Goal: Use online tool/utility: Utilize a website feature to perform a specific function

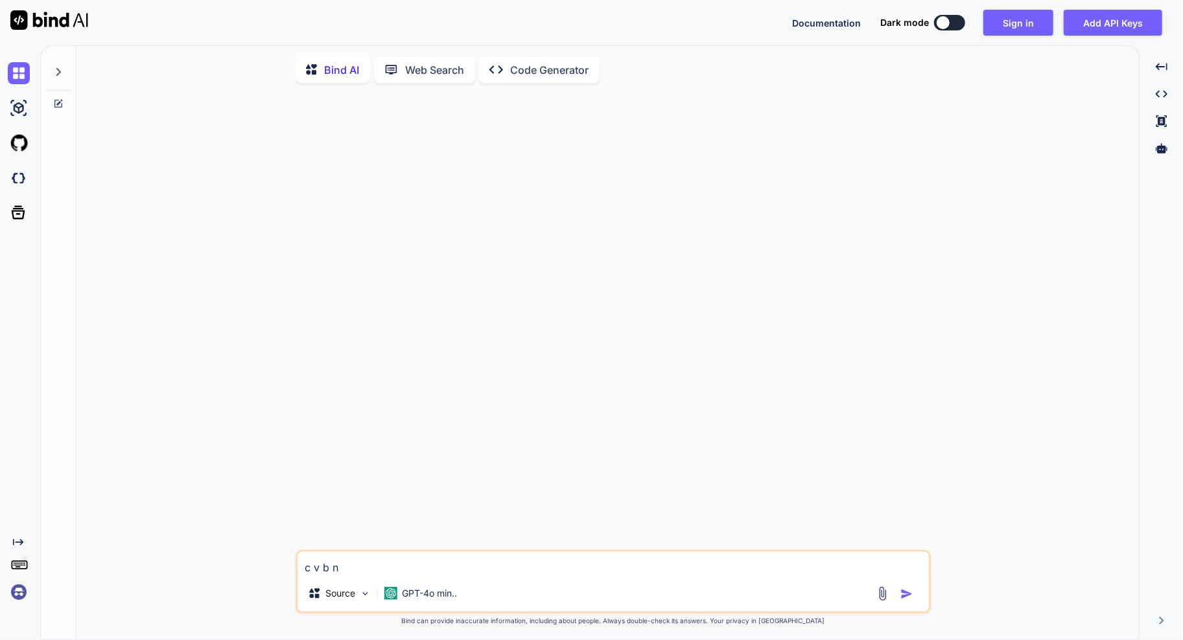
type textarea "x"
click at [992, 23] on button "Sign in" at bounding box center [1018, 23] width 70 height 26
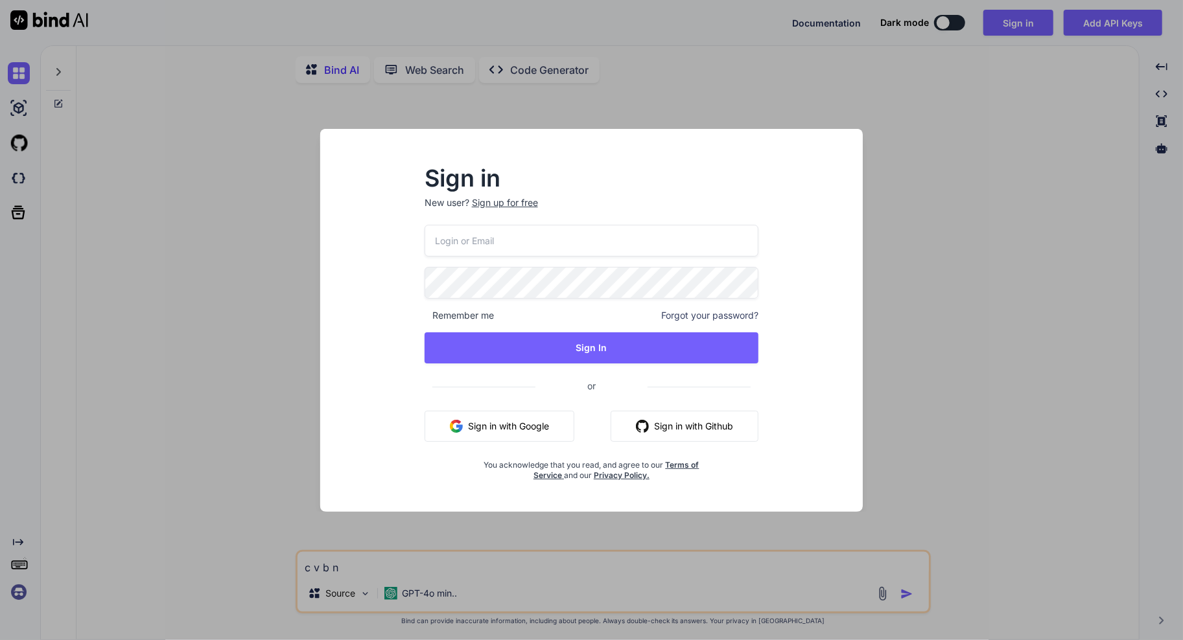
type input "[EMAIL_ADDRESS][DOMAIN_NAME]"
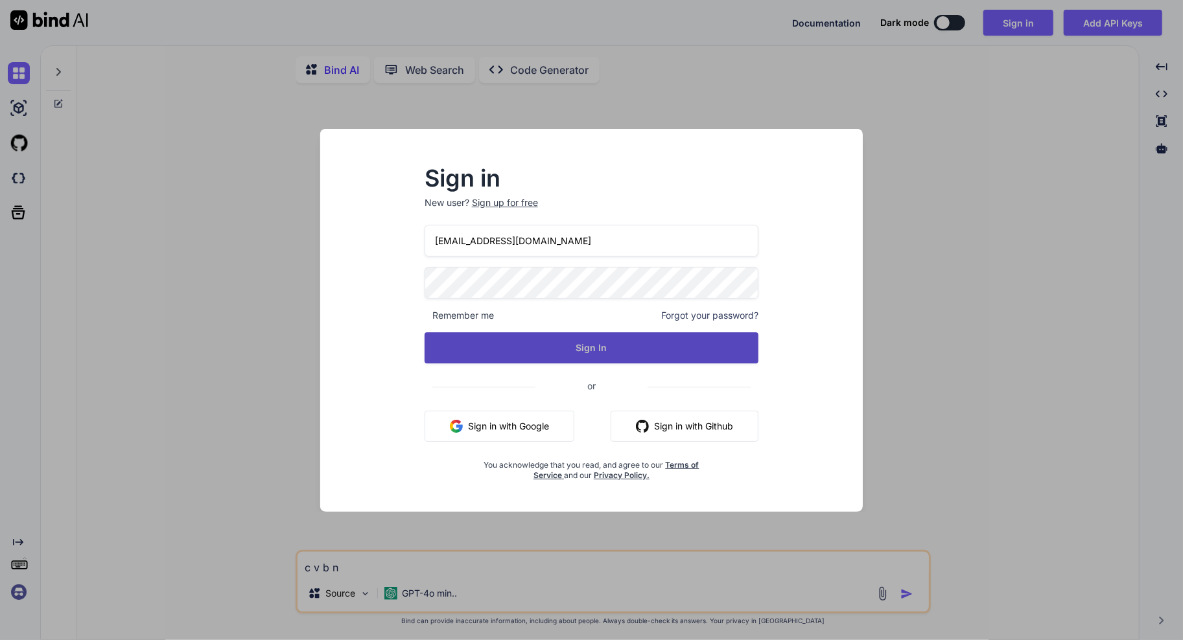
click at [585, 345] on button "Sign In" at bounding box center [592, 348] width 334 height 31
click at [581, 355] on button "Sign In" at bounding box center [592, 348] width 334 height 31
click at [519, 340] on div at bounding box center [614, 321] width 633 height 457
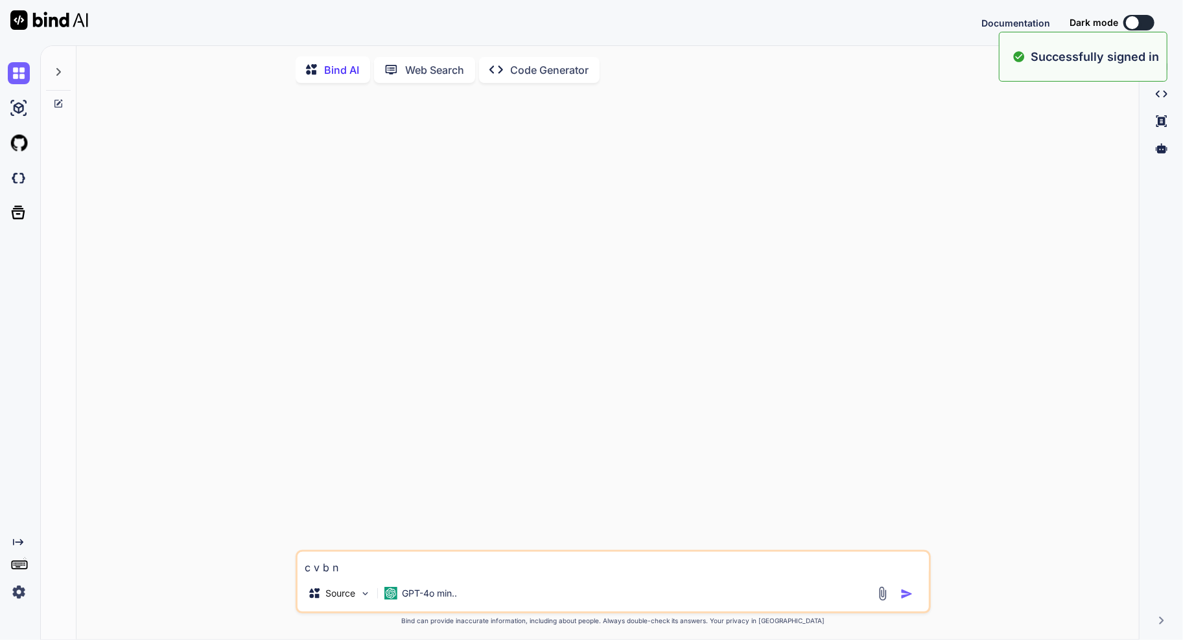
click at [668, 399] on div at bounding box center [614, 321] width 633 height 457
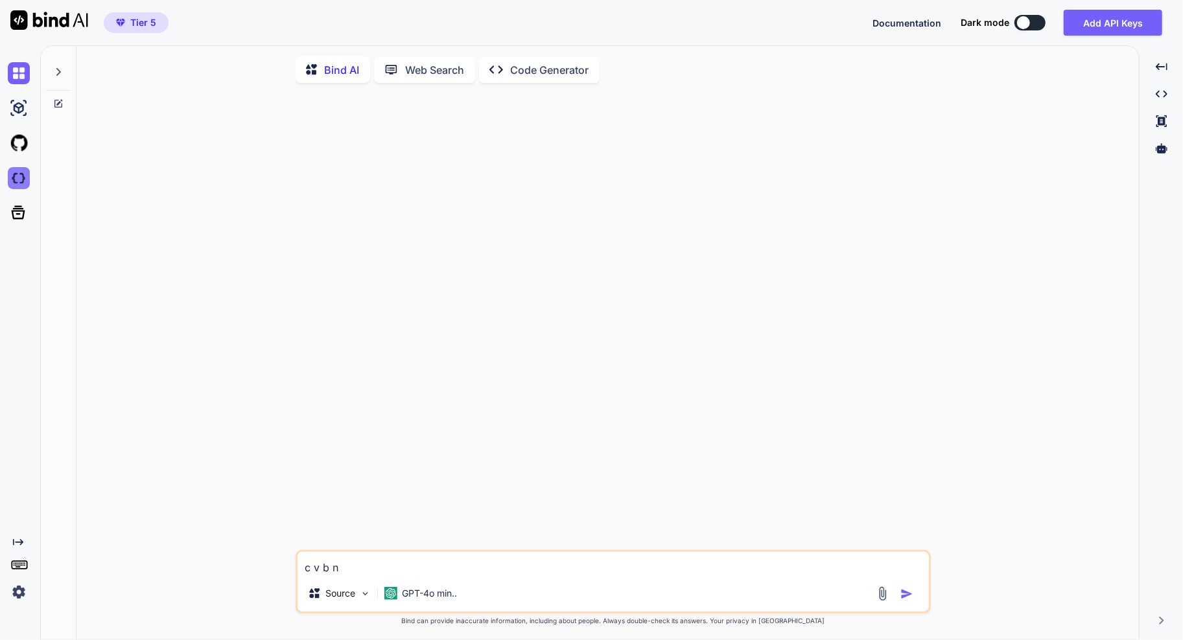
click at [24, 169] on img at bounding box center [19, 178] width 22 height 22
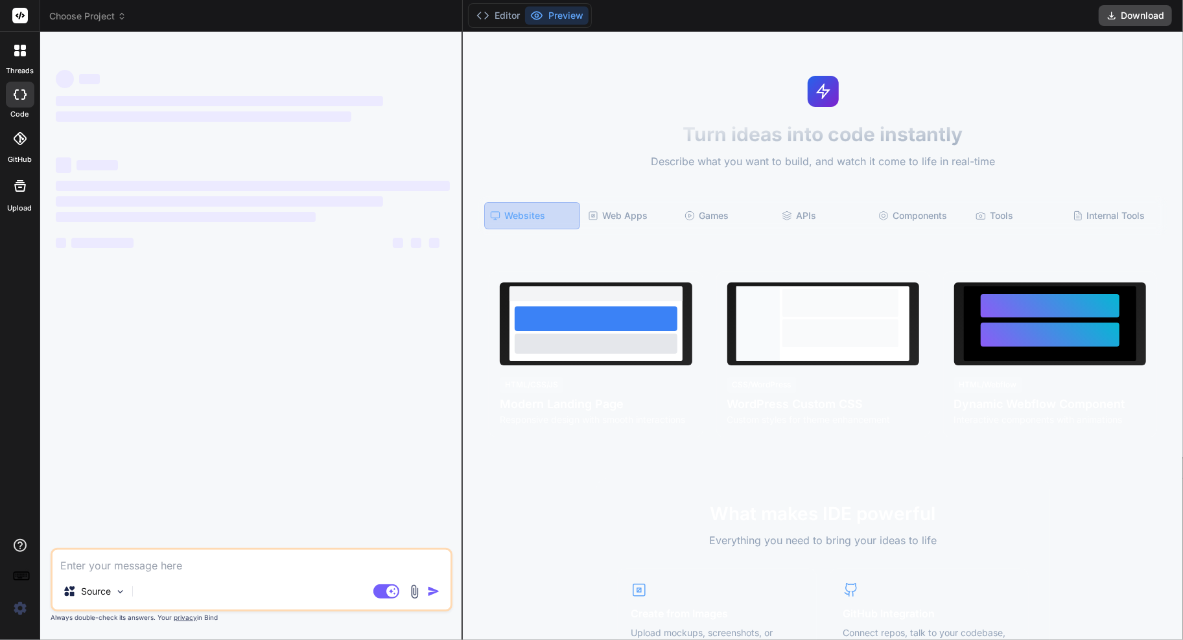
type textarea "c v b n"
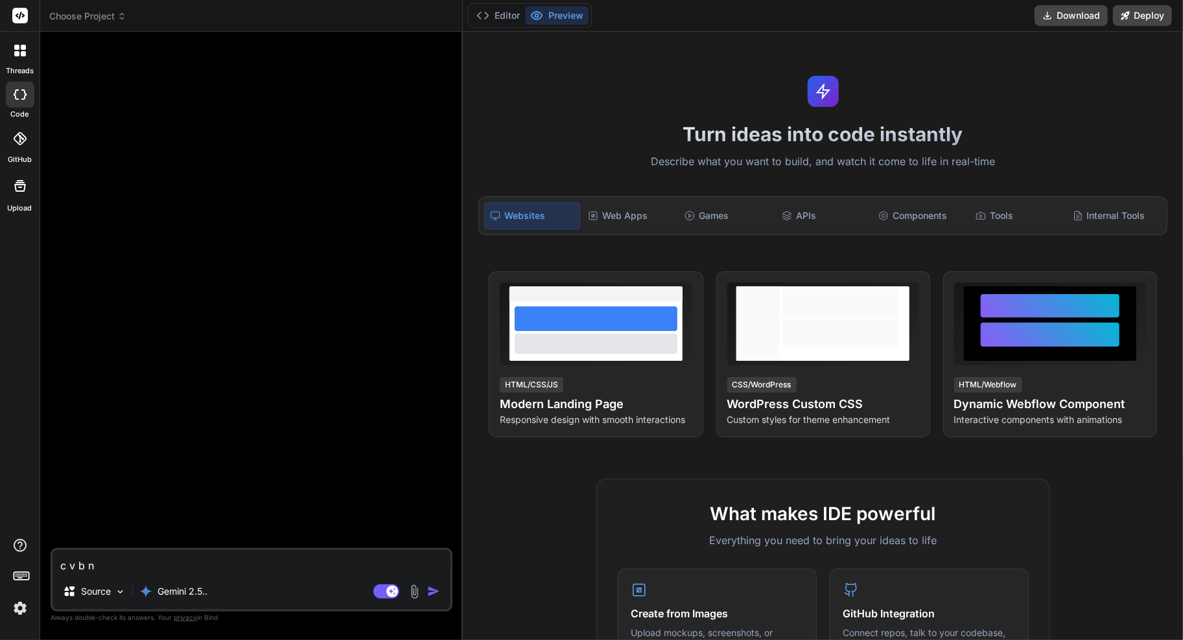
click at [214, 559] on textarea "c v b n" at bounding box center [252, 561] width 398 height 23
click at [214, 557] on textarea "c v b n" at bounding box center [252, 561] width 398 height 23
click at [166, 598] on p "Gemini 2.5.." at bounding box center [183, 591] width 50 height 13
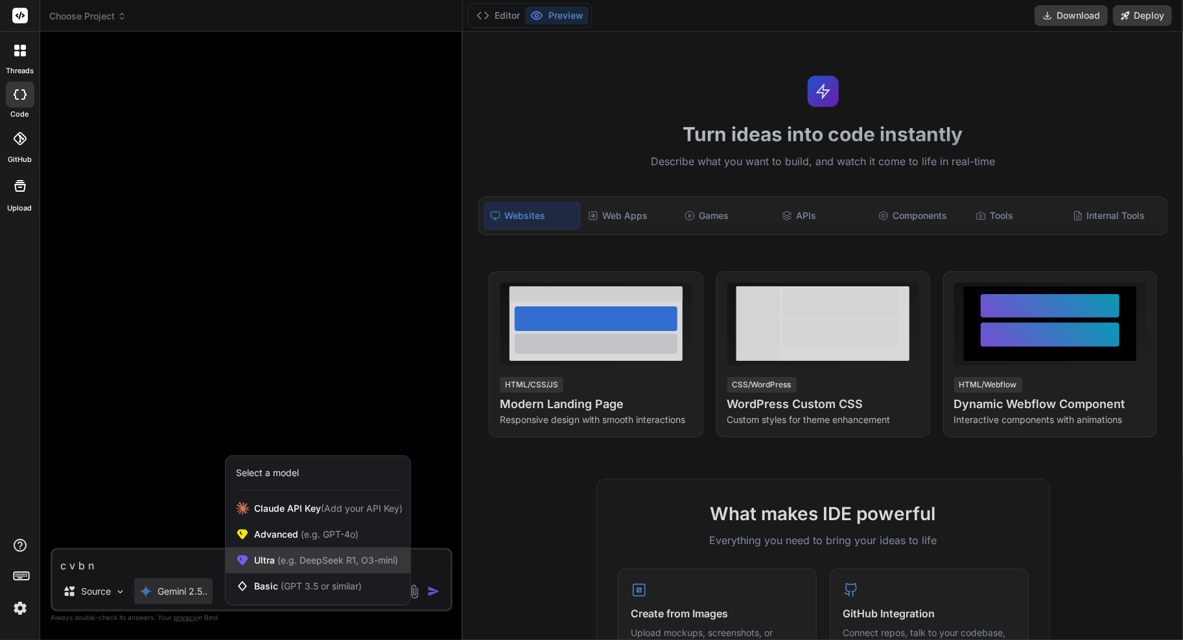
click at [323, 565] on span "(e.g. DeepSeek R1, O3-mini)" at bounding box center [336, 560] width 123 height 11
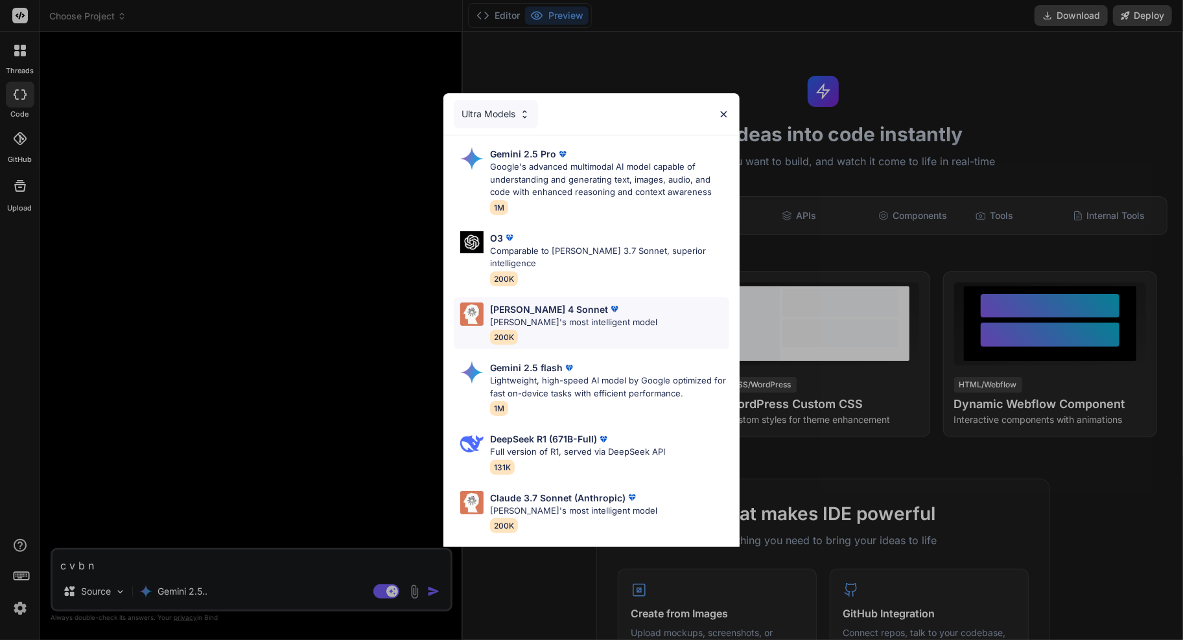
click at [592, 321] on div "Claude 4 Sonnet Claude's most intelligent model 200K" at bounding box center [573, 324] width 167 height 42
type textarea "x"
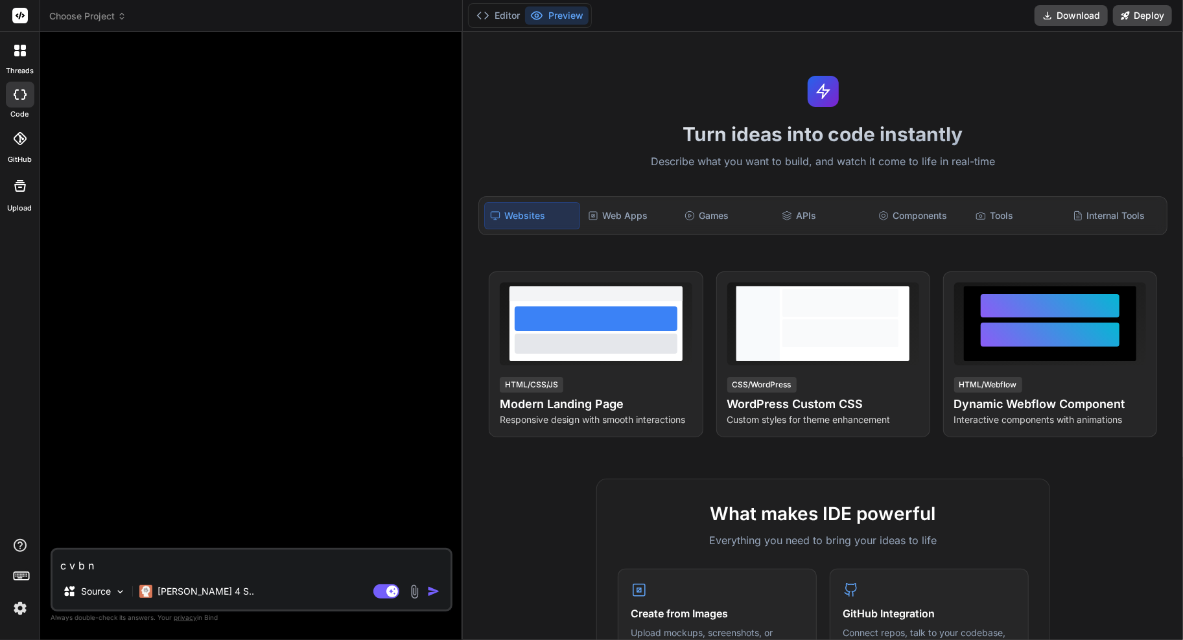
click at [177, 568] on textarea "c v b n" at bounding box center [252, 561] width 398 height 23
type textarea "x"
type textarea "i"
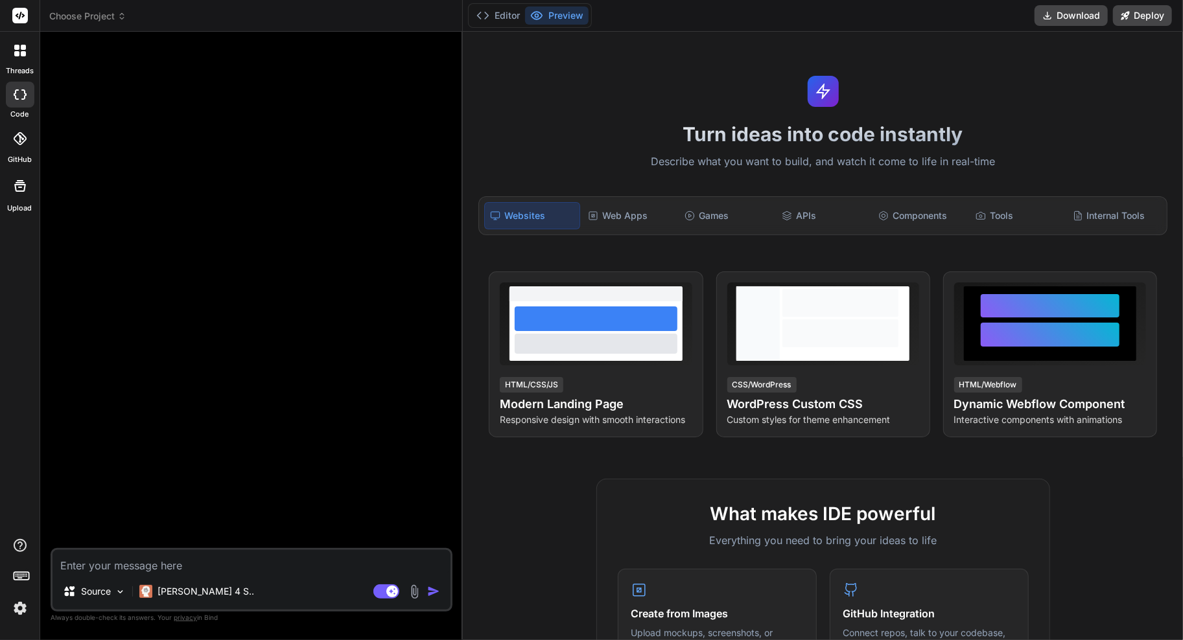
type textarea "x"
type textarea "if"
type textarea "x"
type textarea "if"
type textarea "x"
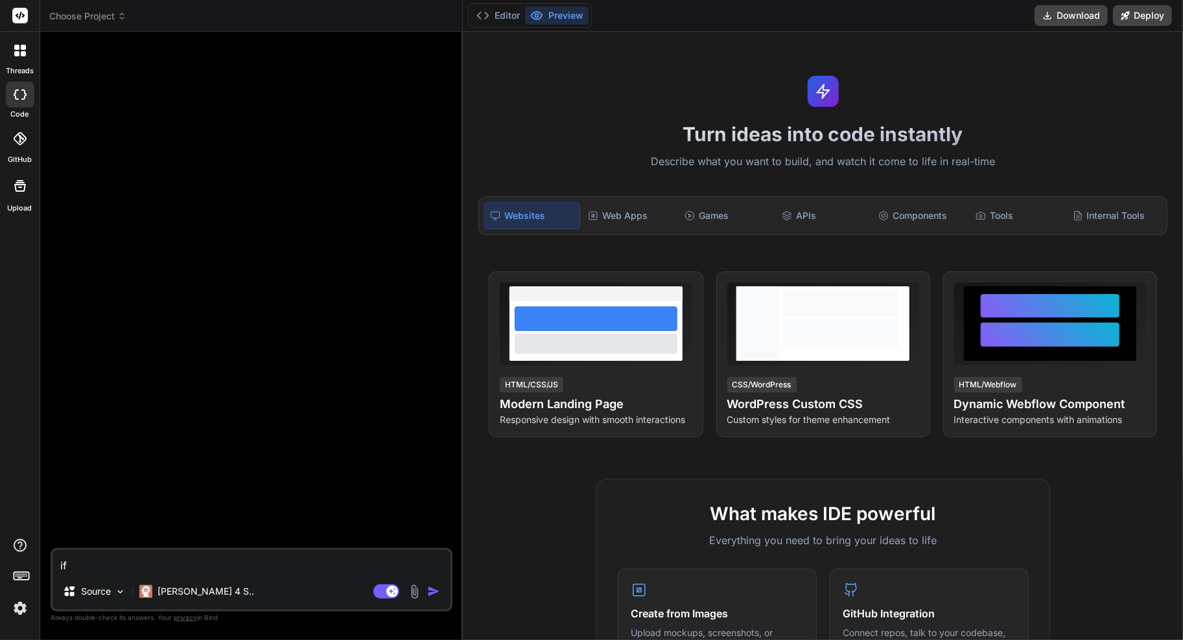
type textarea "if i"
type textarea "x"
type textarea "if i"
type textarea "x"
type textarea "if i g"
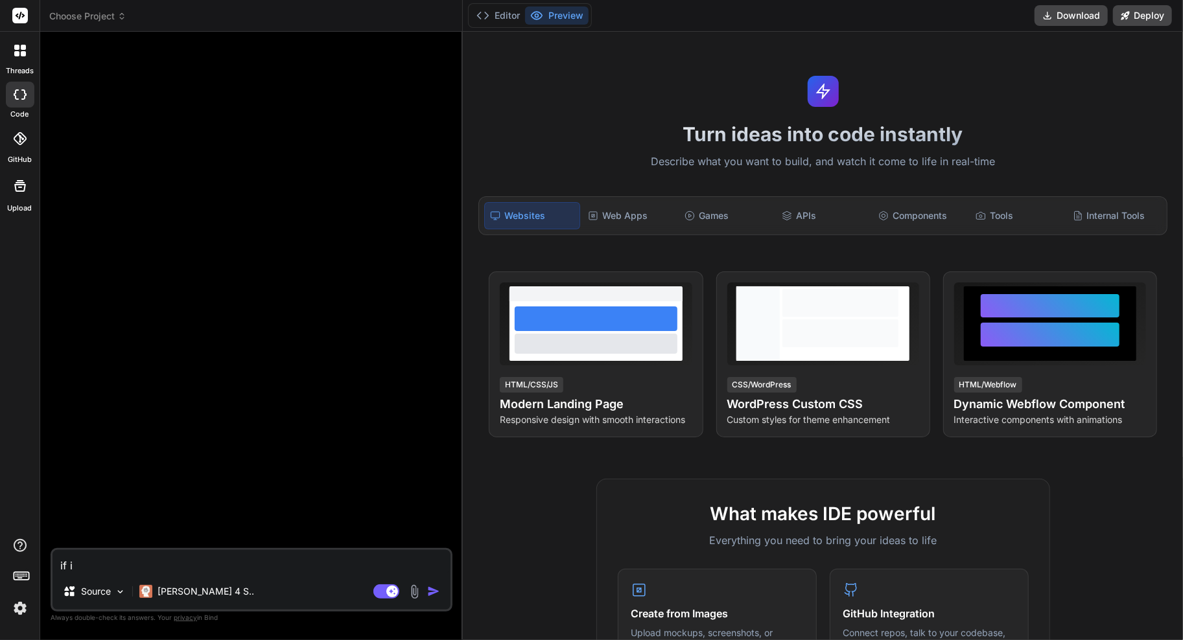
type textarea "x"
type textarea "if i gu"
type textarea "x"
type textarea "if i guv"
type textarea "x"
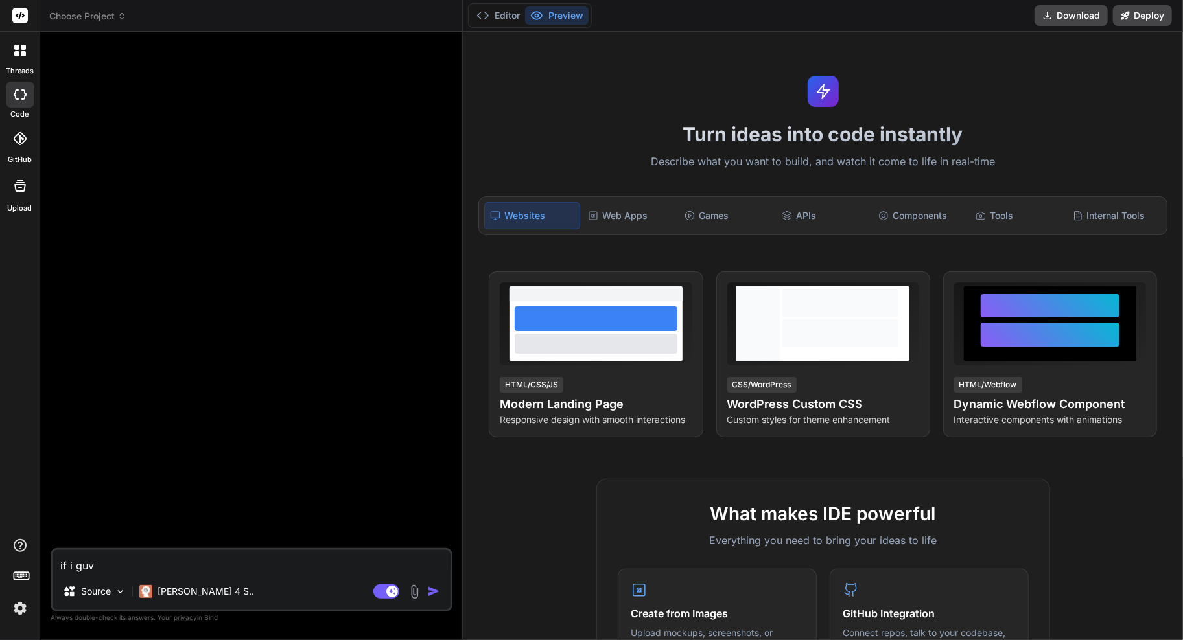
type textarea "if i gu"
type textarea "x"
type textarea "if i g"
type textarea "x"
type textarea "if i giv"
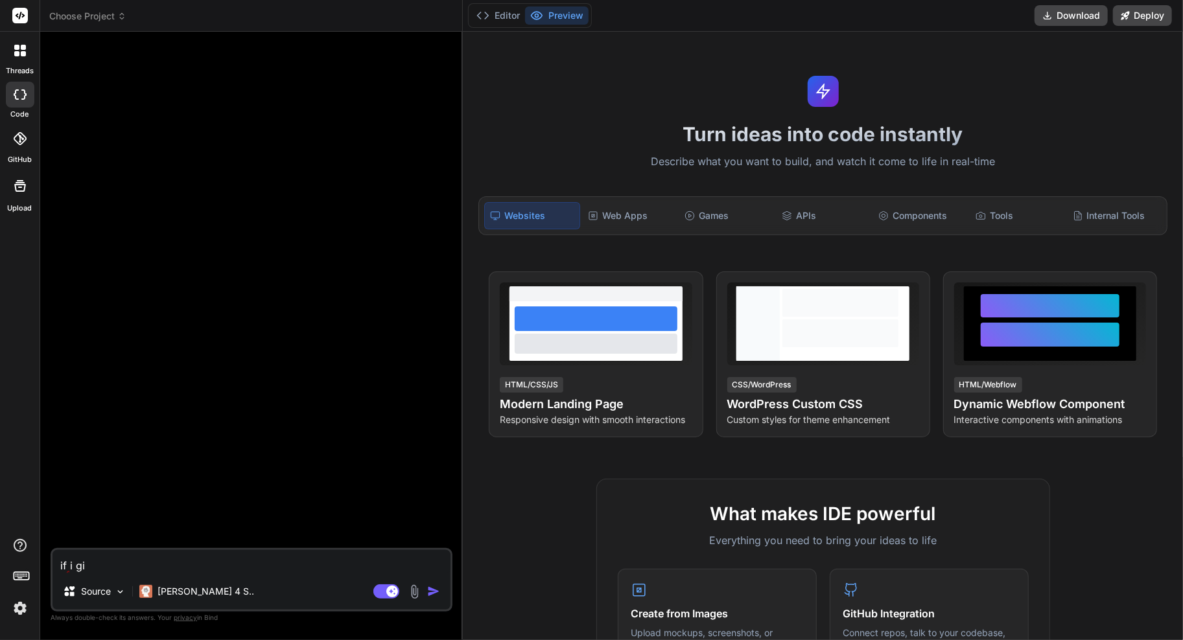
type textarea "x"
type textarea "if i give"
type textarea "x"
type textarea "if i give"
type textarea "x"
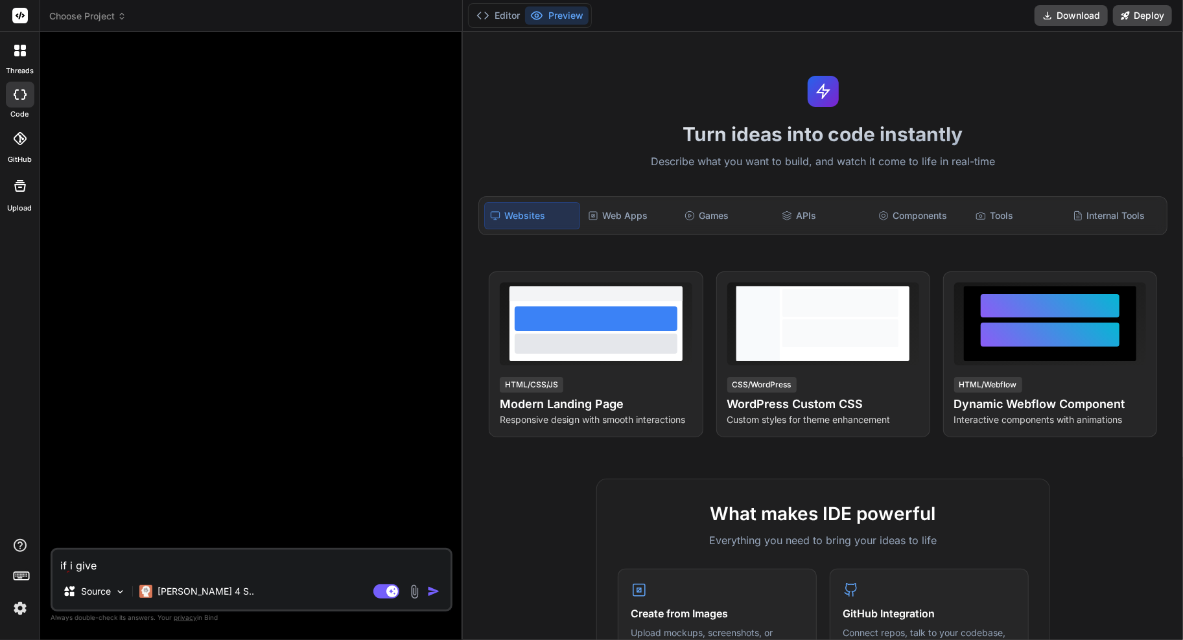
type textarea "if i give y"
type textarea "x"
type textarea "if i give yo"
type textarea "x"
type textarea "if i give you"
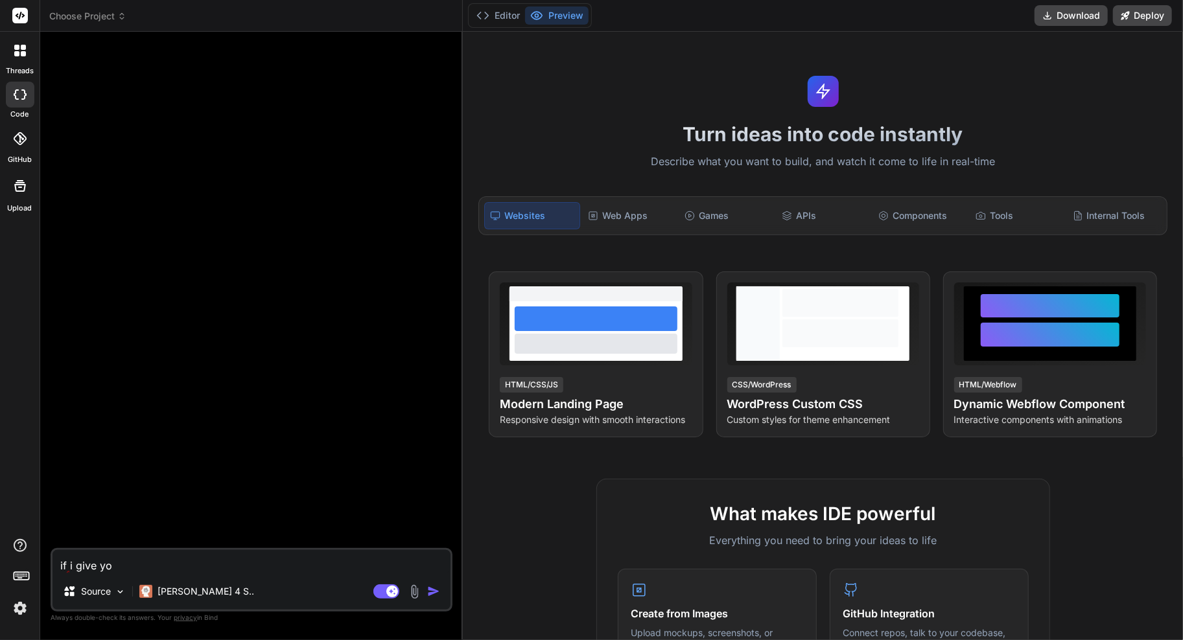
type textarea "x"
type textarea "if i give you"
type textarea "x"
type textarea "if i give you f"
type textarea "x"
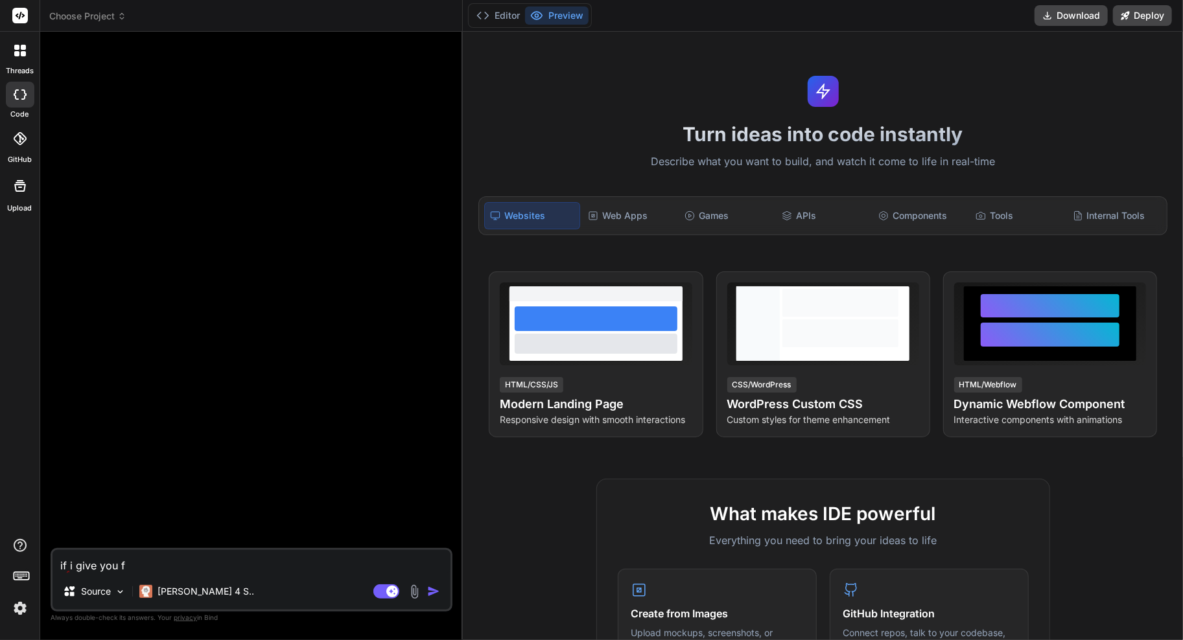
type textarea "if i give you fi"
type textarea "x"
type textarea "if i give you fig"
type textarea "x"
type textarea "if i give you figm"
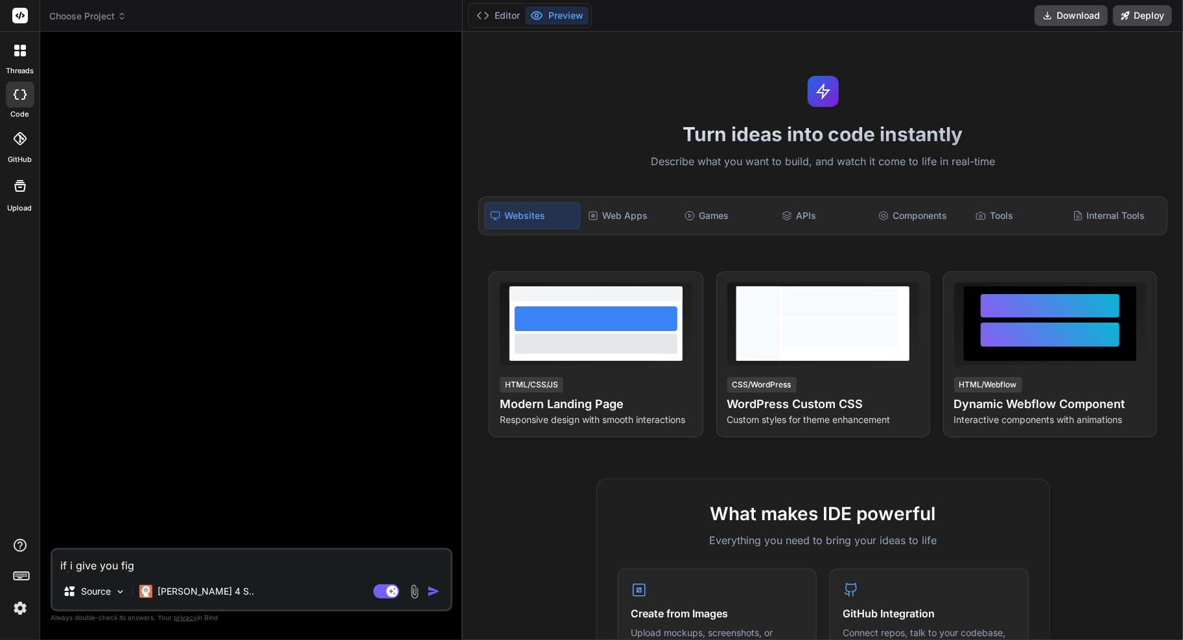
type textarea "x"
type textarea "if i give you figma"
type textarea "x"
type textarea "if i give you figma"
type textarea "x"
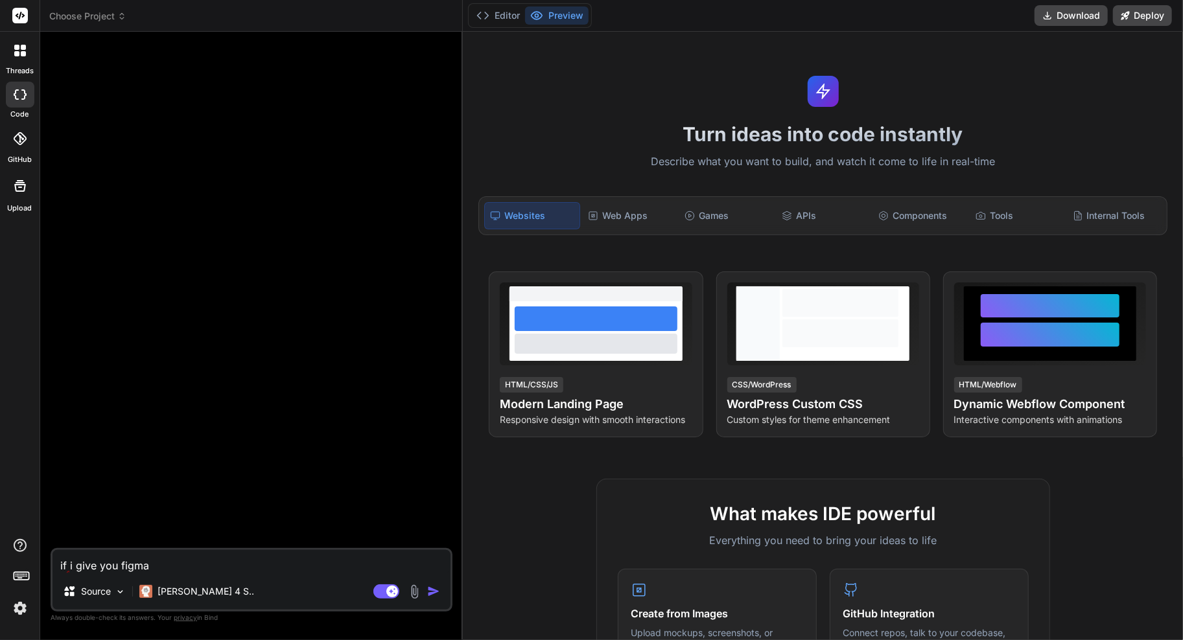
type textarea "if i give you figma f"
type textarea "x"
type textarea "if i give you figma fi"
type textarea "x"
type textarea "if i give you figma file"
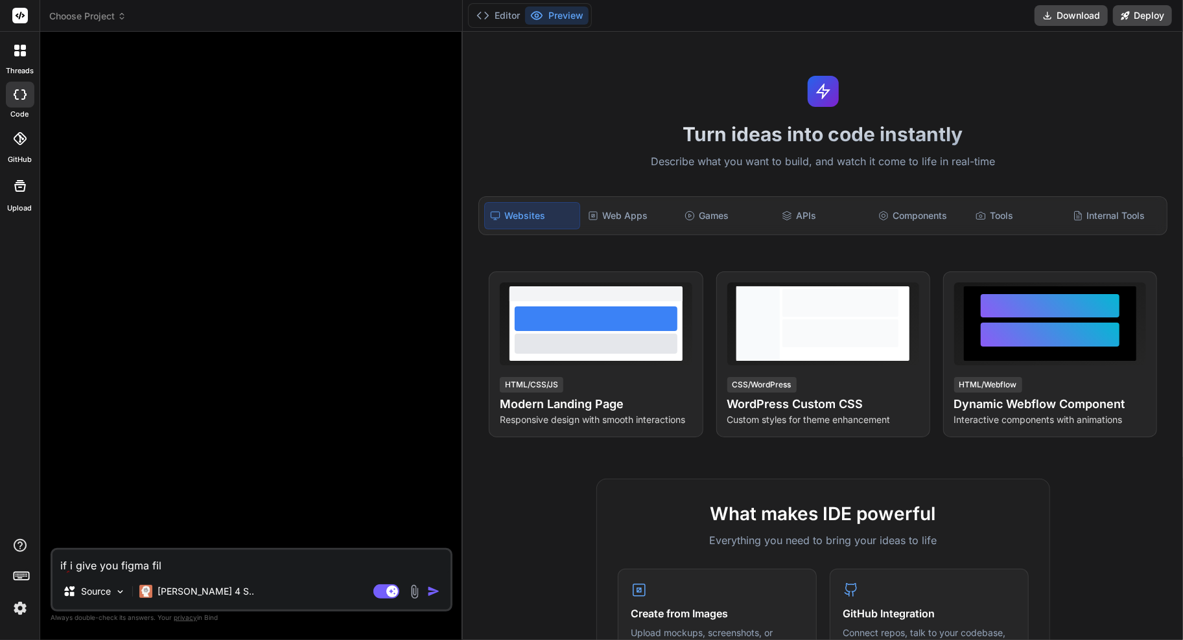
type textarea "x"
type textarea "if i give you figma files"
type textarea "x"
type textarea "if i give you figma files"
type textarea "x"
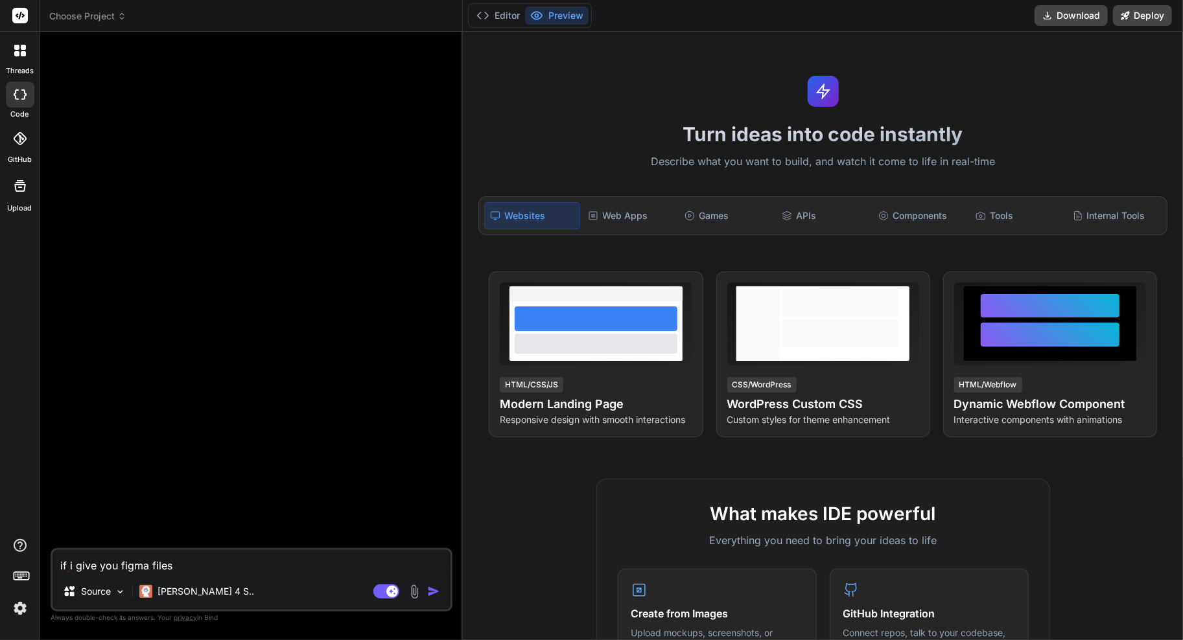
type textarea "if i give you figma files f"
type textarea "x"
type textarea "if i give you figma files fo"
type textarea "x"
type textarea "if i give you figma files for"
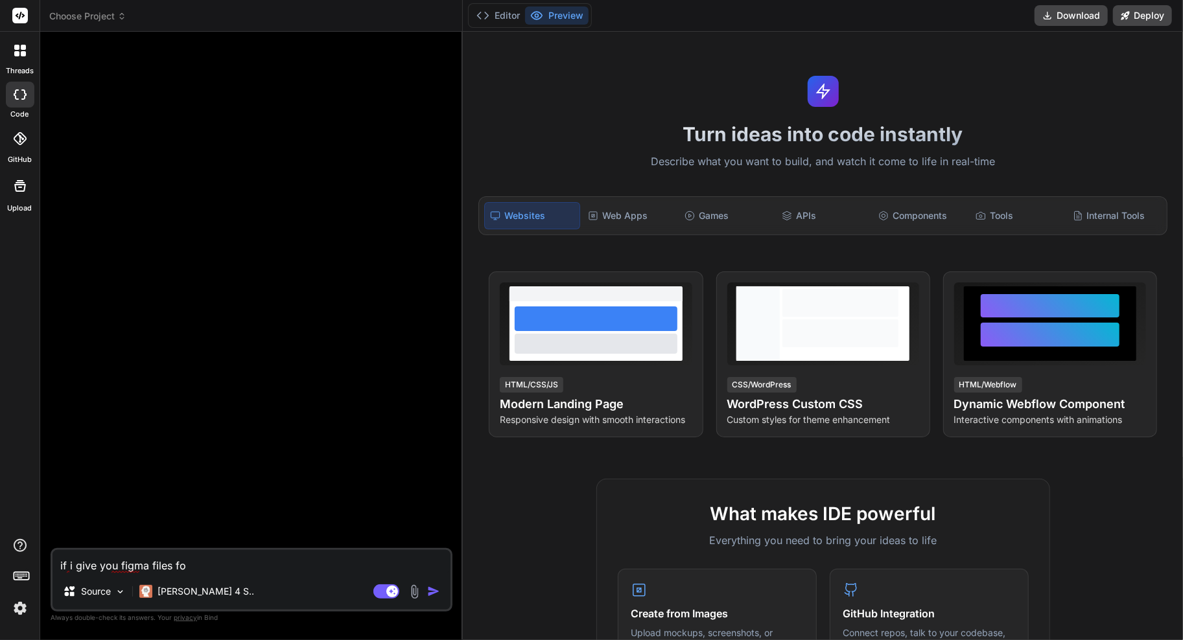
type textarea "x"
type textarea "if i give you figma files for"
type textarea "x"
type textarea "if i give you figma files for f"
type textarea "x"
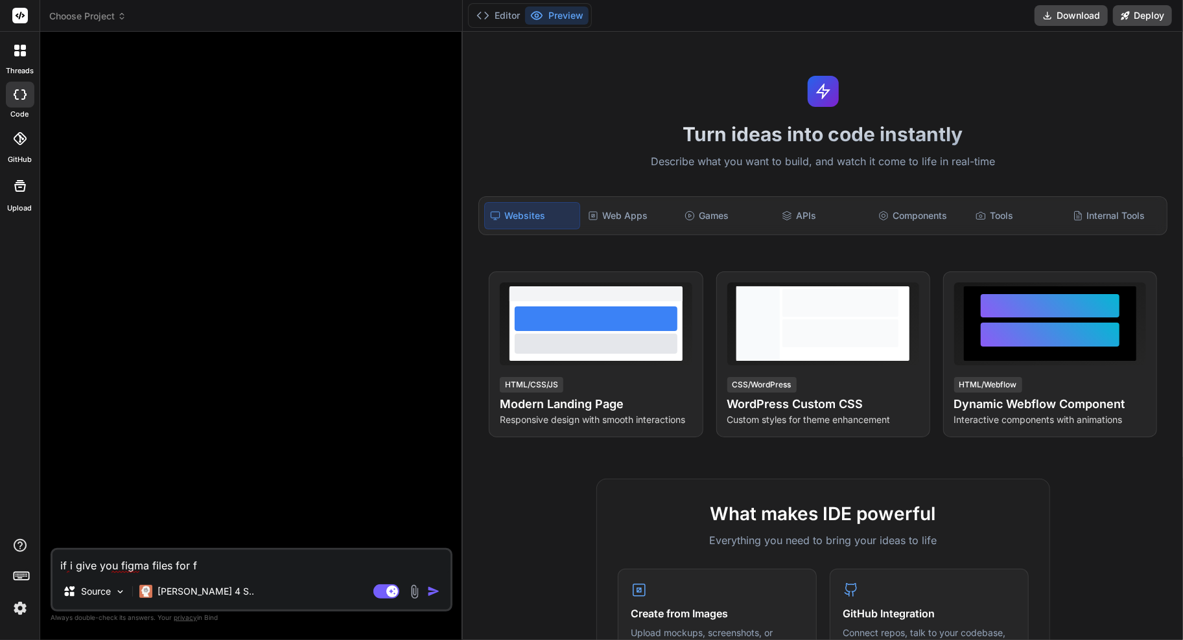
type textarea "if i give you figma files for fr"
type textarea "x"
type textarea "if i give you figma files for fro"
type textarea "x"
type textarea "if i give you figma files for fron"
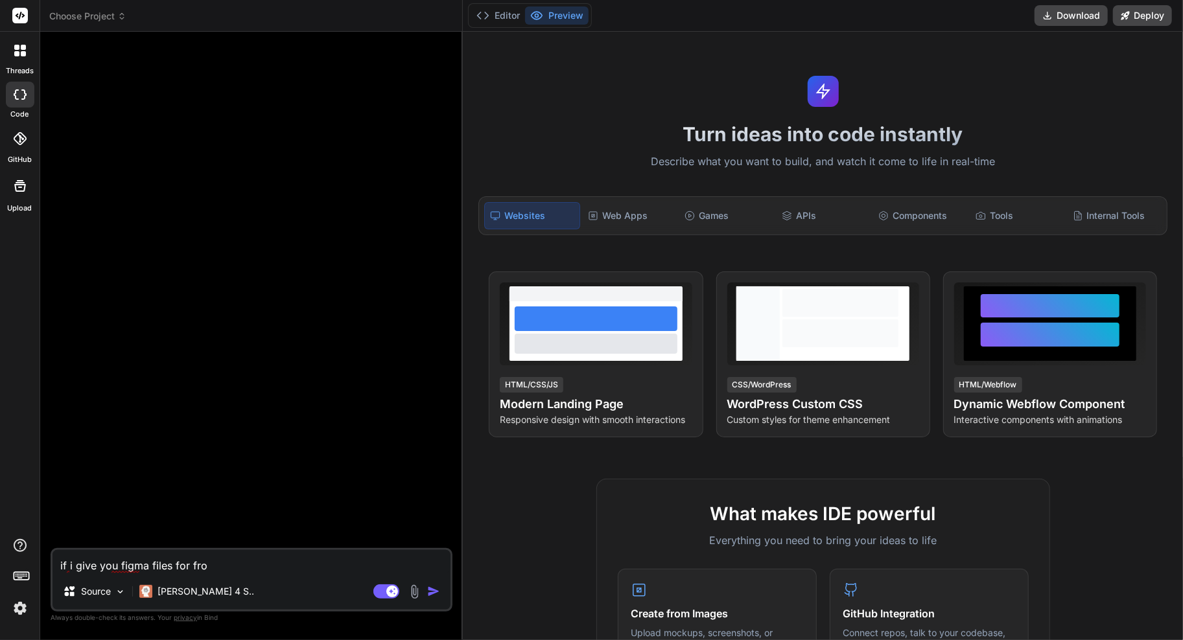
type textarea "x"
type textarea "if i give you figma files for front"
type textarea "x"
type textarea "if i give you figma files for front"
type textarea "x"
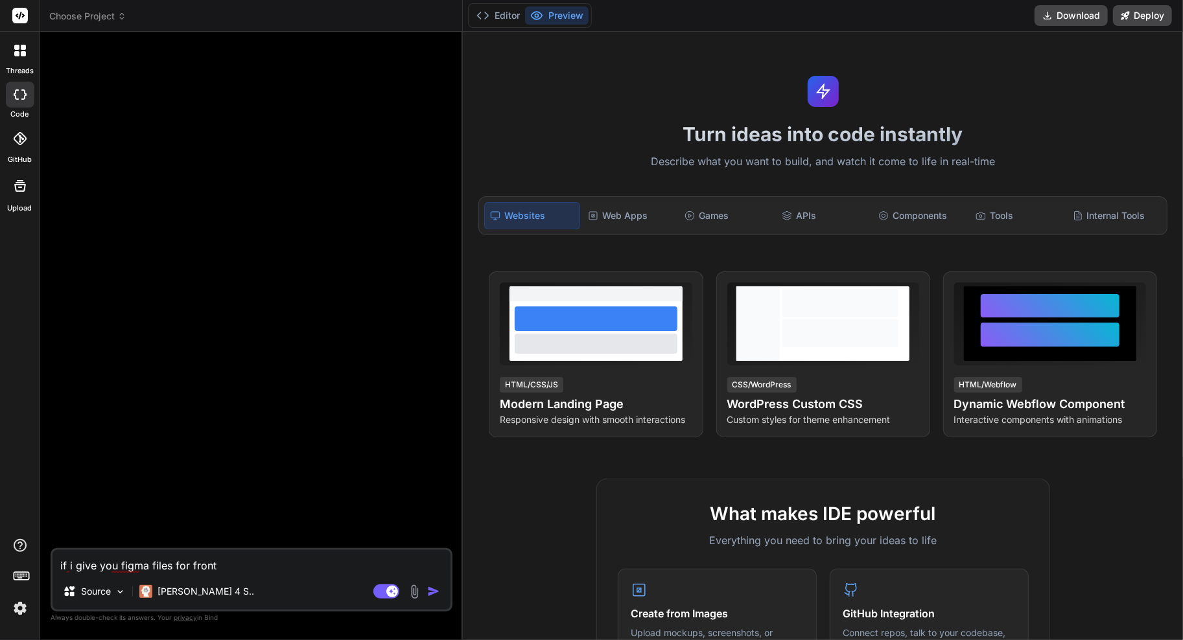
type textarea "if i give you figma files for front e"
type textarea "x"
type textarea "if i give you figma files for front en"
type textarea "x"
type textarea "if i give you figma files for front end"
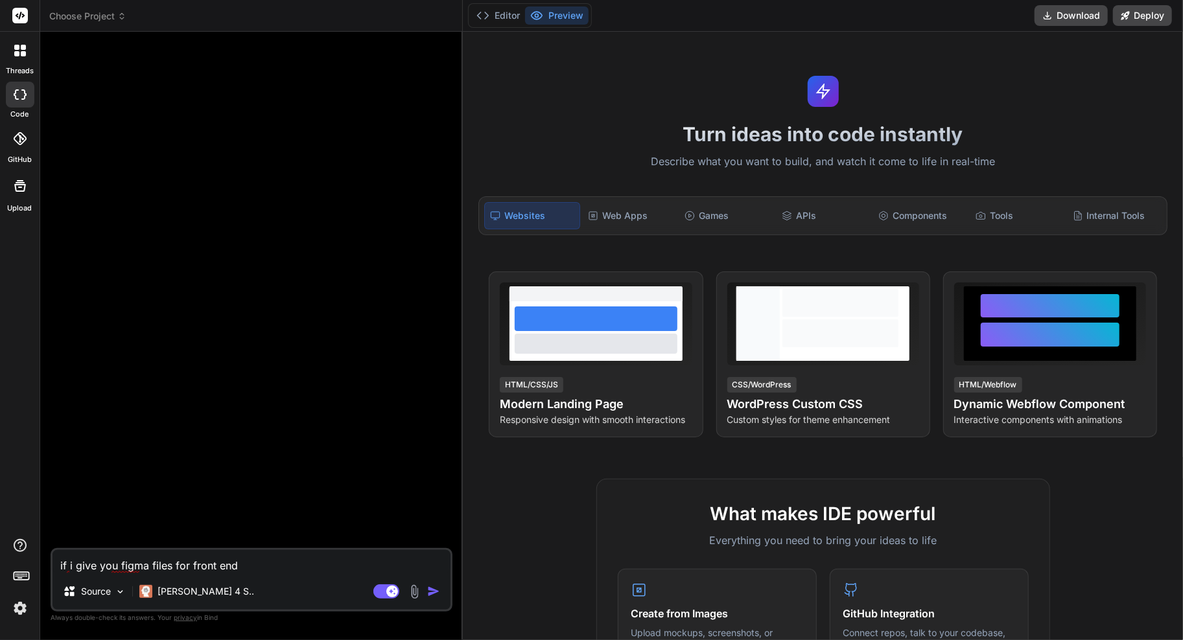
type textarea "x"
type textarea "if i give you figma files for front end,"
type textarea "x"
type textarea "if i give you figma files for front end,"
type textarea "x"
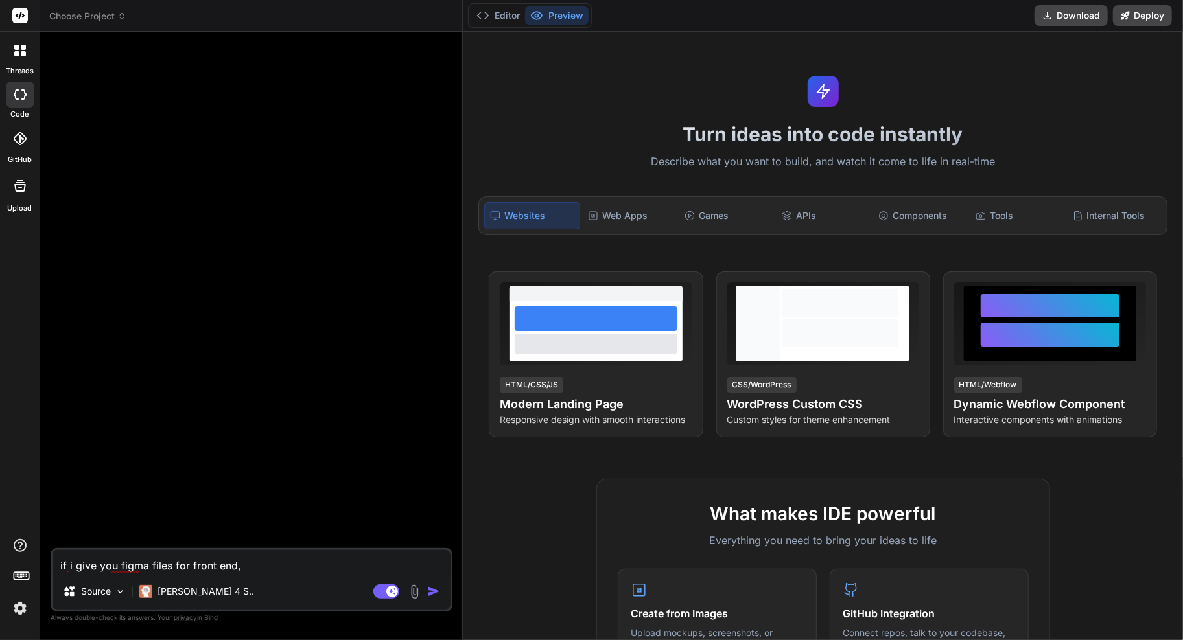
type textarea "if i give you figma files for front end, c"
type textarea "x"
type textarea "if i give you figma files for front end, ca"
type textarea "x"
type textarea "if i give you figma files for front end, can"
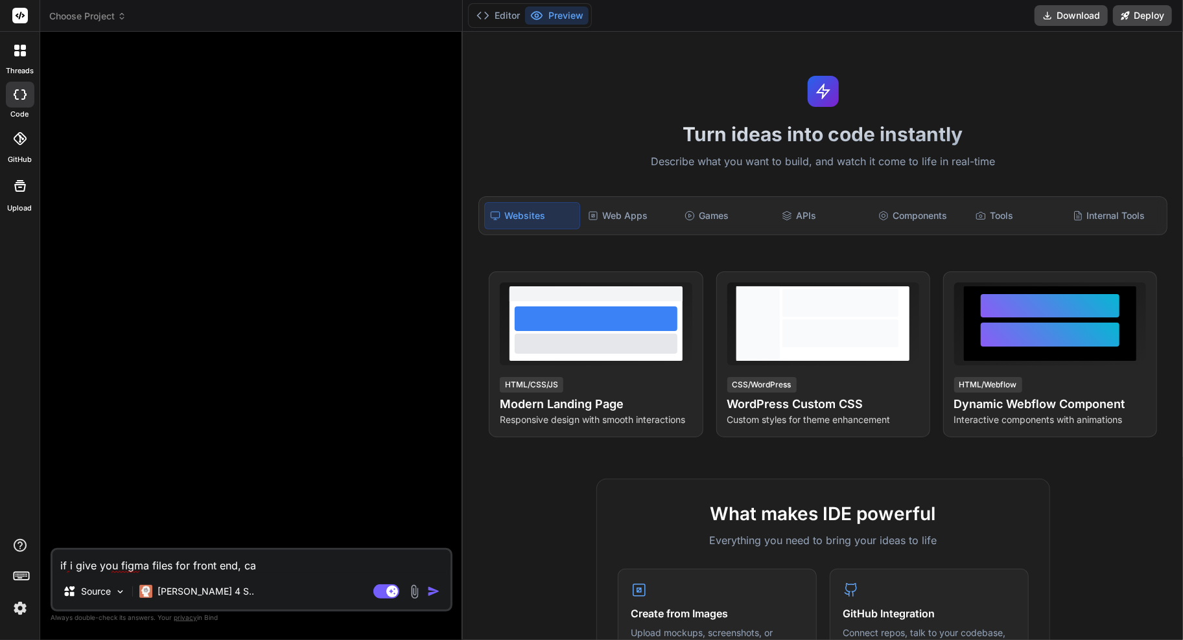
type textarea "x"
type textarea "if i give you figma files for front end, can"
type textarea "x"
type textarea "if i give you figma files for front end, can y"
type textarea "x"
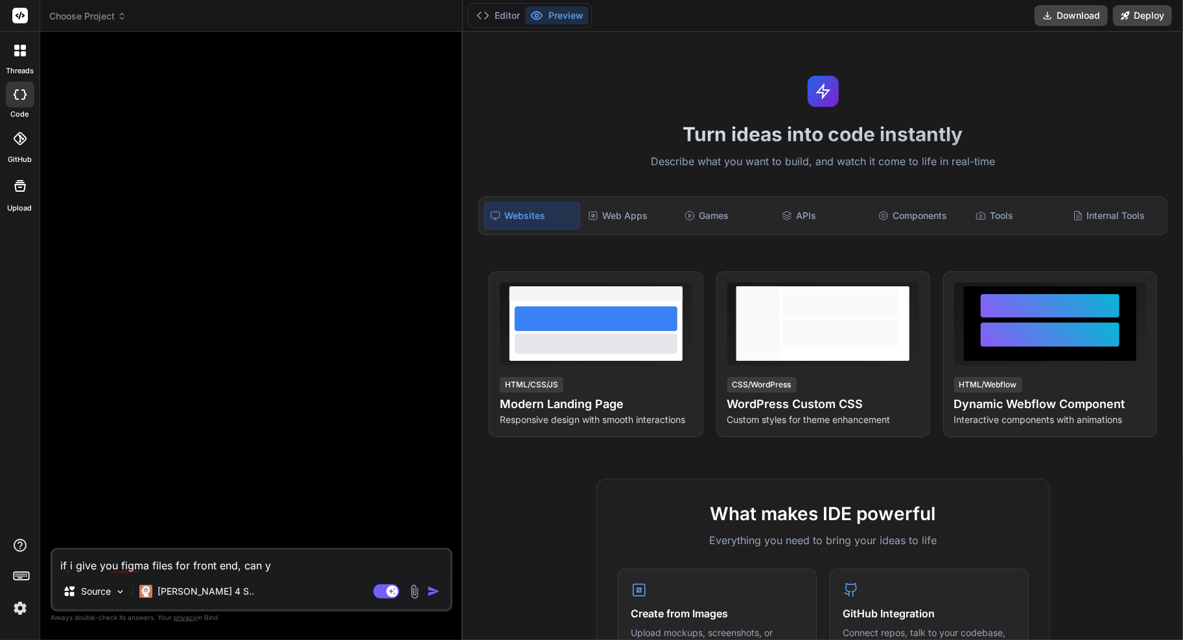
type textarea "if i give you figma files for front end, can yo"
type textarea "x"
type textarea "if i give you figma files for front end, can you"
type textarea "x"
type textarea "if i give you figma files for front end, can you"
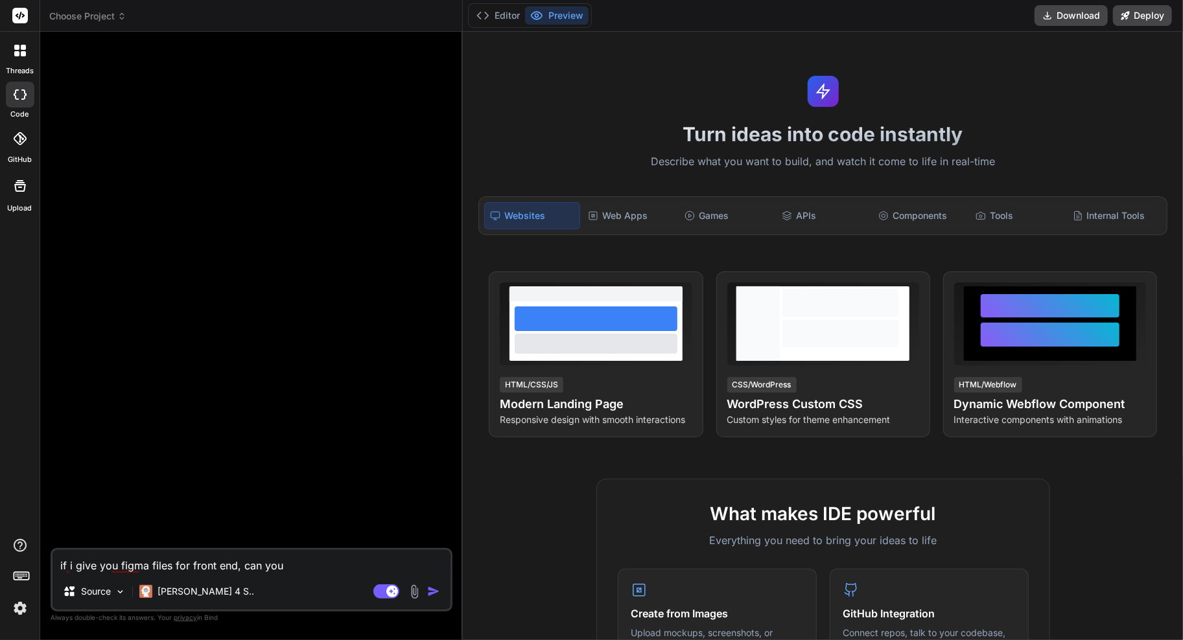
type textarea "x"
type textarea "if i give you figma files for front end, can you c"
type textarea "x"
type textarea "if i give you figma files for front end, can you cr"
type textarea "x"
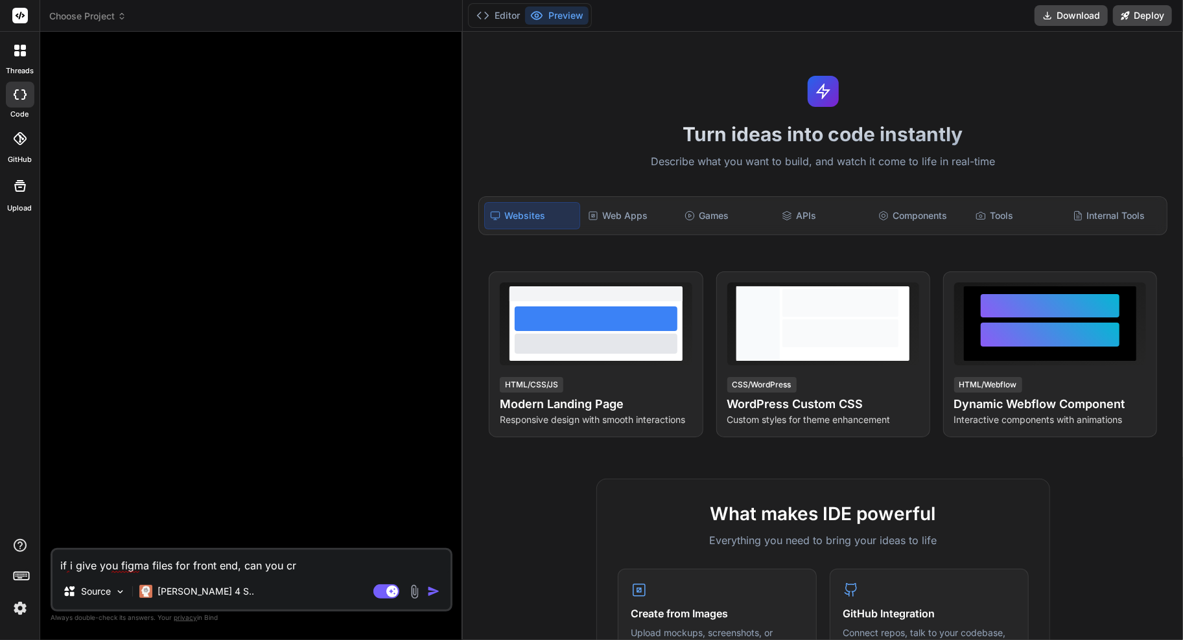
type textarea "if i give you figma files for front end, can you cre"
type textarea "x"
type textarea "if i give you figma files for front end, can you crea"
type textarea "x"
type textarea "if i give you figma files for front end, can you creat"
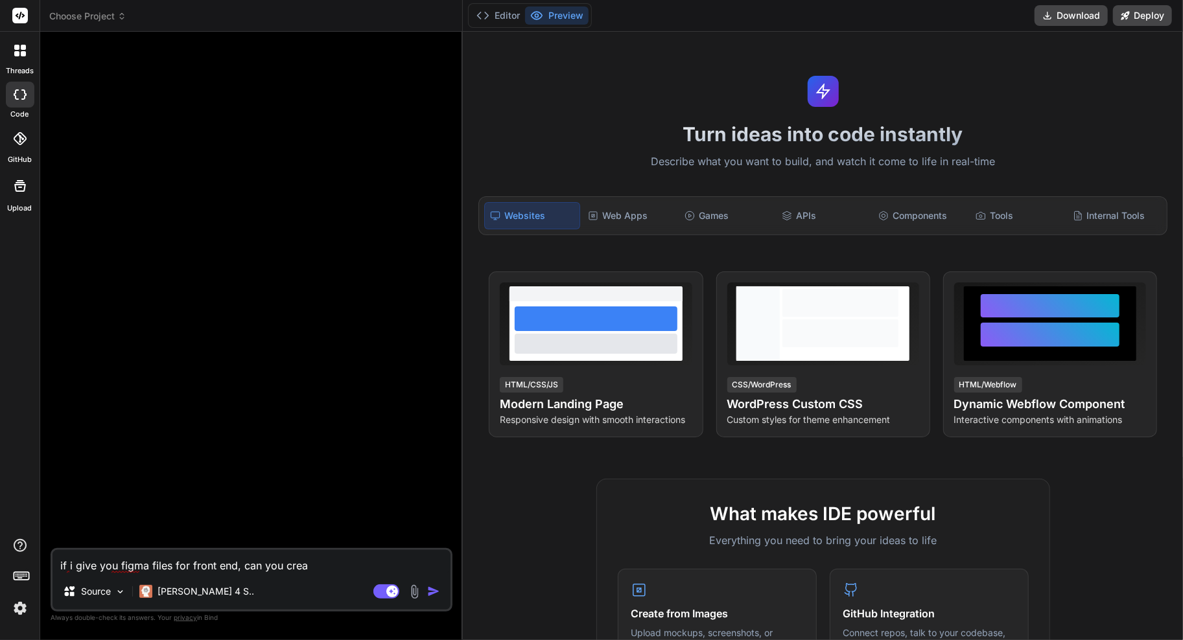
type textarea "x"
type textarea "if i give you figma files for front end, can you create"
type textarea "x"
type textarea "if i give you figma files for front end, can you create"
type textarea "x"
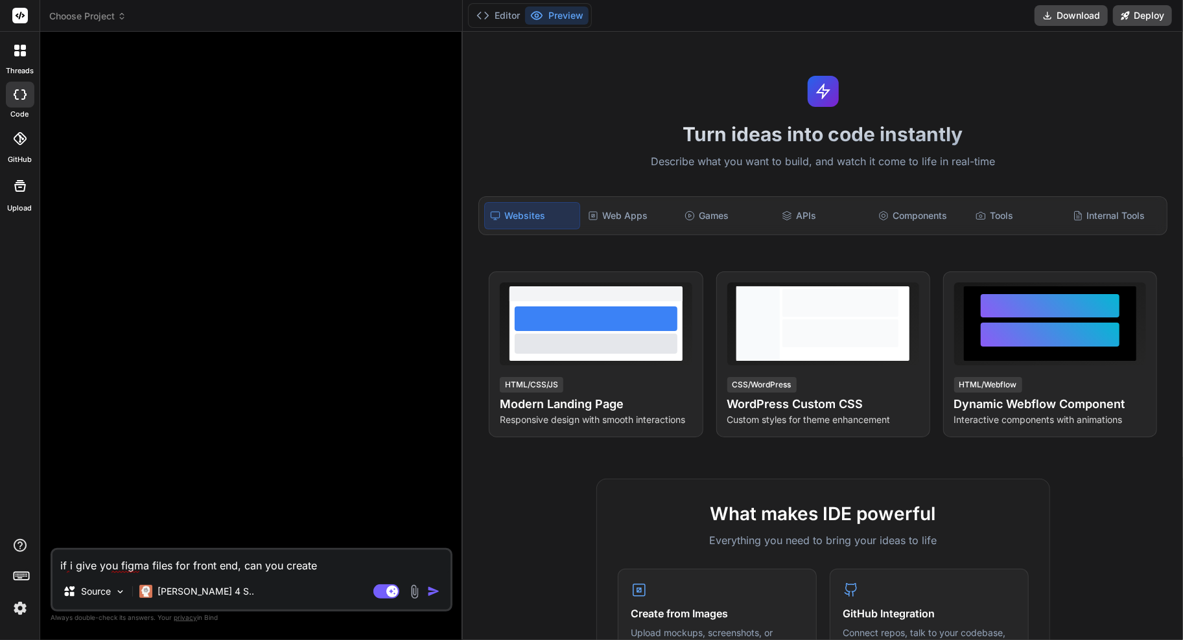
type textarea "if i give you figma files for front end, can you create a"
type textarea "x"
type textarea "if i give you figma files for front end, can you create a"
type textarea "x"
type textarea "if i give you figma files for front end, can you create a m"
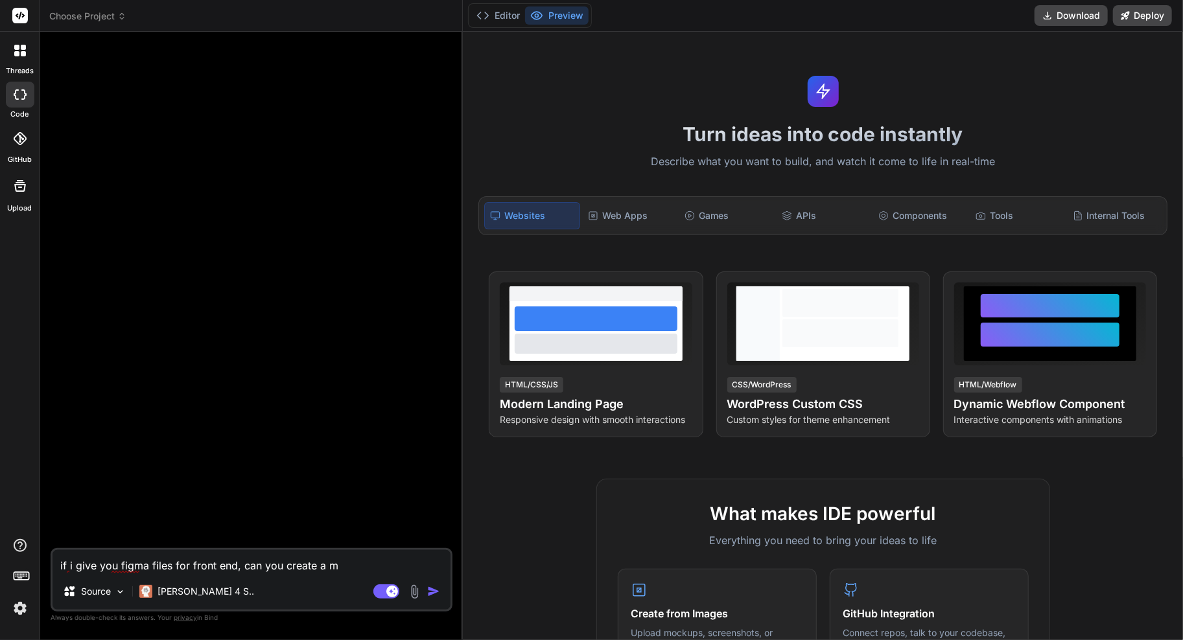
type textarea "x"
type textarea "if i give you figma files for front end, can you create a mo"
type textarea "x"
type textarea "if i give you figma files for front end, can you create a mob"
type textarea "x"
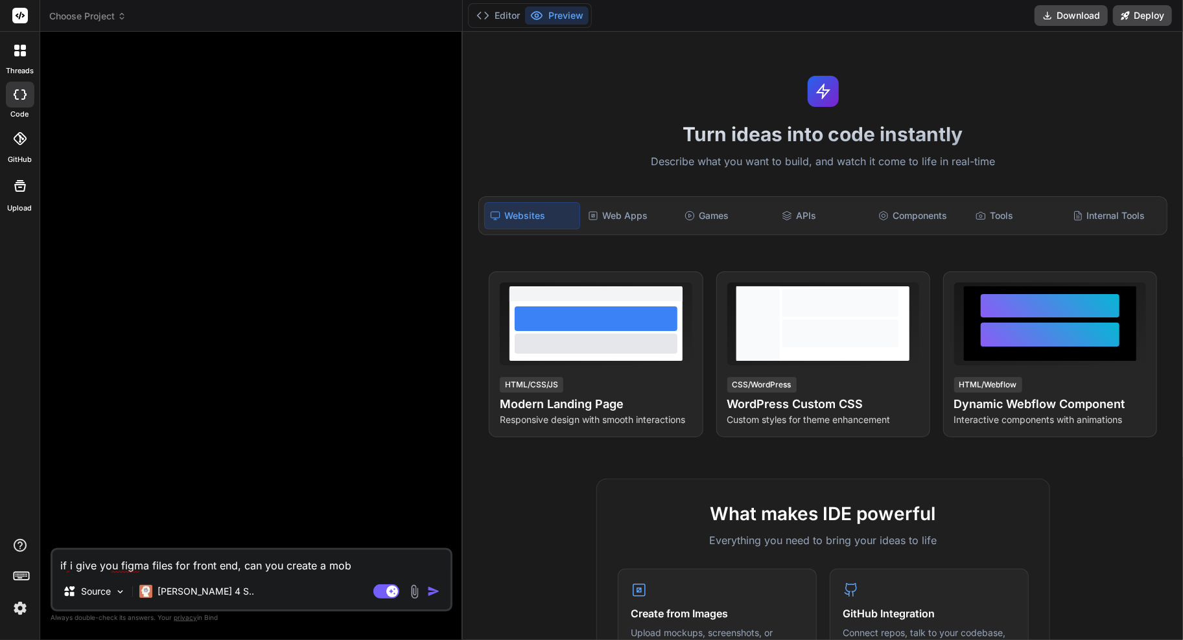
type textarea "if i give you figma files for front end, can you create a mobi"
type textarea "x"
type textarea "if i give you figma files for front end, can you create a mobil"
type textarea "x"
type textarea "if i give you figma files for front end, can you create a mobill"
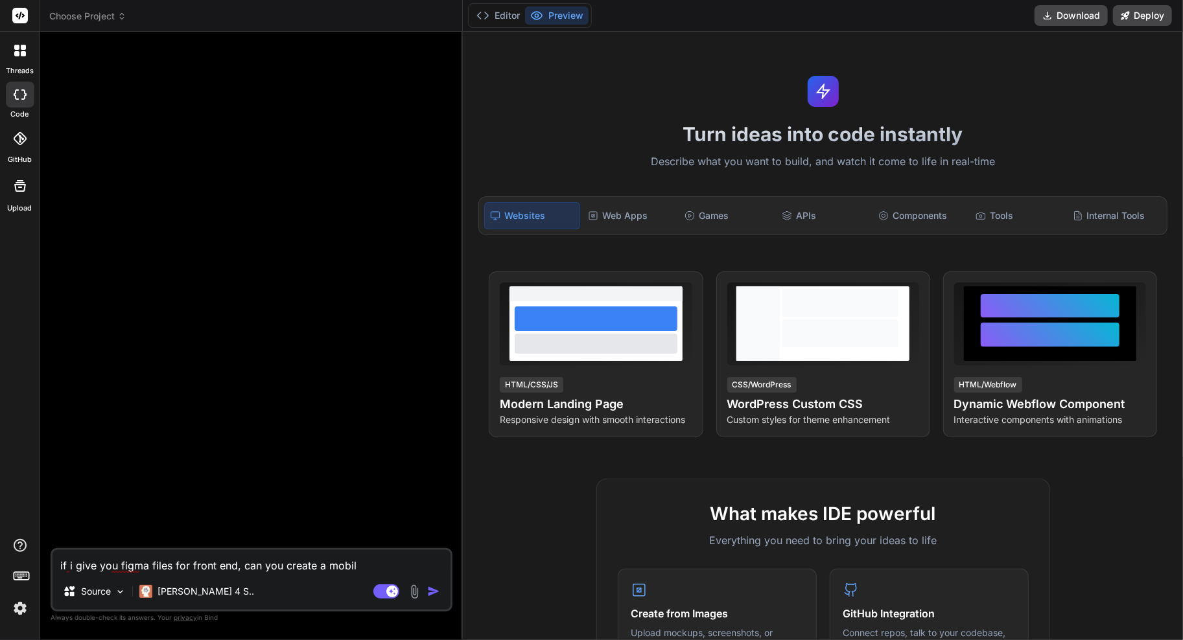
type textarea "x"
type textarea "if i give you figma files for front end, can you create a mobil"
type textarea "x"
type textarea "if i give you figma files for front end, can you create a mobile"
type textarea "x"
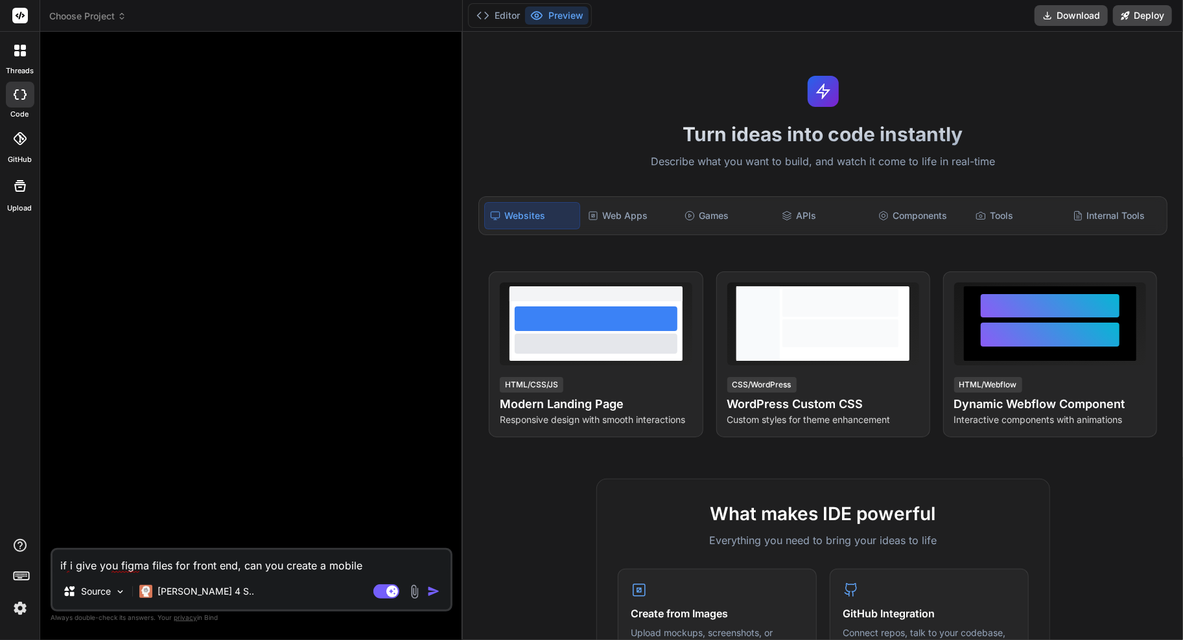
type textarea "if i give you figma files for front end, can you create a mobile"
type textarea "x"
type textarea "if i give you figma files for front end, can you create a mobile a"
type textarea "x"
type textarea "if i give you figma files for front end, can you create a mobile ap"
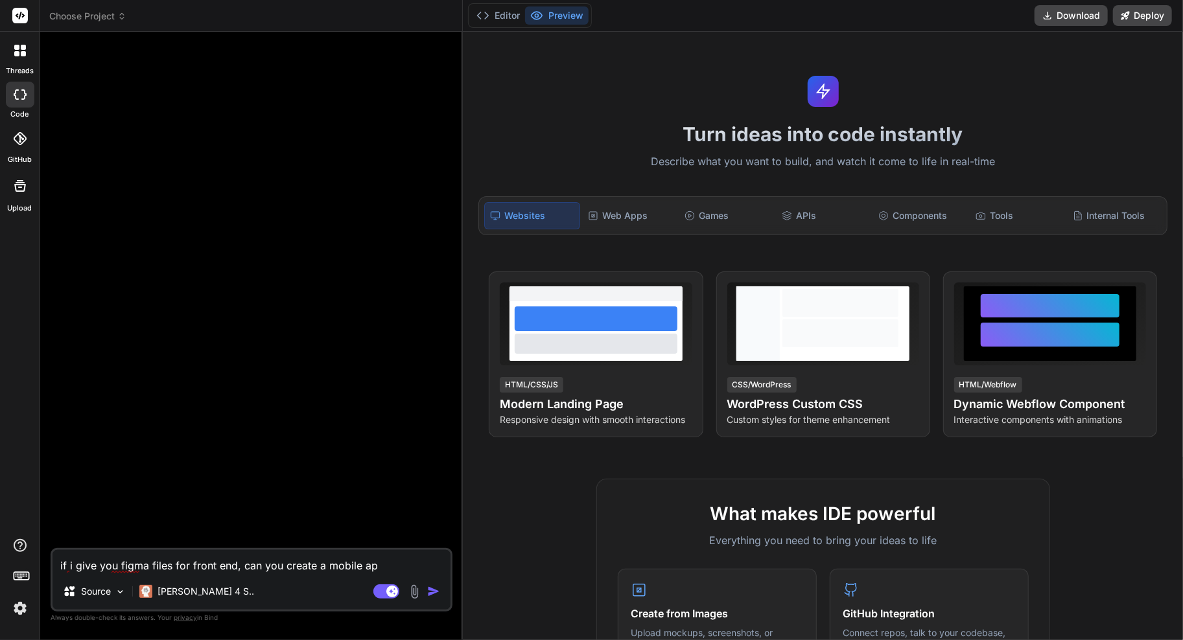
type textarea "x"
type textarea "if i give you figma files for front end, can you create a mobile app"
type textarea "x"
type textarea "if i give you figma files for front end, can you create a mobile app"
type textarea "x"
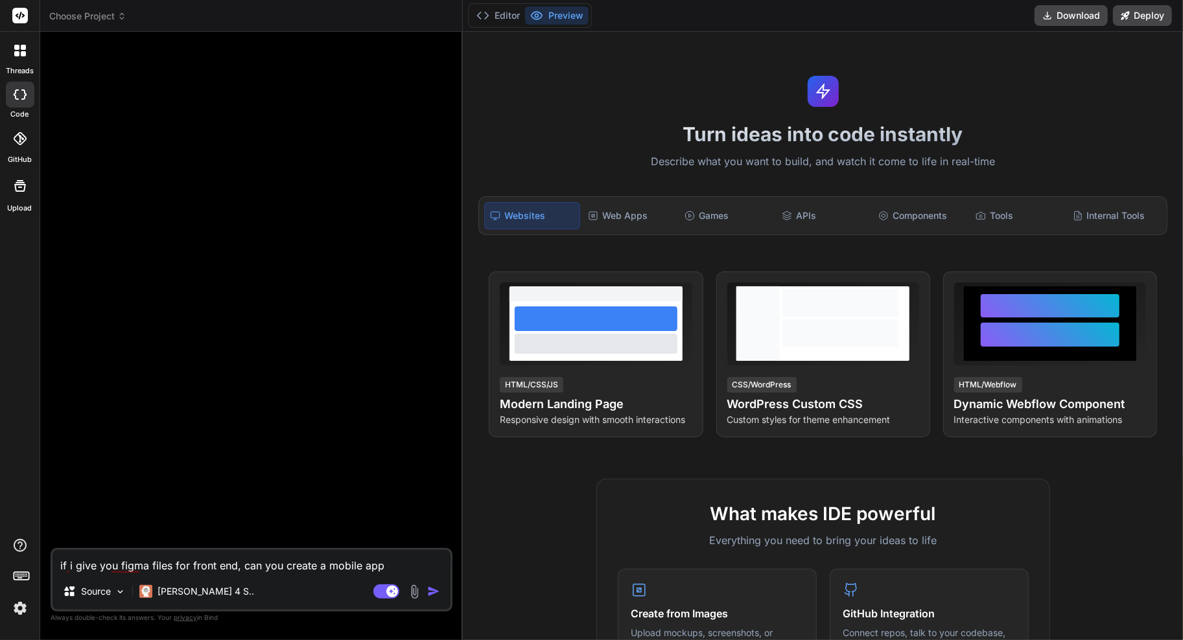
type textarea "if i give you figma files for front end, can you create a mobile app b"
type textarea "x"
type textarea "if i give you figma files for front end, can you create a mobile app ba"
type textarea "x"
type textarea "if i give you figma files for front end, can you create a mobile app bas"
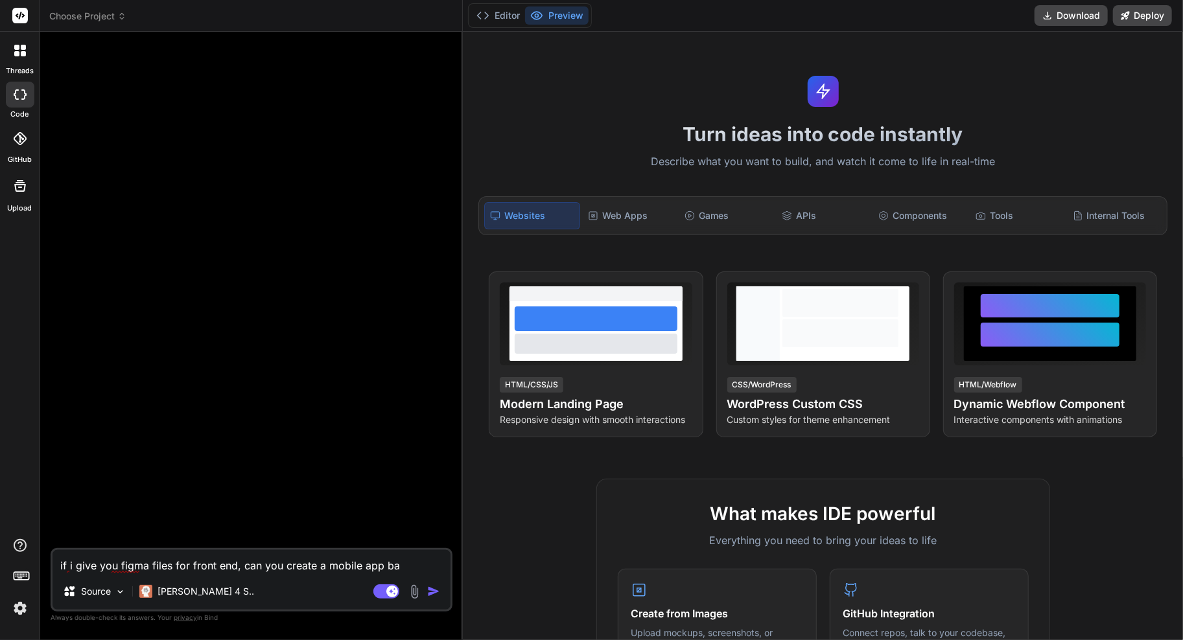
type textarea "x"
type textarea "if i give you figma files for front end, can you create a mobile app base"
type textarea "x"
type textarea "if i give you figma files for front end, can you create a mobile app based"
type textarea "x"
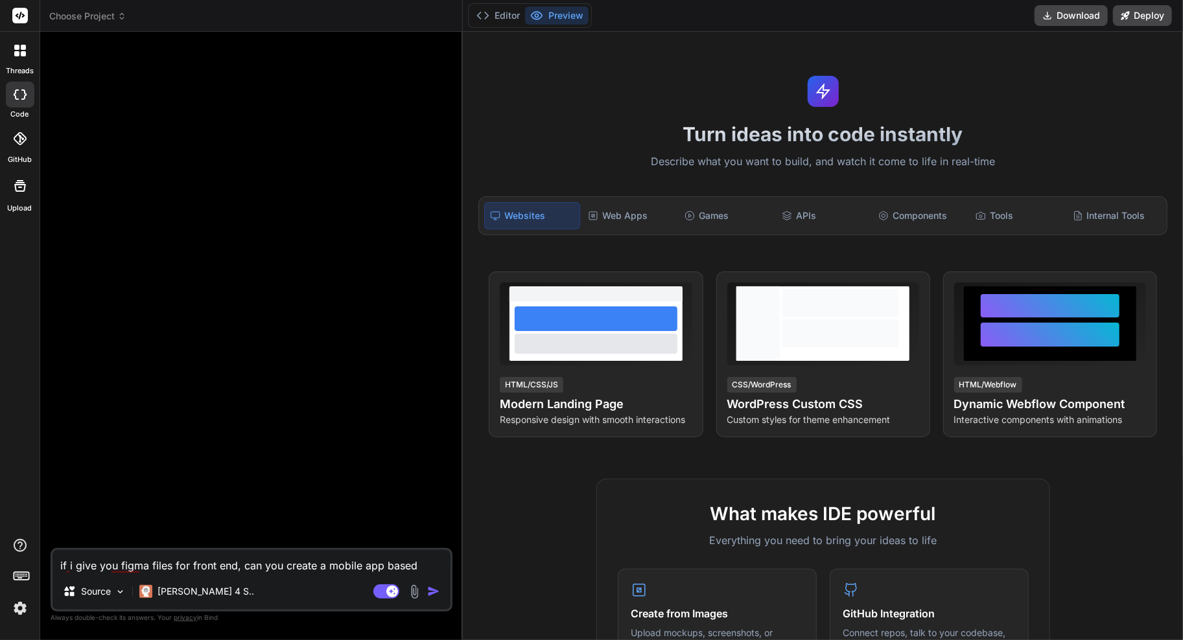
type textarea "if i give you figma files for front end, can you create a mobile app based"
type textarea "x"
type textarea "if i give you figma files for front end, can you create a mobile app based o"
type textarea "x"
type textarea "if i give you figma files for front end, can you create a mobile app based on"
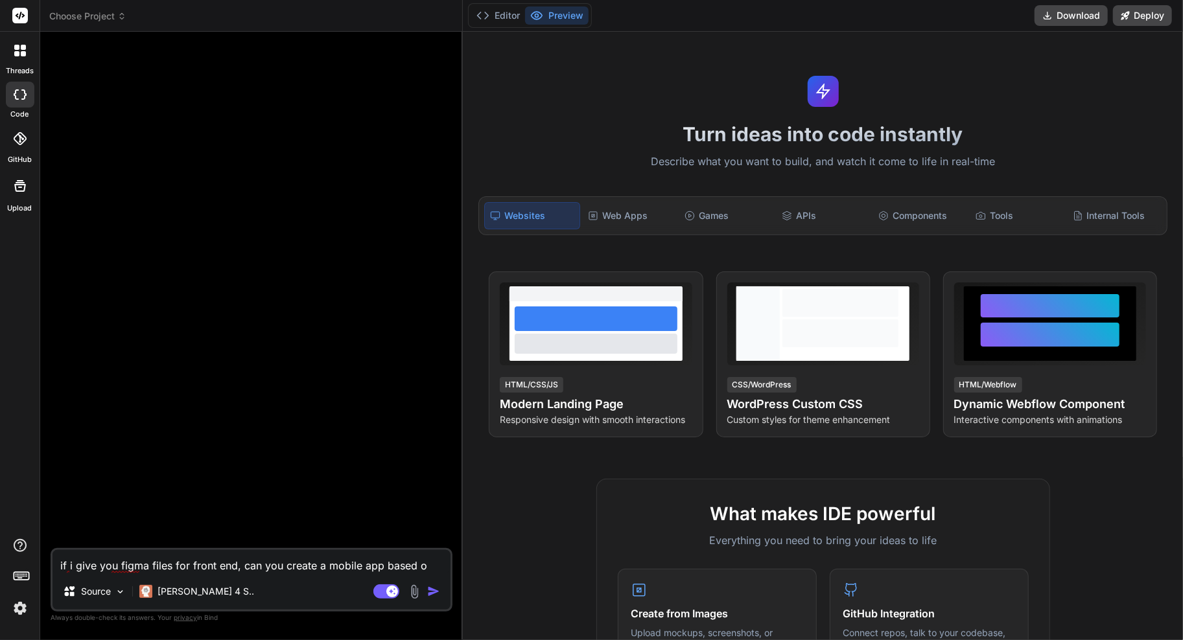
type textarea "x"
type textarea "if i give you figma files for front end, can you create a mobile app based on"
type textarea "x"
type textarea "if i give you figma files for front end, can you create a mobile app based on t"
type textarea "x"
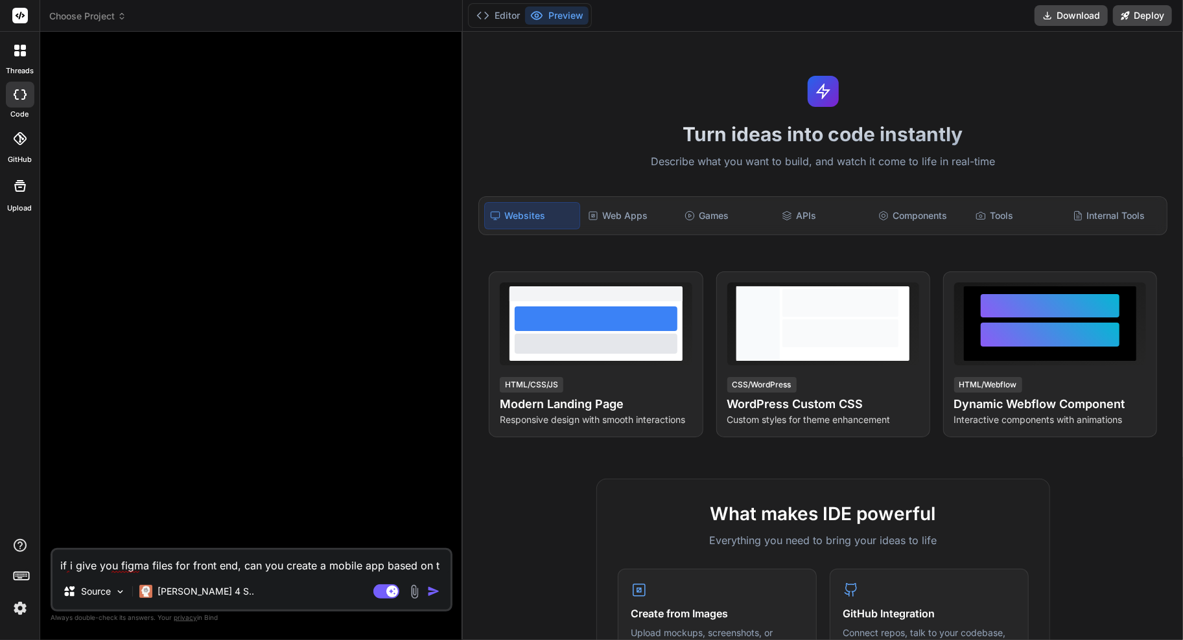
type textarea "if i give you figma files for front end, can you create a mobile app based on th"
type textarea "x"
type textarea "if i give you figma files for front end, can you create a mobile app based on t…"
type textarea "x"
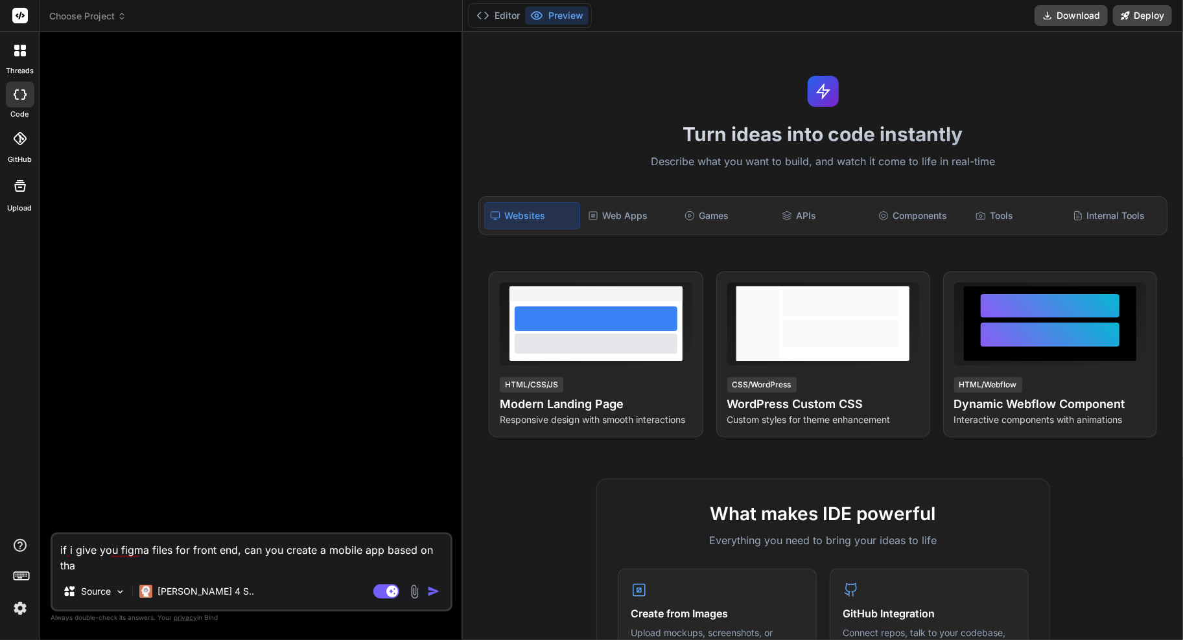
type textarea "if i give you figma files for front end, can you create a mobile app based on t…"
type textarea "x"
type textarea "if i give you figma files for front end, can you create a mobile app based on t…"
type textarea "x"
type textarea "if i give you figma files for front end, can you create a mobile app based on t…"
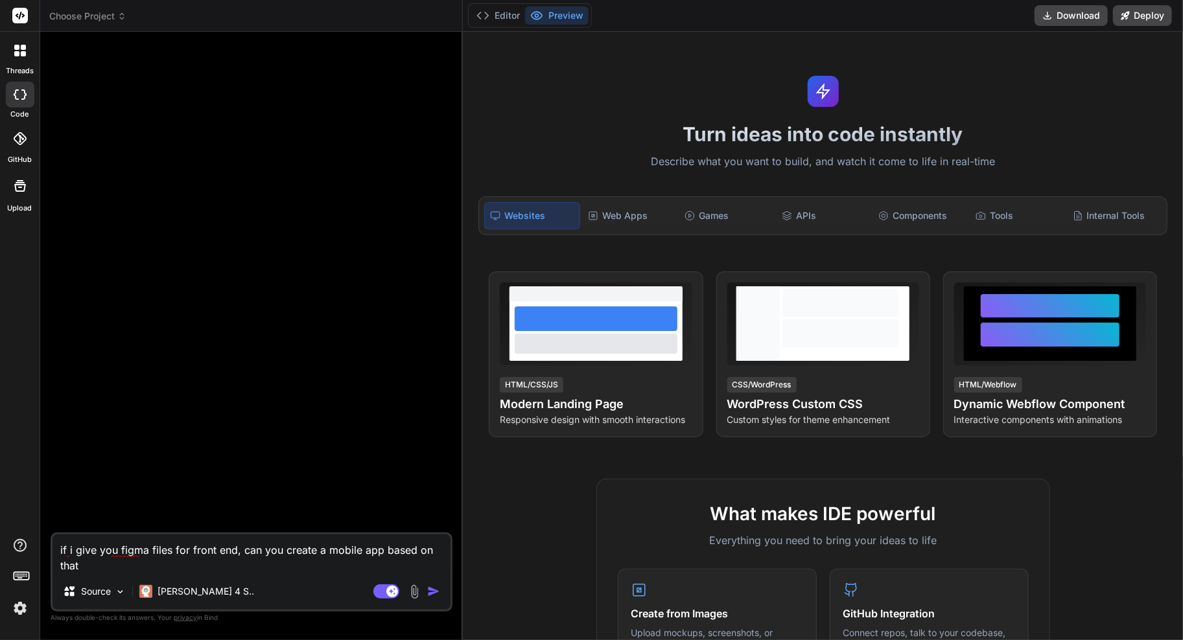
type textarea "x"
type textarea "if i give you figma files for front end, can you create a mobile app based on t…"
type textarea "x"
type textarea "if i give you figma files for front end, can you create a mobile app based on t…"
type textarea "x"
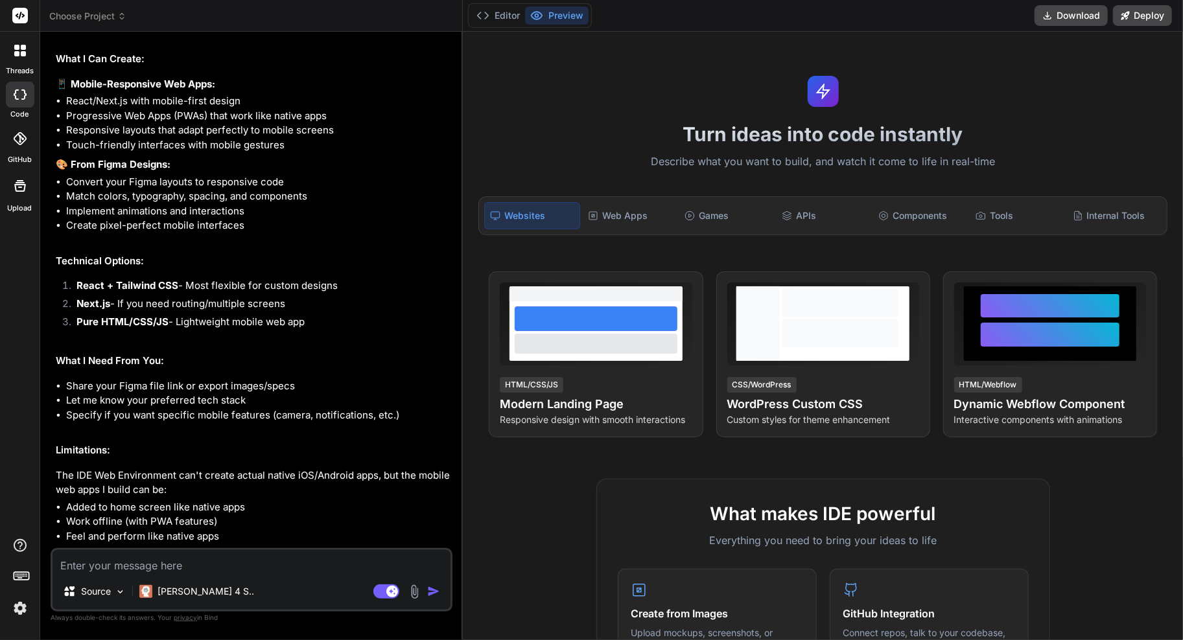
scroll to position [163, 0]
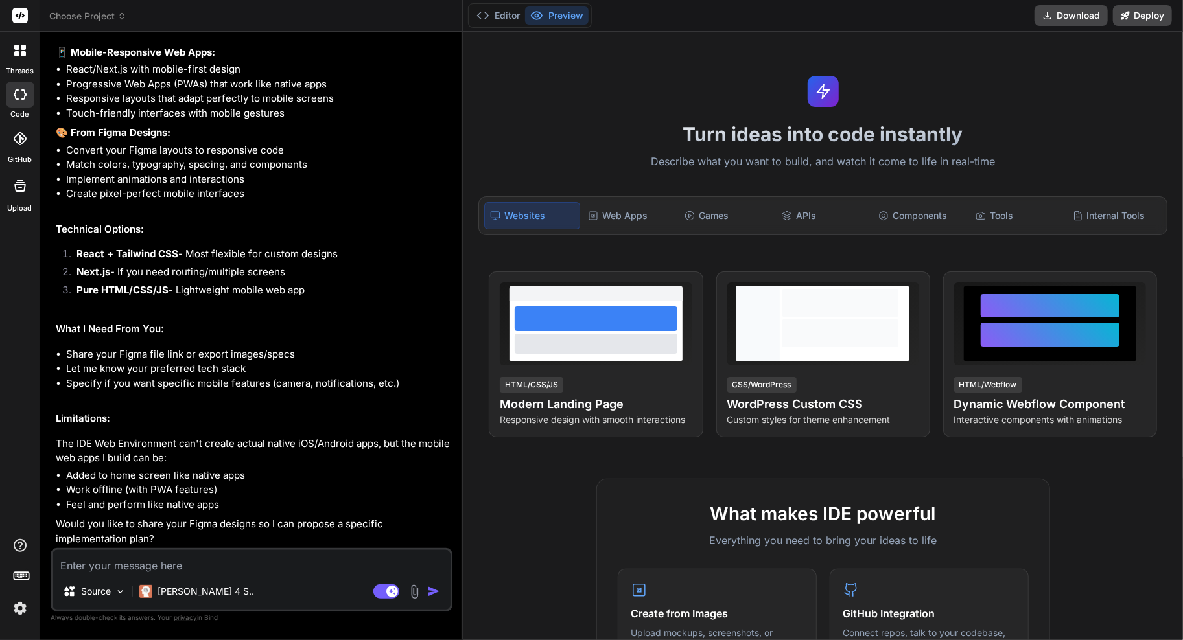
type textarea "x"
click at [277, 549] on div "Source Claude 4 S.. Agent Mode. When this toggle is activated, AI automatically…" at bounding box center [252, 580] width 402 height 64
click at [272, 554] on textarea at bounding box center [252, 561] width 398 height 23
paste textarea "https://www.figma.com/design/oUwpCaYturz1Lf9ejLL6Jp/Fitness-App-UI-Kit-for-Gym-…"
type textarea "https://www.figma.com/design/oUwpCaYturz1Lf9ejLL6Jp/Fitness-App-UI-Kit-for-Gym-…"
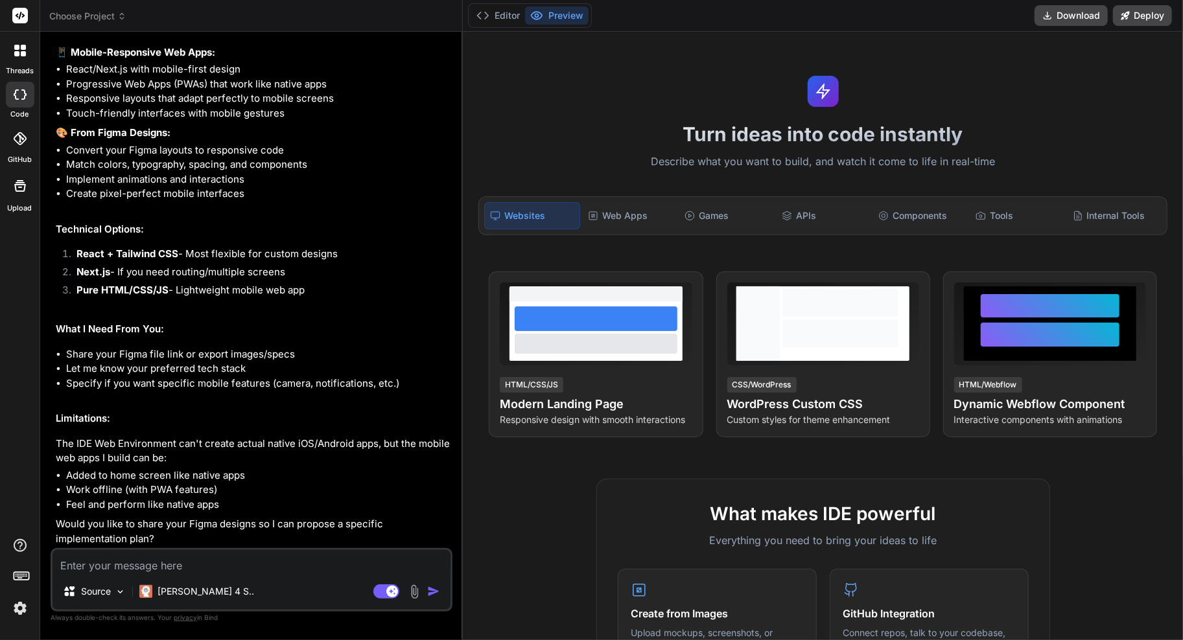
type textarea "x"
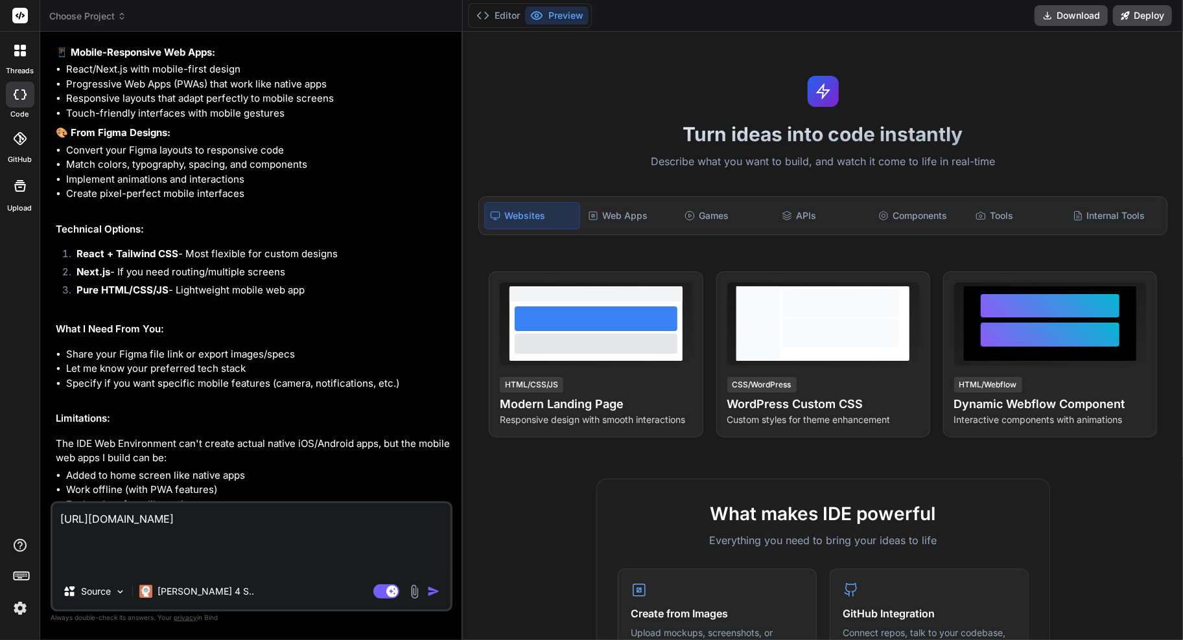
type textarea "https://www.figma.com/design/oUwpCaYturz1Lf9ejLL6Jp/Fitness-App-UI-Kit-for-Gym-…"
type textarea "x"
type textarea "https://www.figma.com/design/oUwpCaYturz1Lf9ejLL6Jp/Fitness-App-UI-Kit-for-Gym-…"
type textarea "x"
type textarea "https://www.figma.com/design/oUwpCaYturz1Lf9ejLL6Jp/Fitness-App-UI-Kit-for-Gym-…"
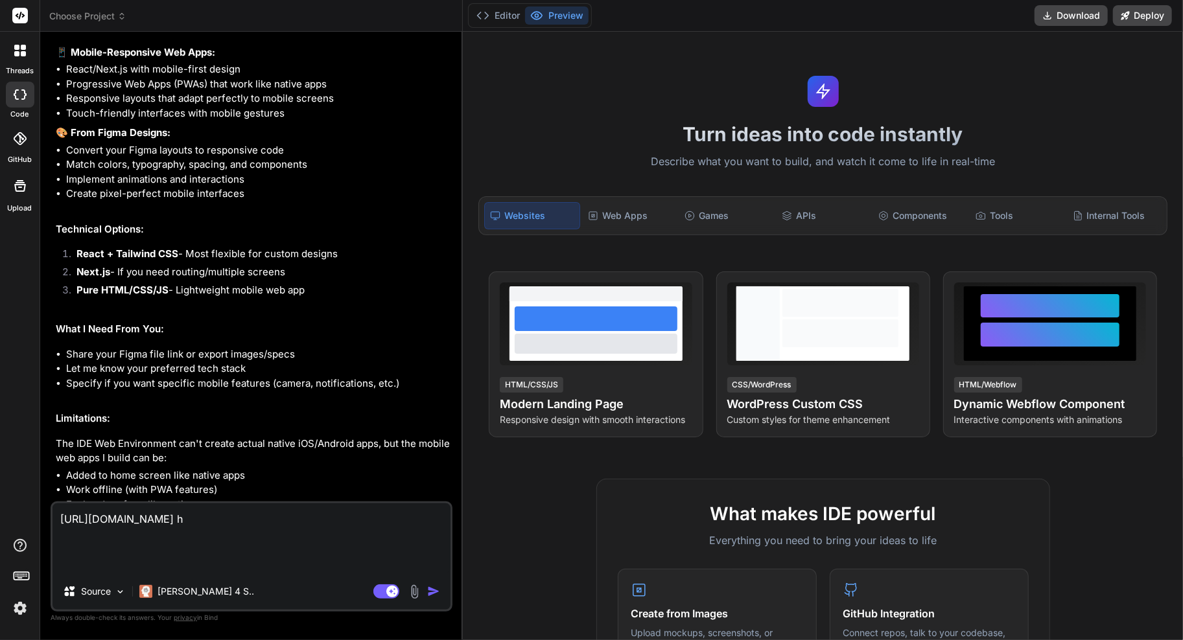
type textarea "x"
type textarea "https://www.figma.com/design/oUwpCaYturz1Lf9ejLL6Jp/Fitness-App-UI-Kit-for-Gym-…"
type textarea "x"
type textarea "https://www.figma.com/design/oUwpCaYturz1Lf9ejLL6Jp/Fitness-App-UI-Kit-for-Gym-…"
type textarea "x"
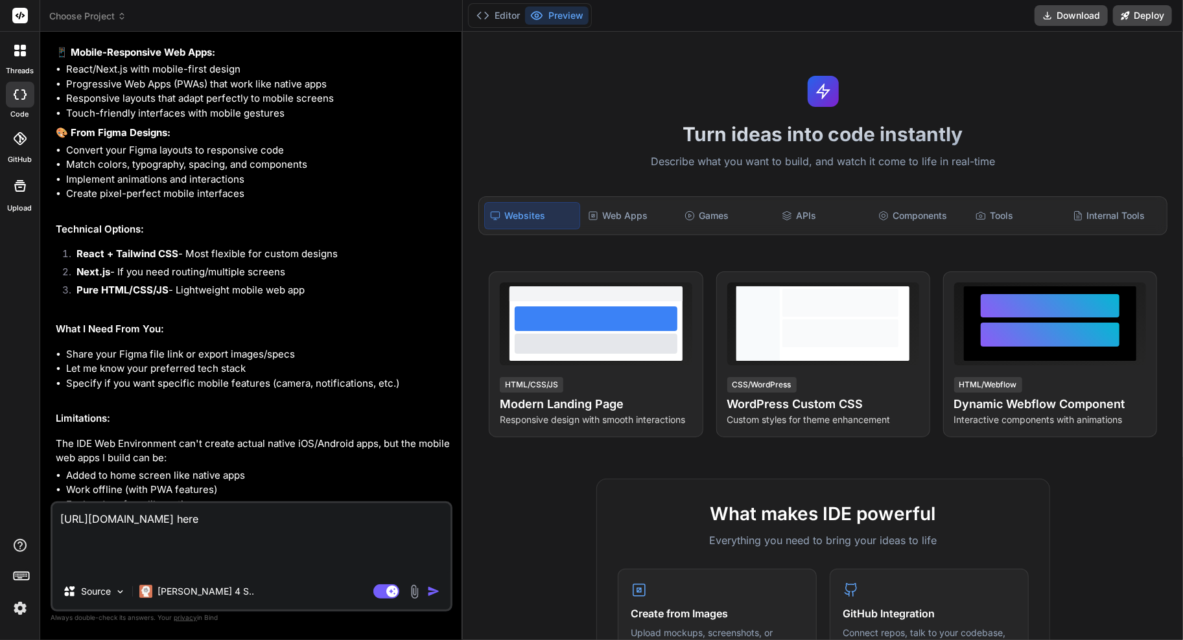
type textarea "https://www.figma.com/design/oUwpCaYturz1Lf9ejLL6Jp/Fitness-App-UI-Kit-for-Gym-…"
type textarea "x"
paste textarea "https://www.figma.com/design/oUwpCaYturz1Lf9ejLL6Jp/Fitness-App-UI-Kit-for-Gym-…"
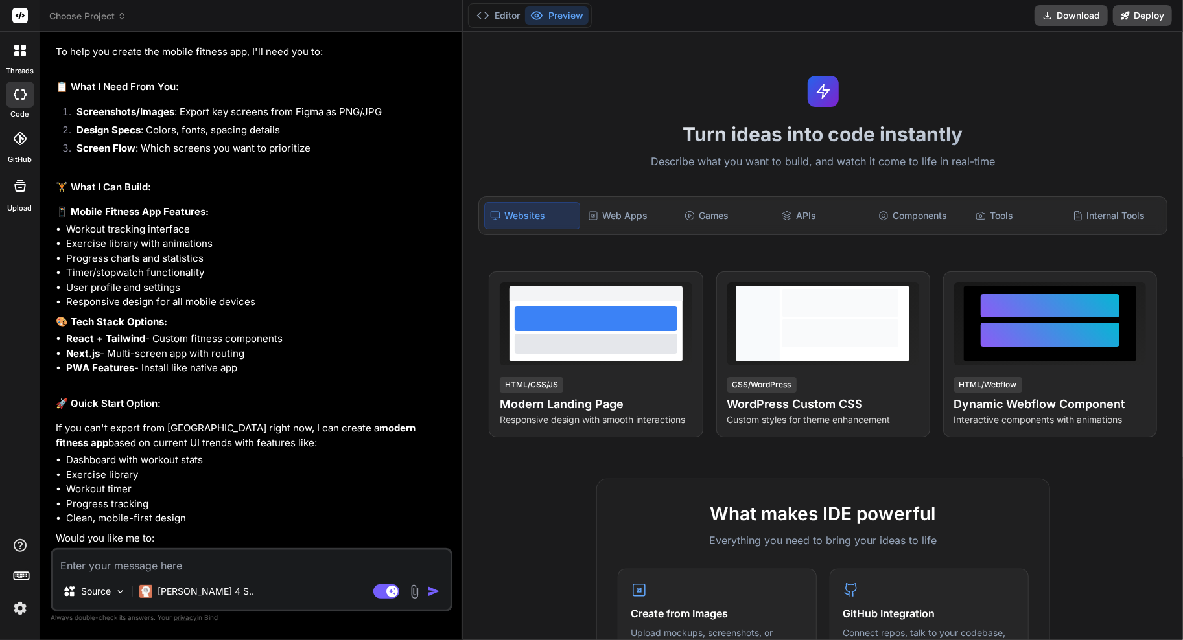
scroll to position [876, 0]
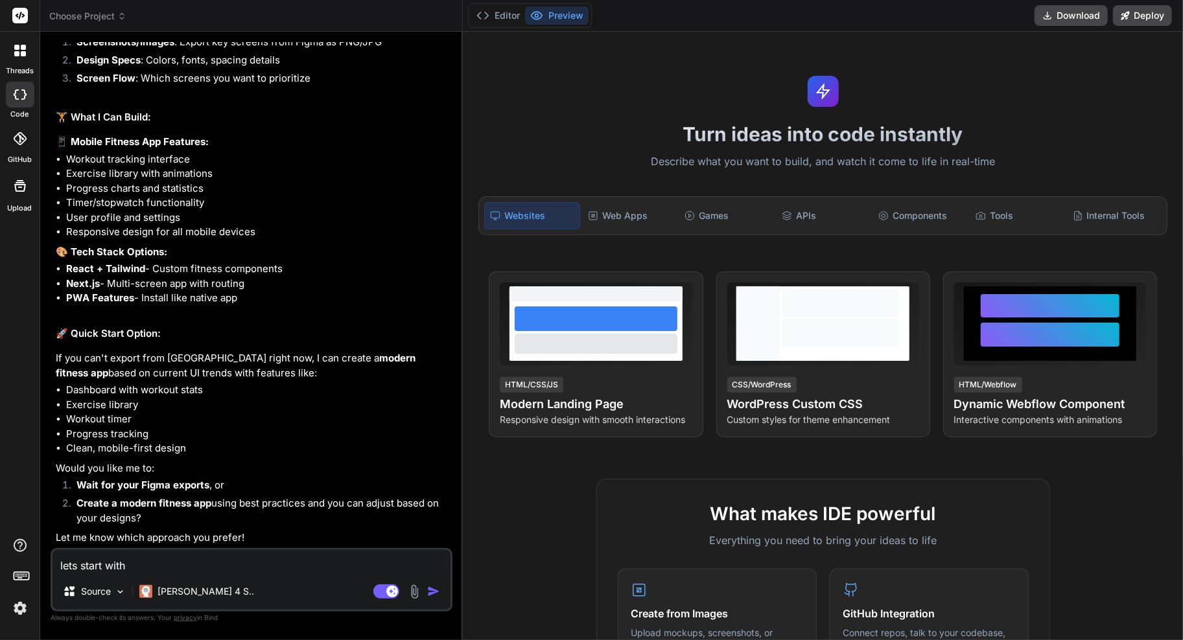
click at [193, 565] on textarea "lets start with" at bounding box center [252, 561] width 398 height 23
click at [308, 563] on textarea "lets start with welcome screen" at bounding box center [252, 561] width 398 height 23
paste textarea
click at [414, 594] on img at bounding box center [414, 592] width 15 height 15
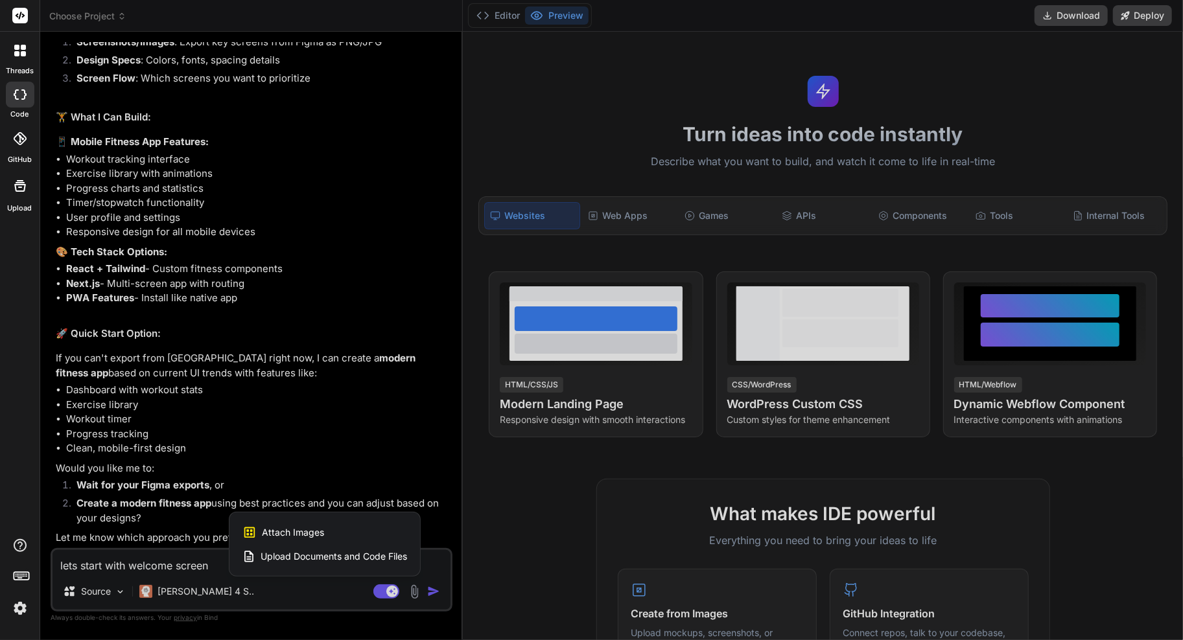
click at [329, 535] on div "Attach Images Image attachments are only supported in Claude and Gemini models." at bounding box center [324, 533] width 165 height 25
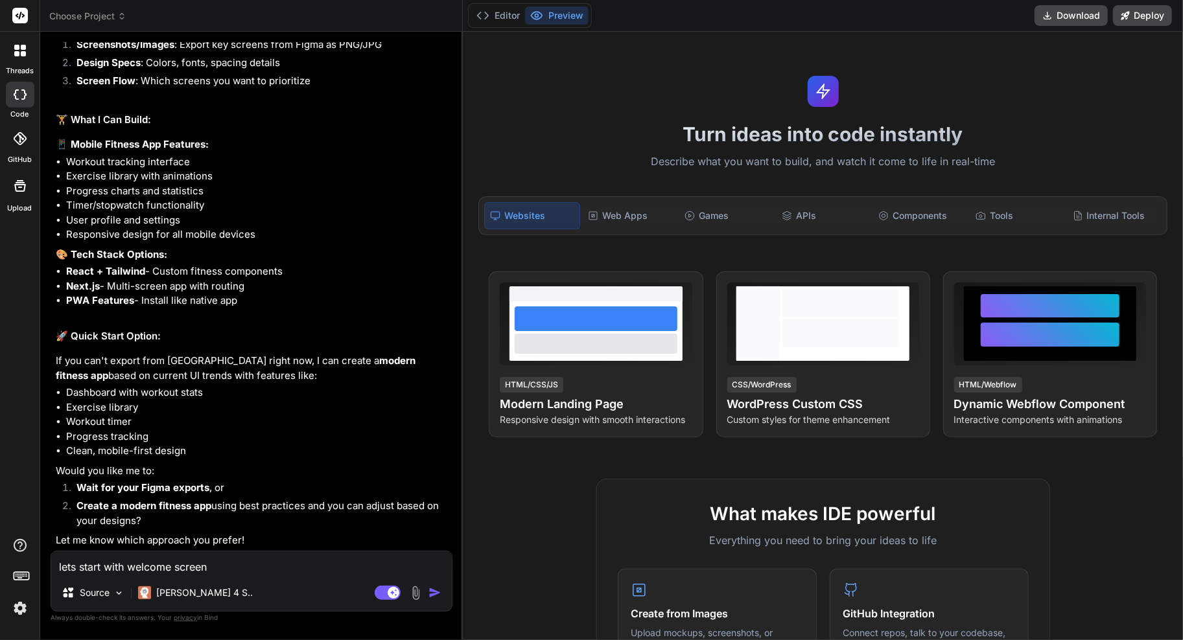
scroll to position [873, 0]
click at [412, 596] on img at bounding box center [415, 593] width 15 height 15
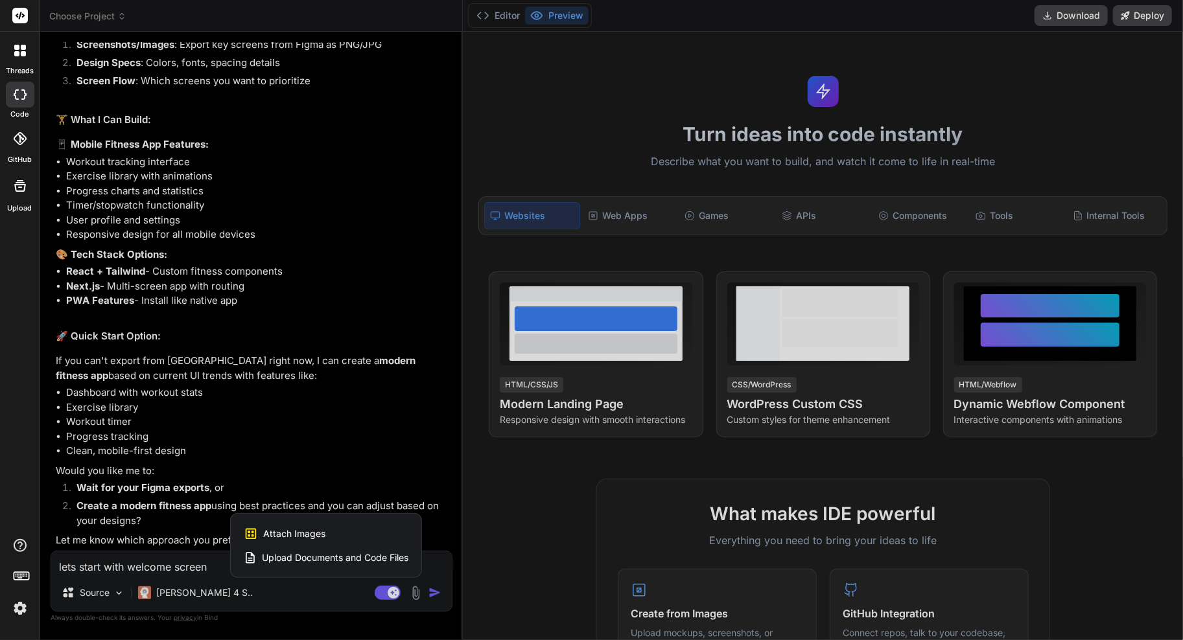
click at [315, 532] on span "Attach Images" at bounding box center [294, 534] width 62 height 13
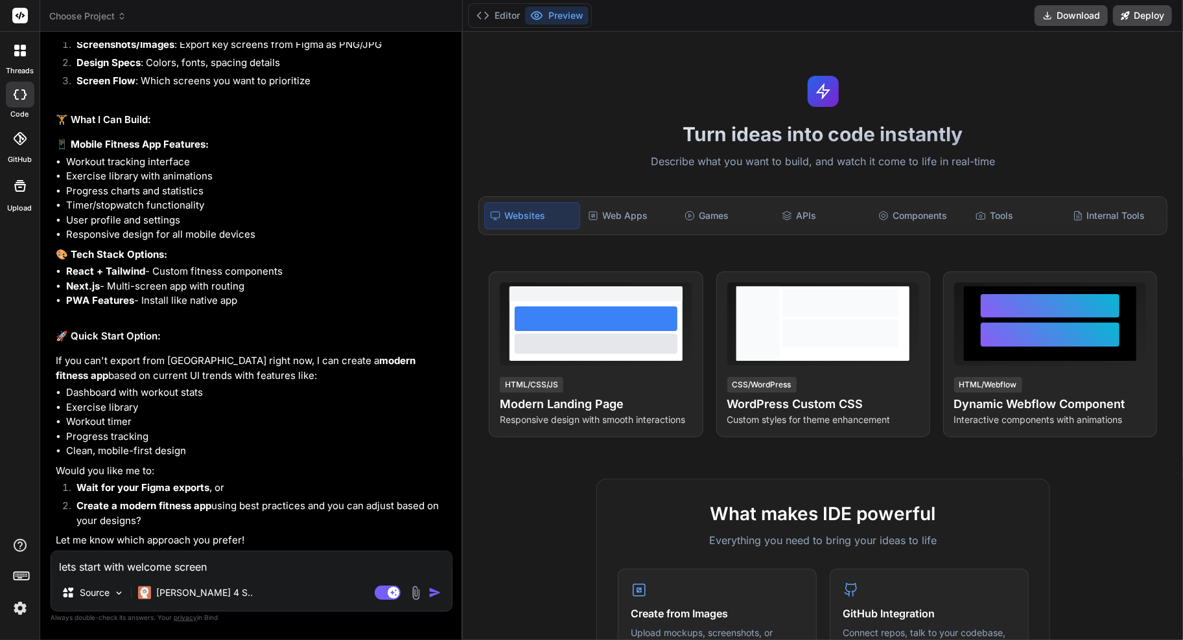
scroll to position [876, 0]
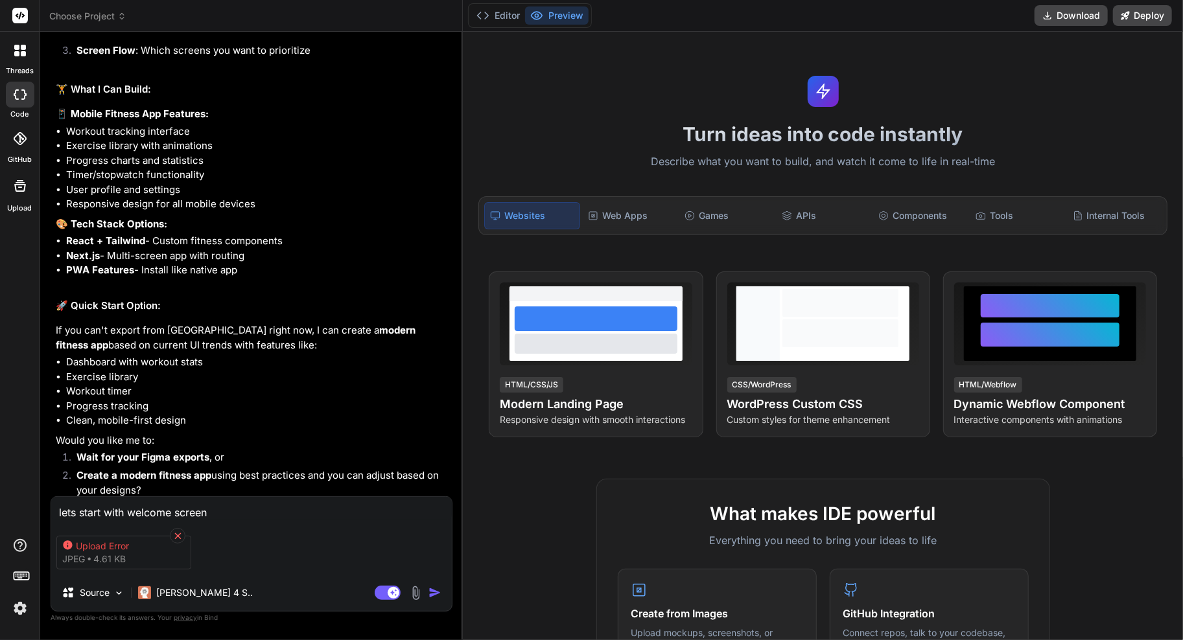
click at [177, 539] on icon at bounding box center [177, 536] width 11 height 11
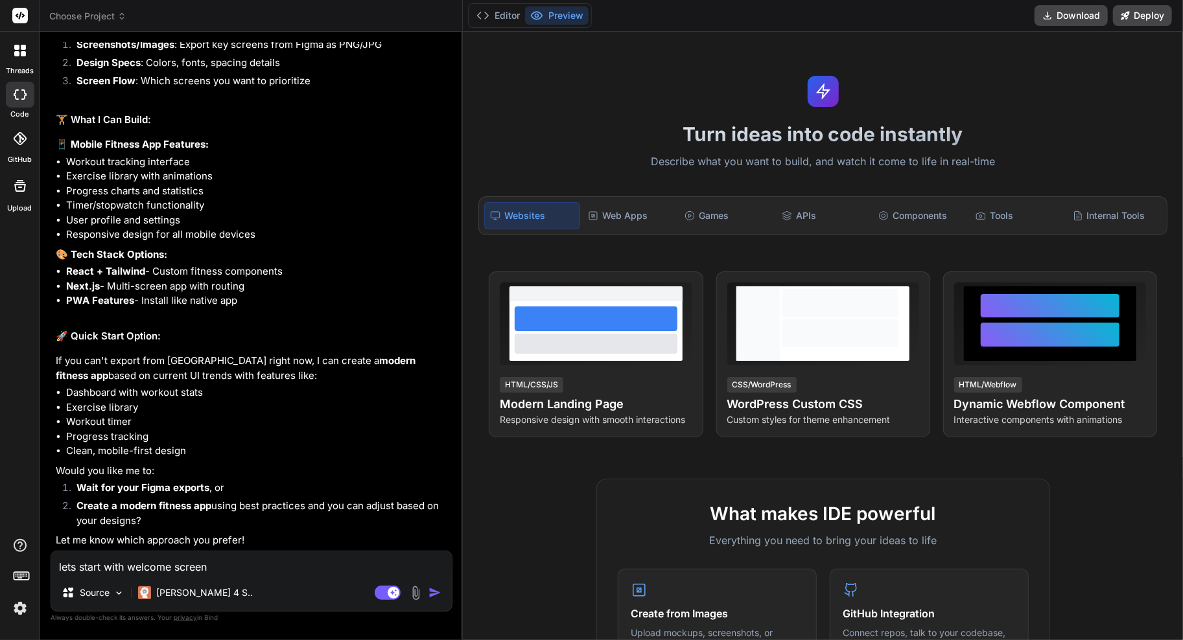
scroll to position [873, 0]
click at [229, 565] on textarea "lets start with welcome screen" at bounding box center [251, 563] width 401 height 23
click at [416, 601] on div "Agent Mode. When this toggle is activated, AI automatically makes decisions, re…" at bounding box center [409, 593] width 75 height 16
click at [418, 598] on img at bounding box center [415, 593] width 15 height 15
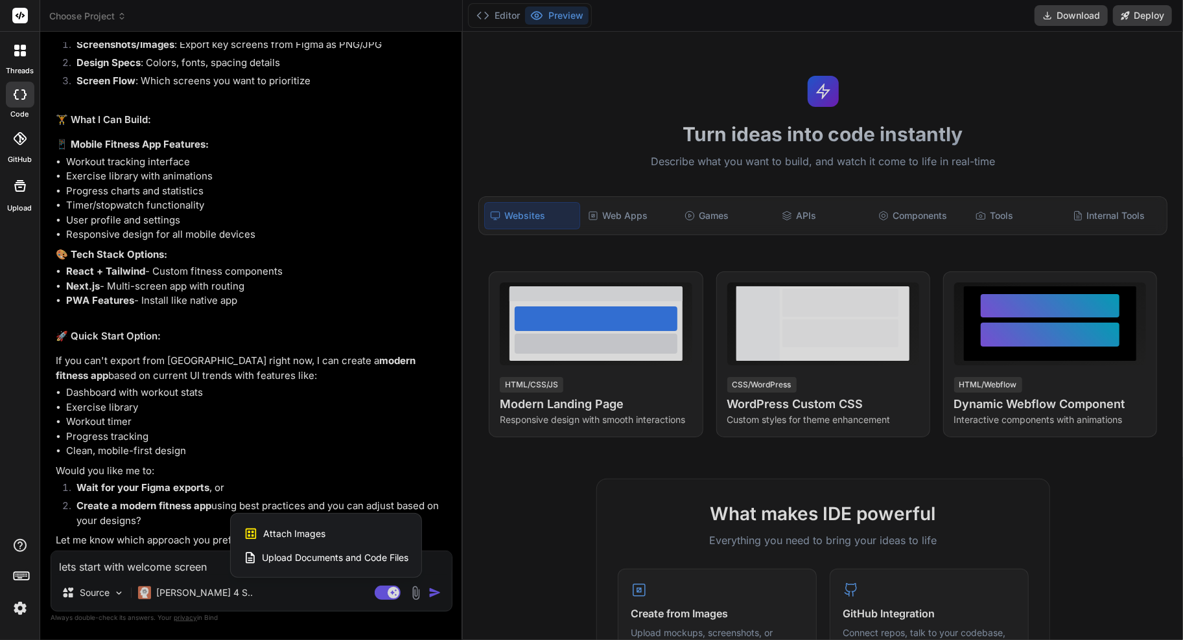
click at [309, 532] on span "Attach Images" at bounding box center [294, 534] width 62 height 13
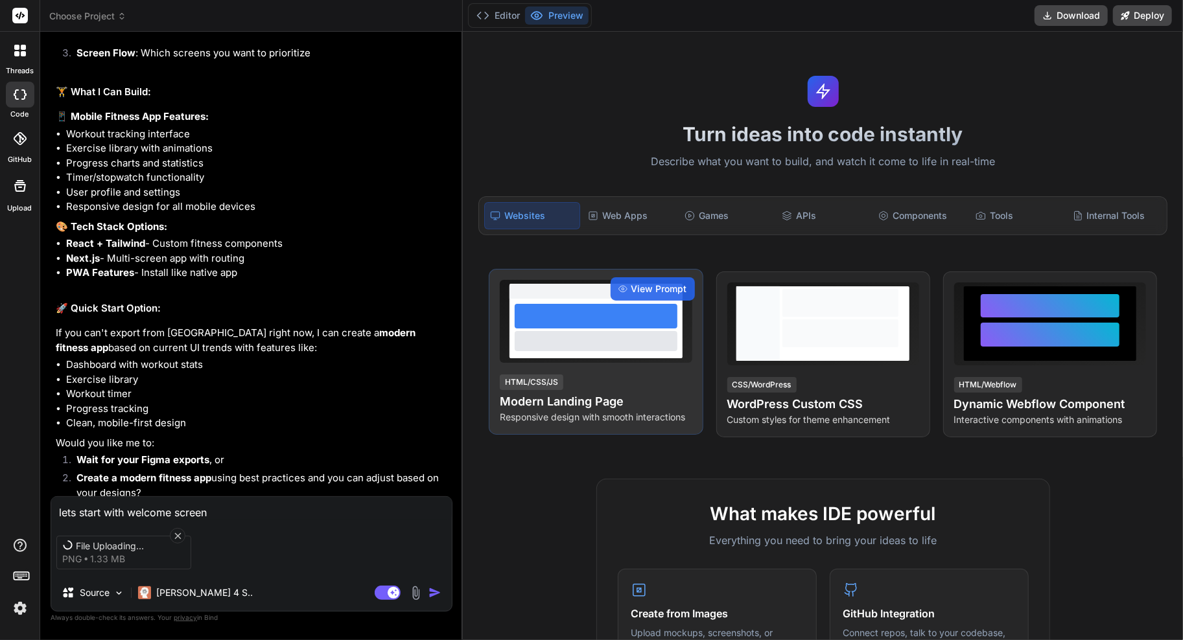
scroll to position [876, 0]
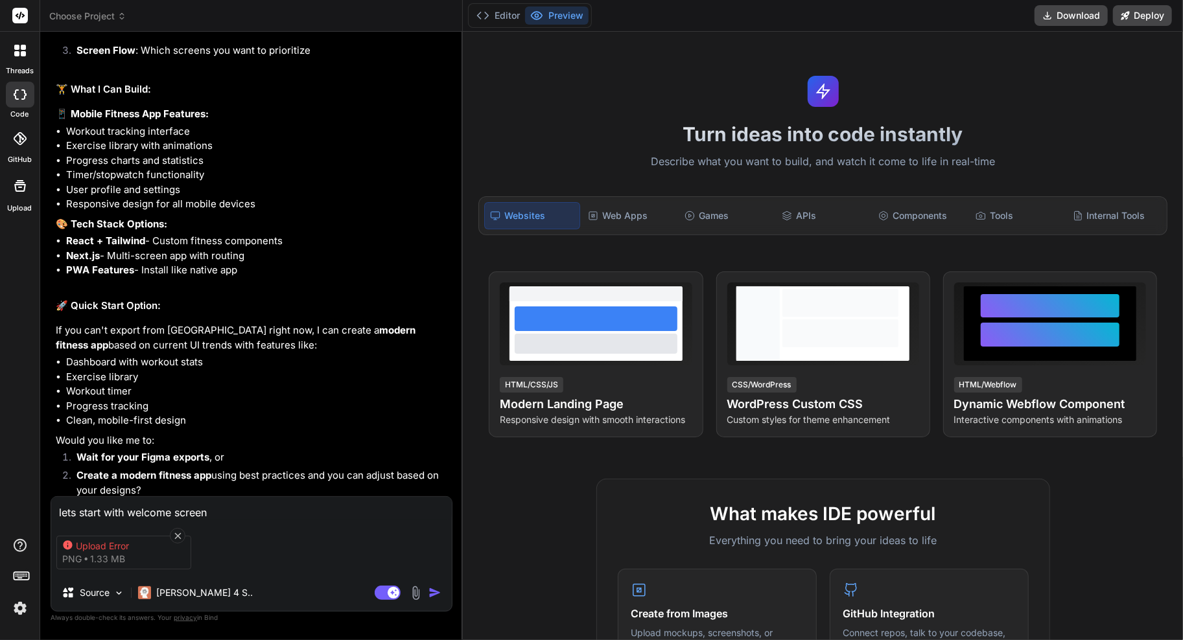
click at [158, 551] on div "Upload Error png 1.33 MB" at bounding box center [123, 553] width 135 height 34
click at [178, 533] on icon at bounding box center [177, 536] width 6 height 6
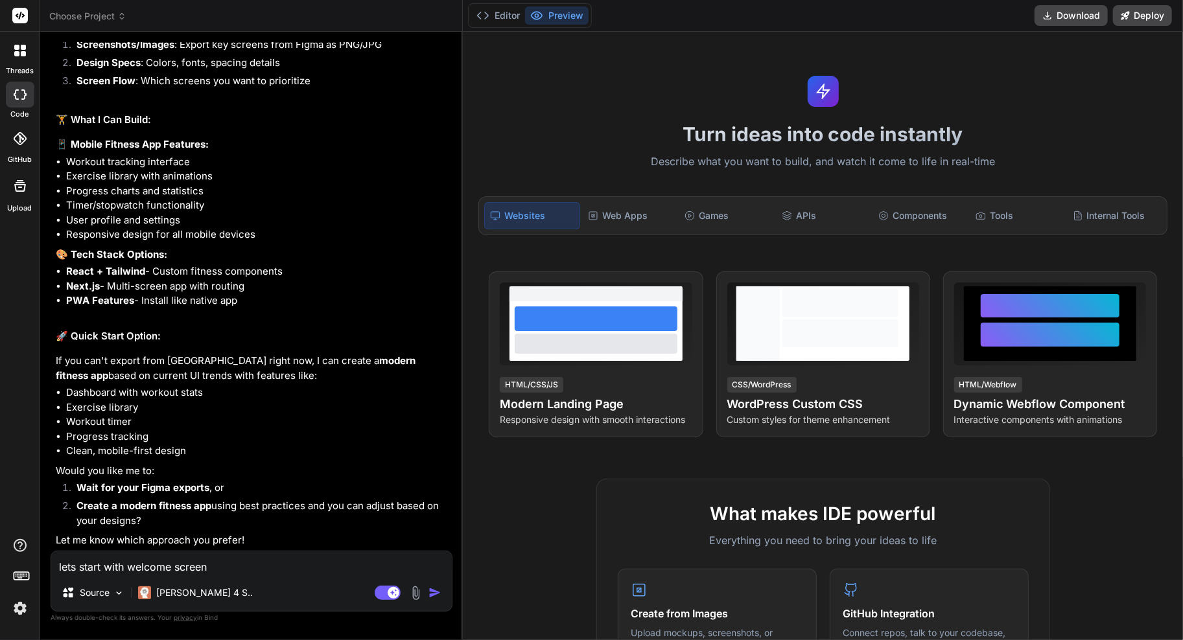
scroll to position [873, 0]
click at [419, 595] on img at bounding box center [415, 593] width 15 height 15
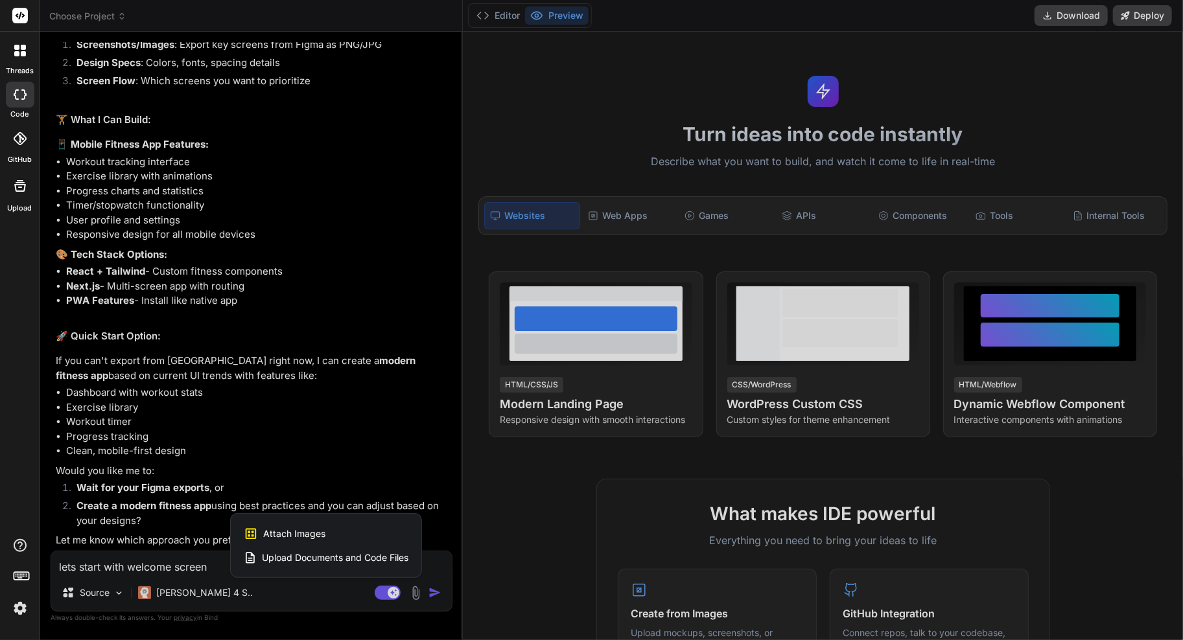
click at [327, 541] on div "Attach Images Image attachments are only supported in Claude and Gemini models." at bounding box center [326, 534] width 165 height 25
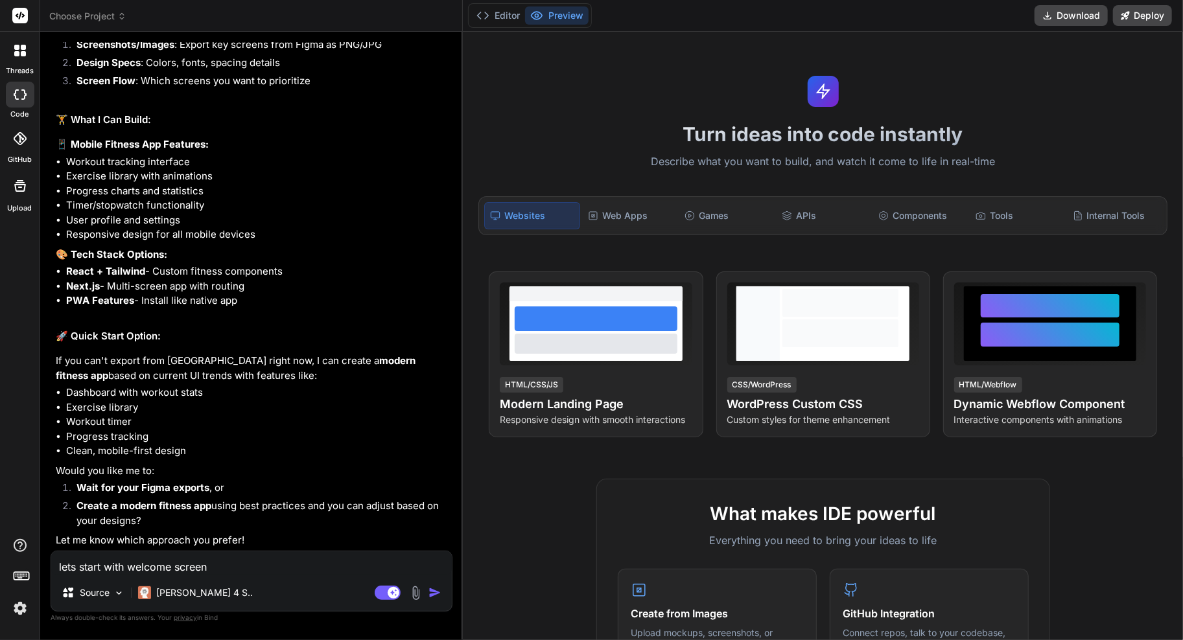
click at [305, 563] on textarea "lets start with welcome screen" at bounding box center [251, 563] width 401 height 23
click at [412, 589] on img at bounding box center [415, 593] width 15 height 15
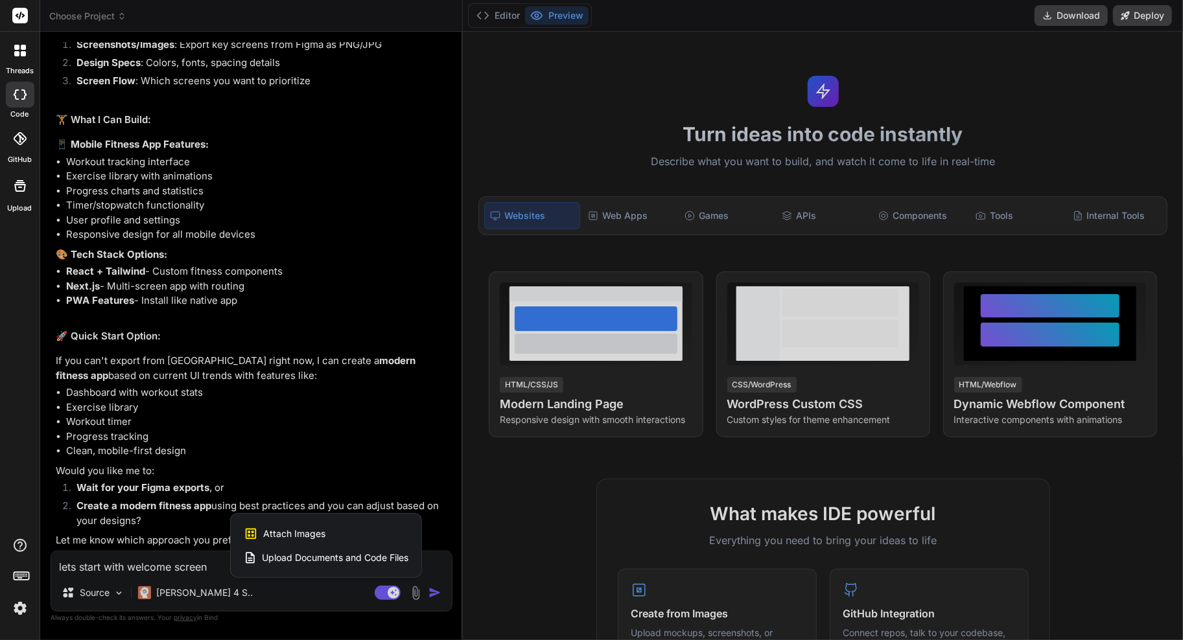
click at [322, 559] on span "Upload Documents and Code Files" at bounding box center [335, 558] width 146 height 13
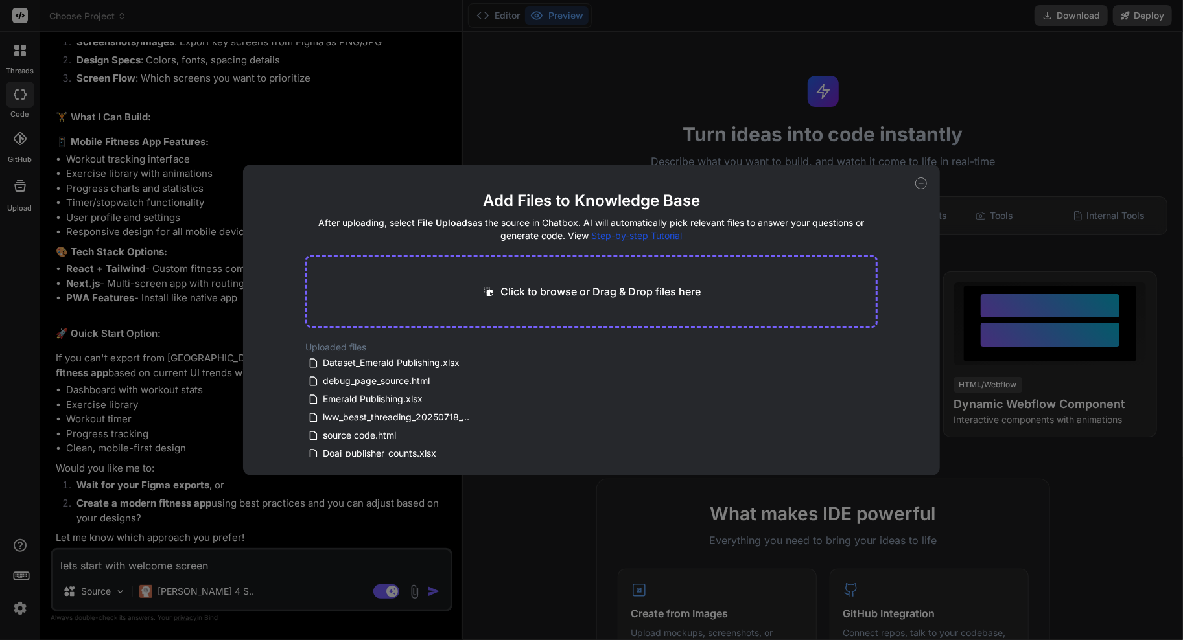
scroll to position [876, 0]
click at [591, 300] on div "Click to browse or Drag & Drop files here" at bounding box center [591, 291] width 572 height 73
click at [921, 182] on icon at bounding box center [921, 184] width 12 height 12
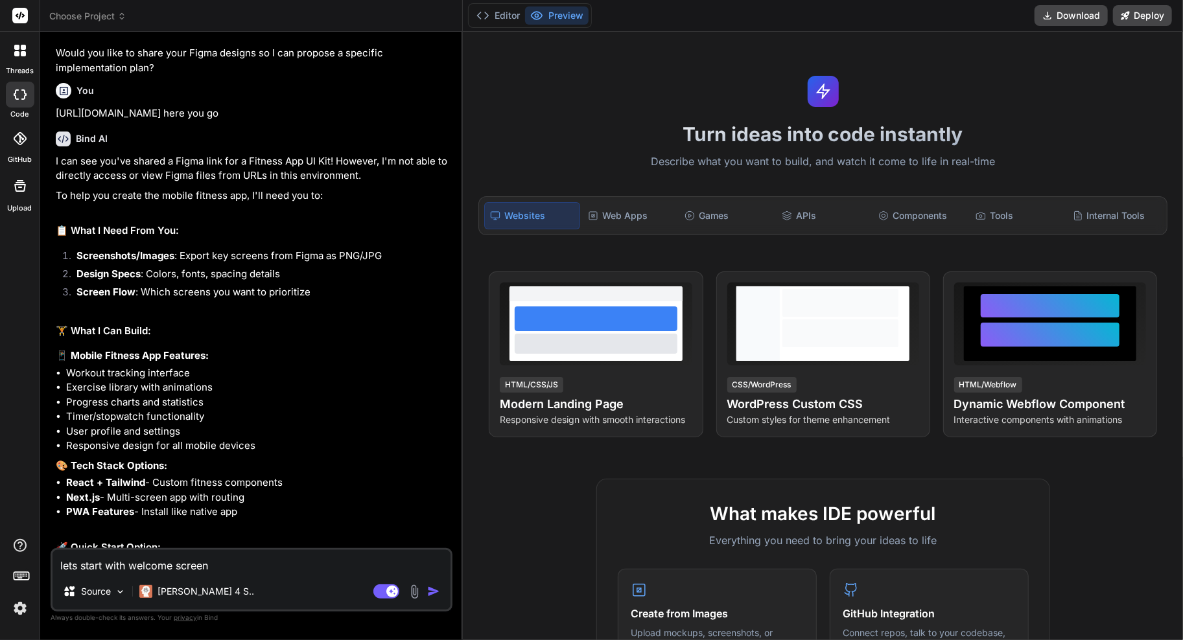
scroll to position [670, 0]
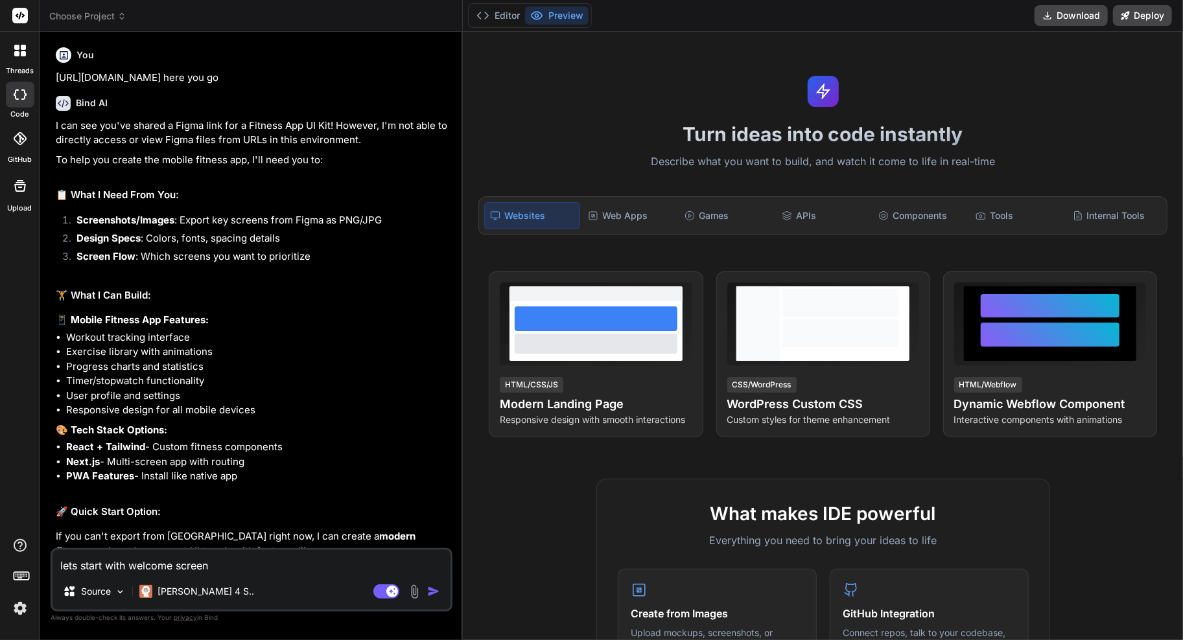
click at [412, 587] on img at bounding box center [414, 592] width 15 height 15
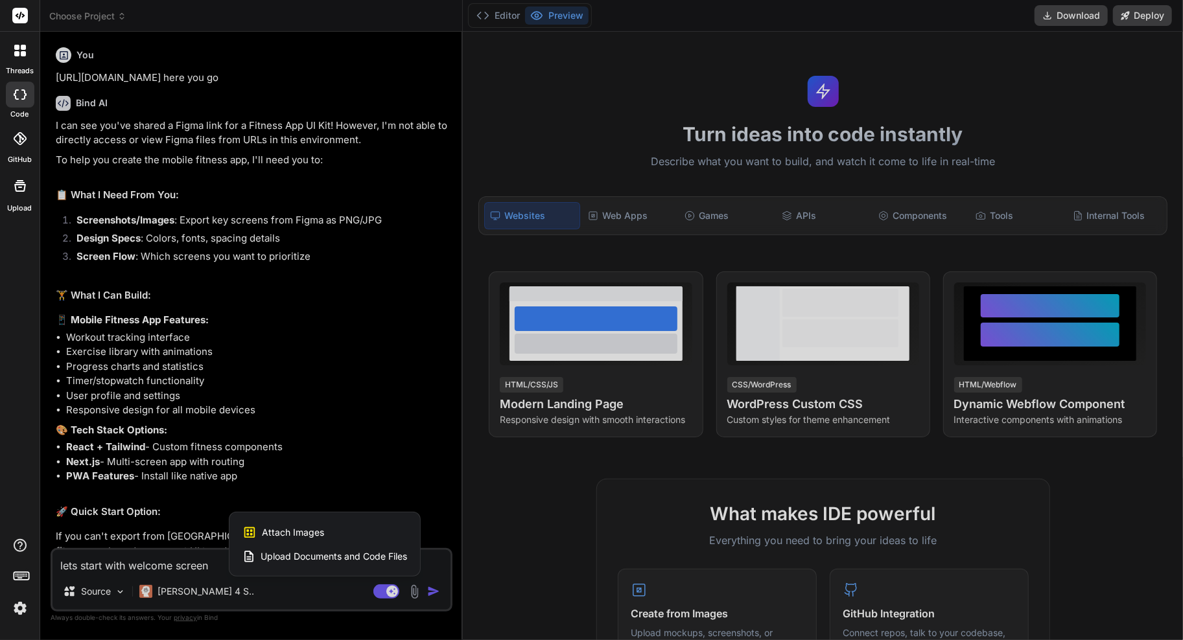
click at [356, 531] on div "Attach Images Image attachments are only supported in [PERSON_NAME] and Gemini …" at bounding box center [324, 533] width 165 height 25
type textarea "x"
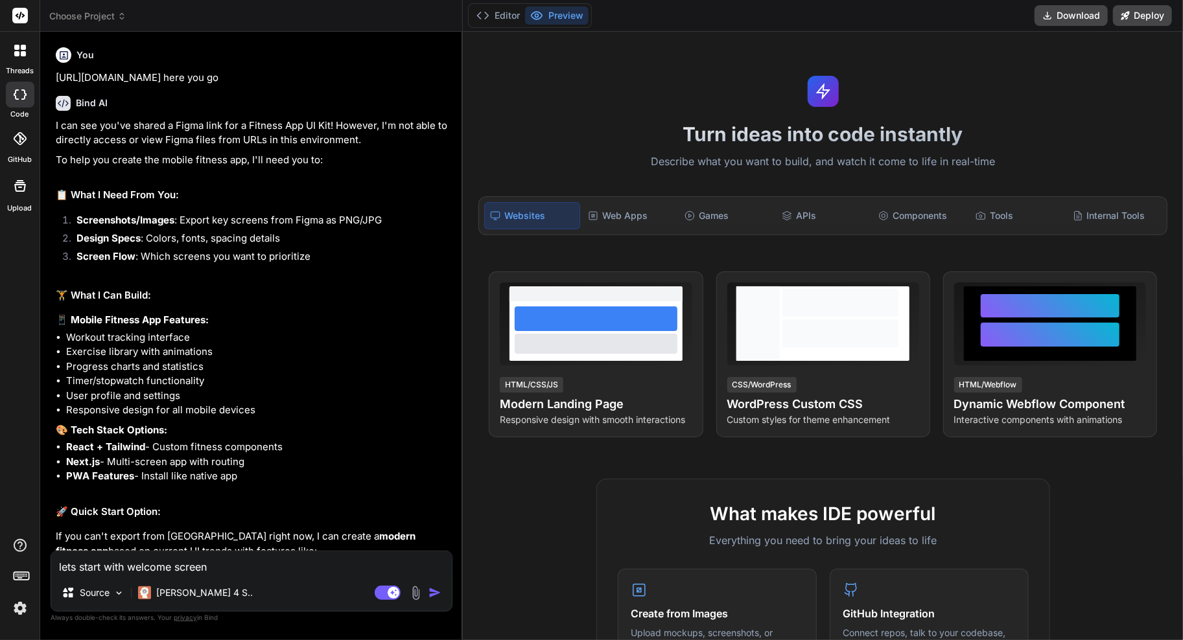
type input "C:\fakepath\Screenshot [DATE] 5.22.36 PM.png"
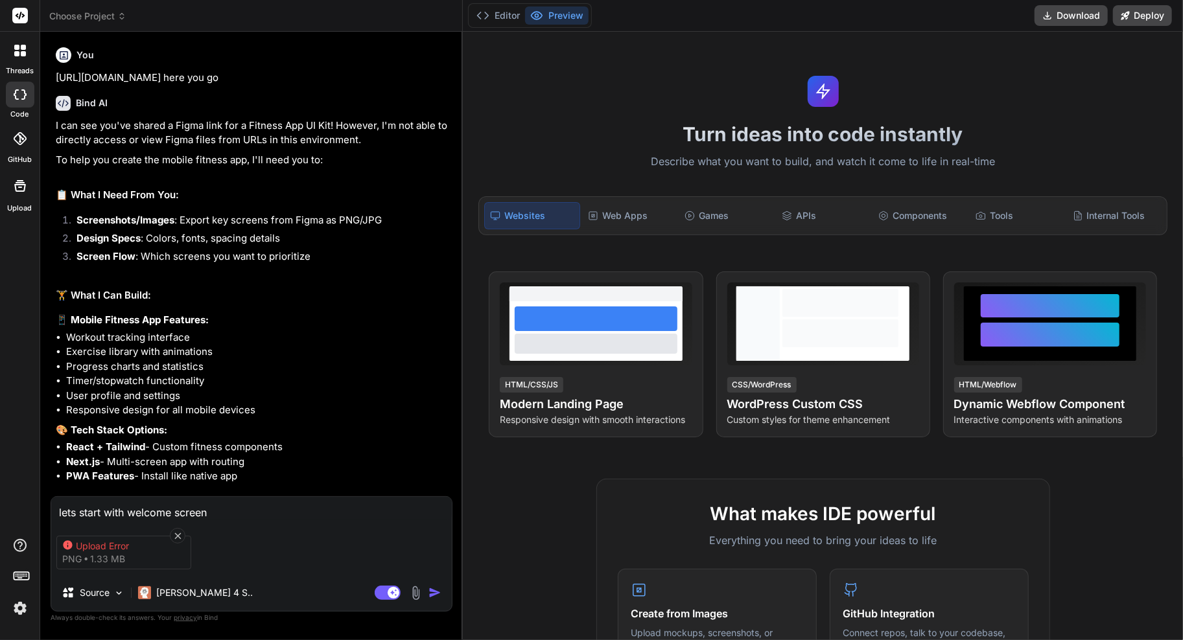
click at [124, 554] on div "Upload Error png 1.33 MB" at bounding box center [123, 553] width 135 height 34
click at [174, 531] on icon at bounding box center [177, 536] width 11 height 11
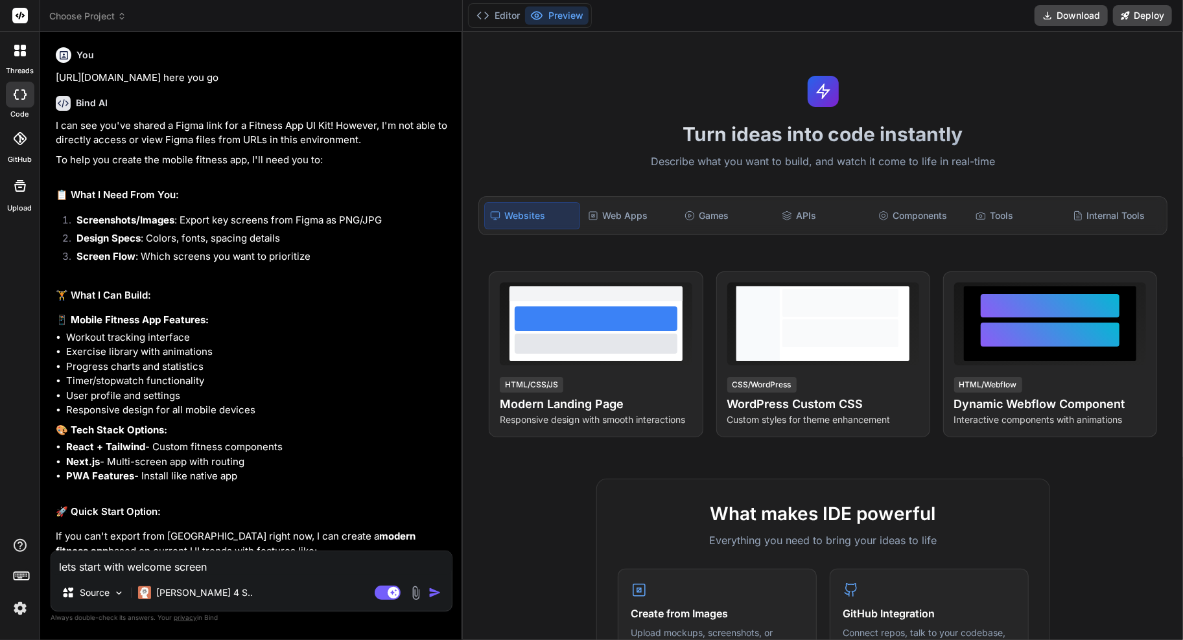
click at [412, 590] on img at bounding box center [415, 593] width 15 height 15
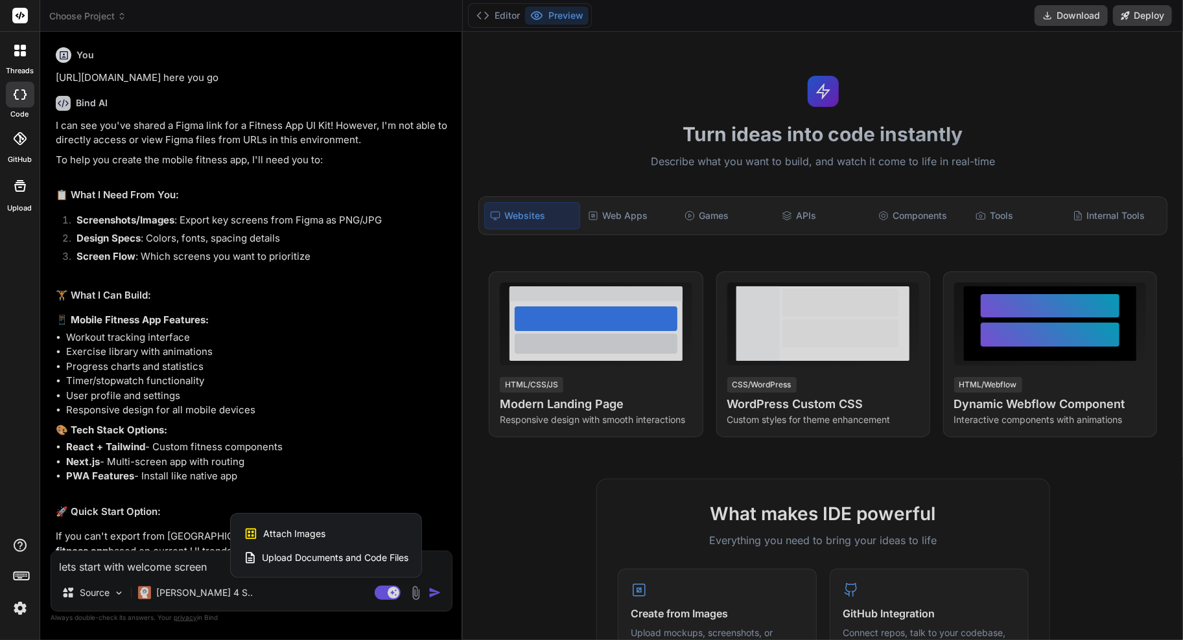
click at [184, 547] on div at bounding box center [591, 320] width 1183 height 640
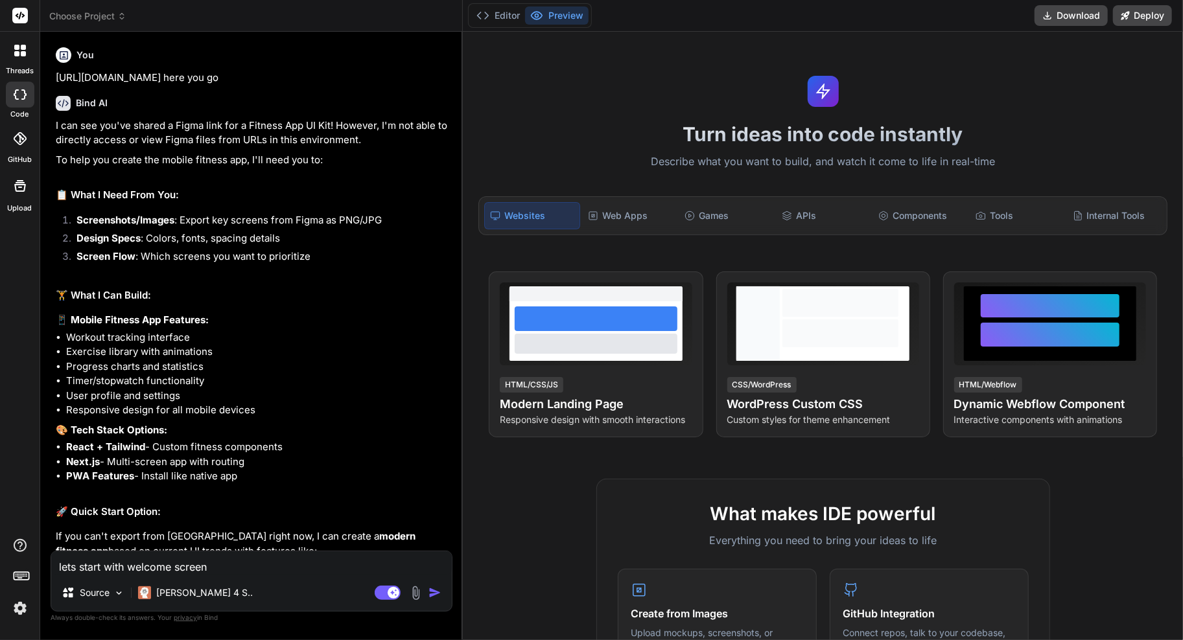
click at [105, 22] on span "Choose Project" at bounding box center [87, 16] width 77 height 13
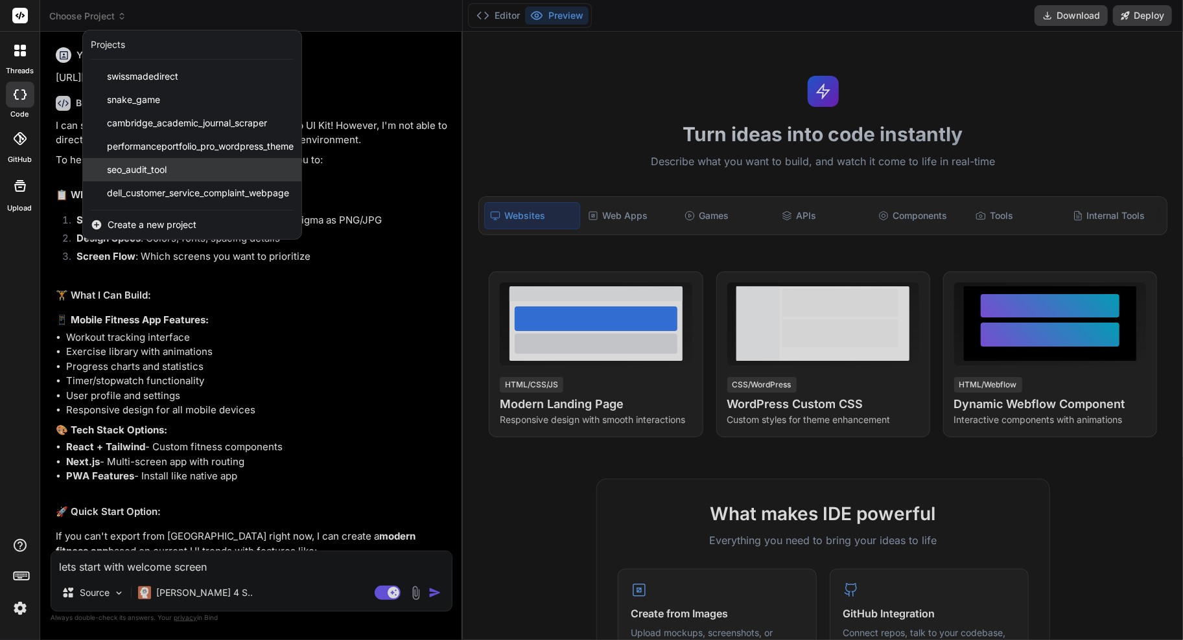
click at [159, 159] on div "seo_audit_tool" at bounding box center [192, 169] width 218 height 23
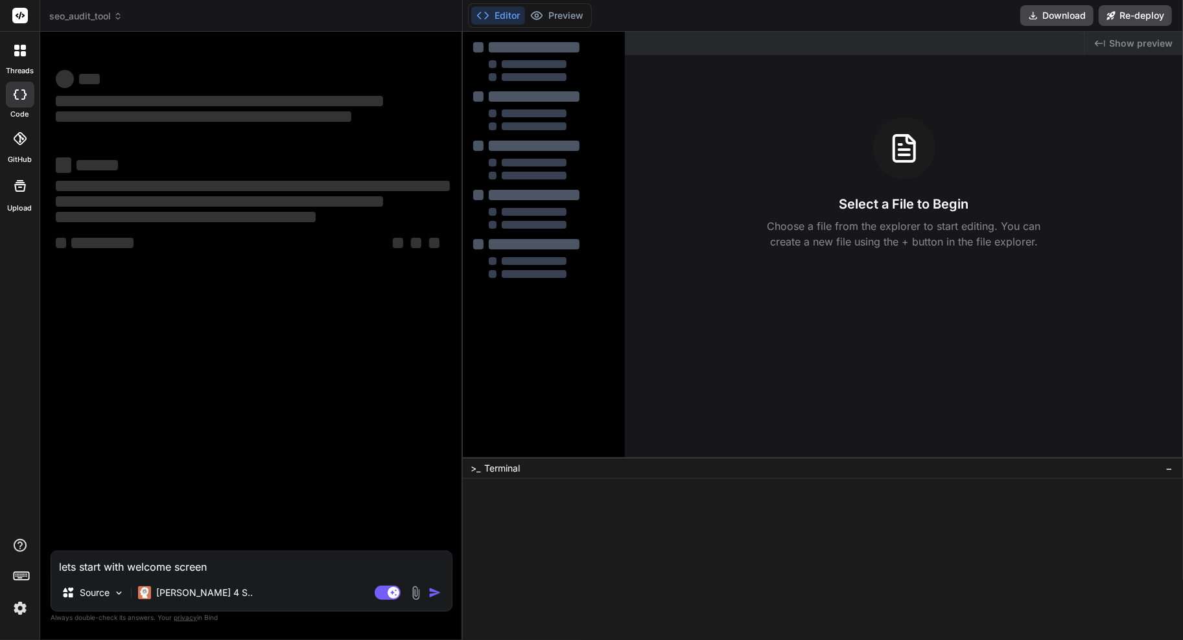
scroll to position [0, 0]
click at [755, 228] on div "Select a File to Begin Choose a file from the explorer to start editing. You ca…" at bounding box center [904, 183] width 558 height 132
type textarea "x"
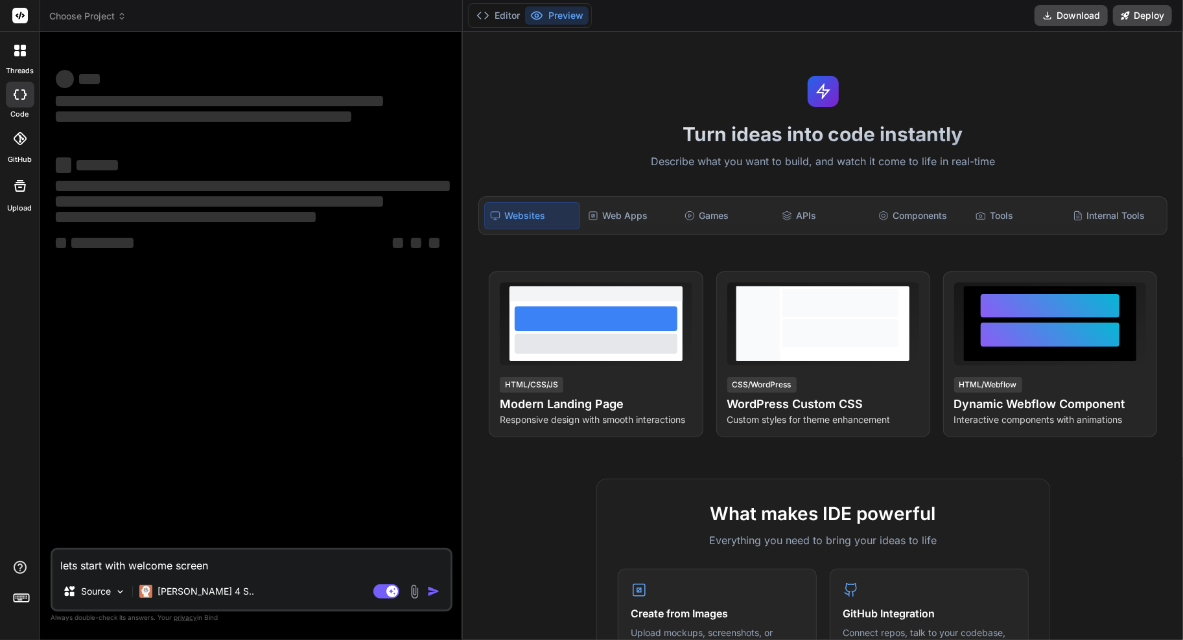
click at [112, 18] on span "Choose Project" at bounding box center [87, 16] width 77 height 13
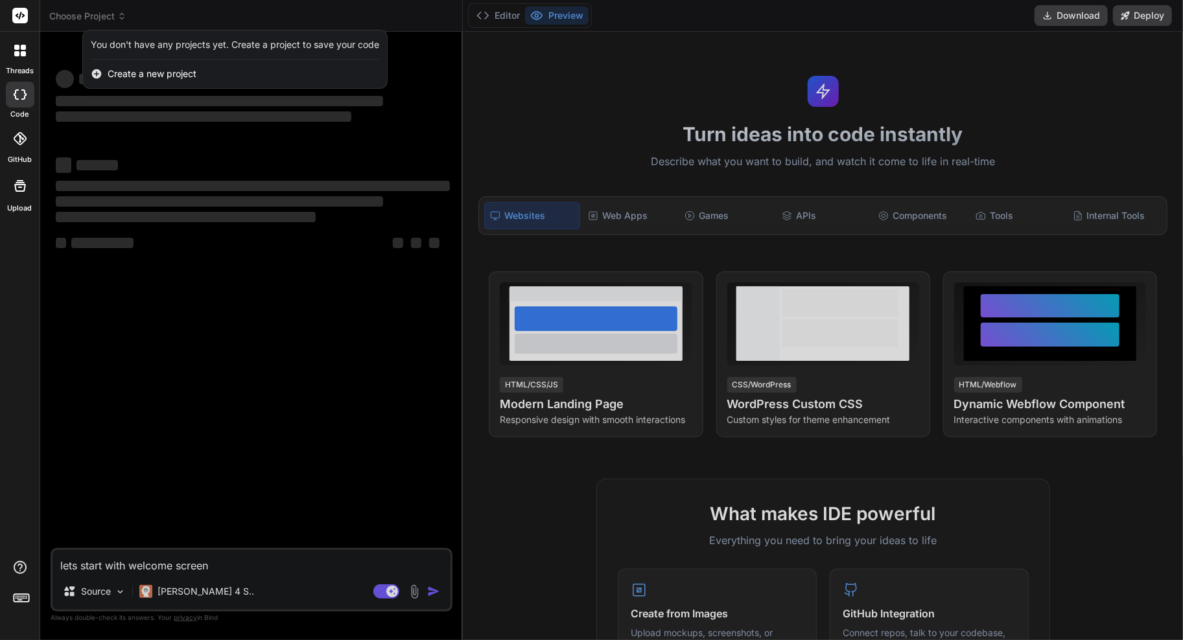
click at [236, 285] on div at bounding box center [591, 320] width 1183 height 640
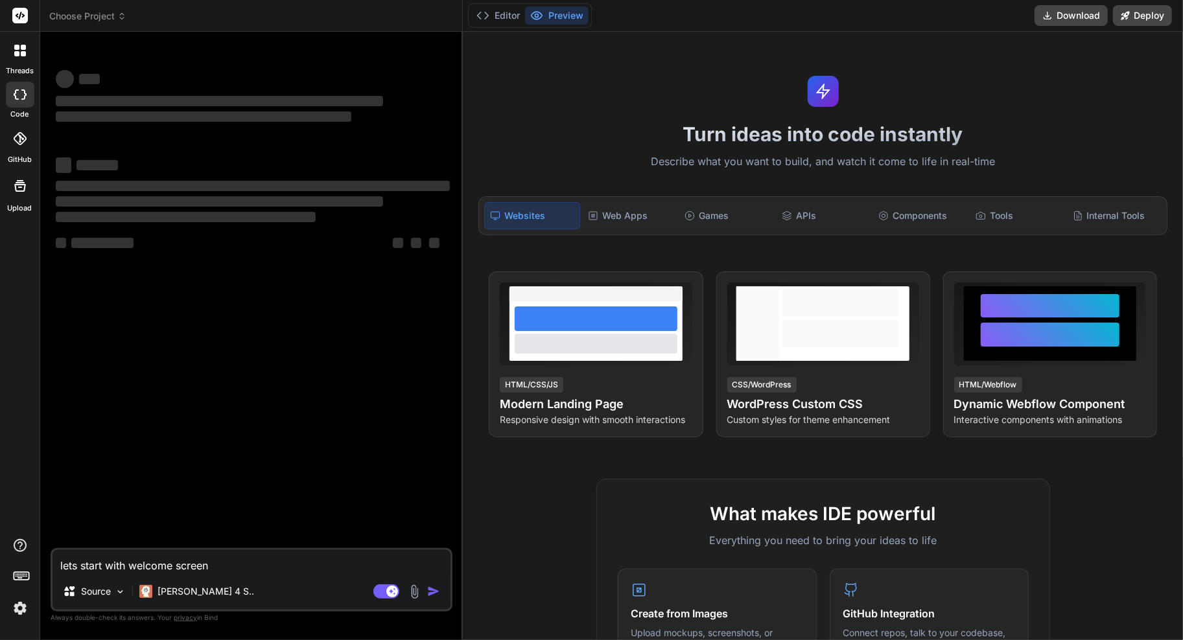
click at [31, 547] on div at bounding box center [20, 579] width 40 height 82
click at [21, 545] on icon at bounding box center [20, 545] width 13 height 13
click at [264, 218] on span "‌" at bounding box center [186, 217] width 260 height 10
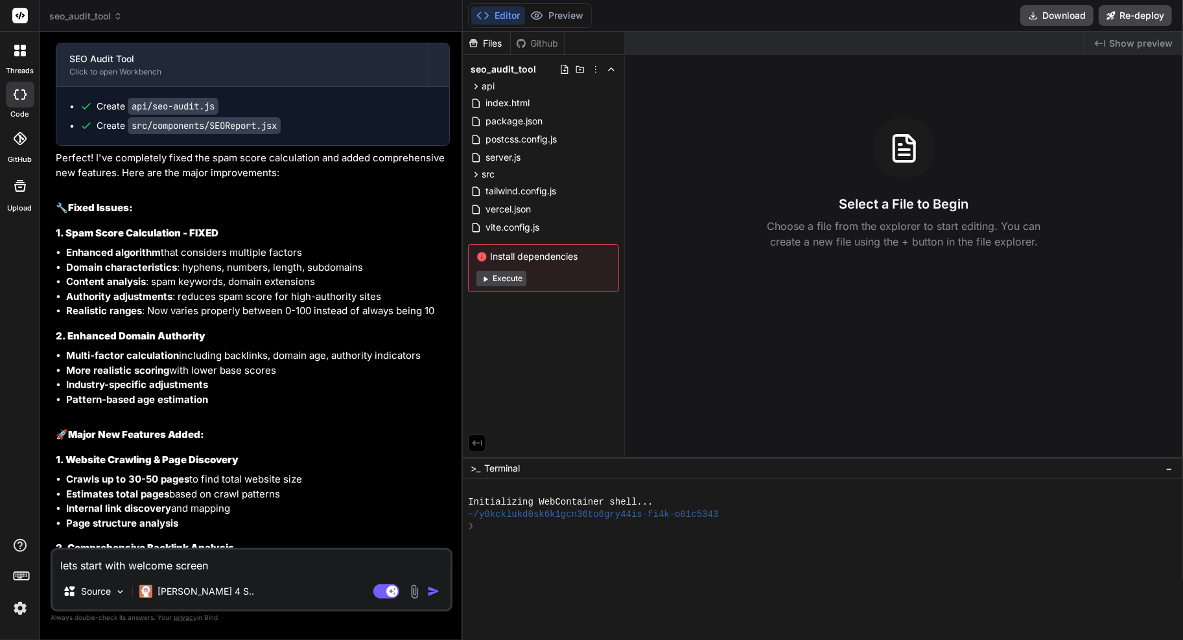
scroll to position [6032, 0]
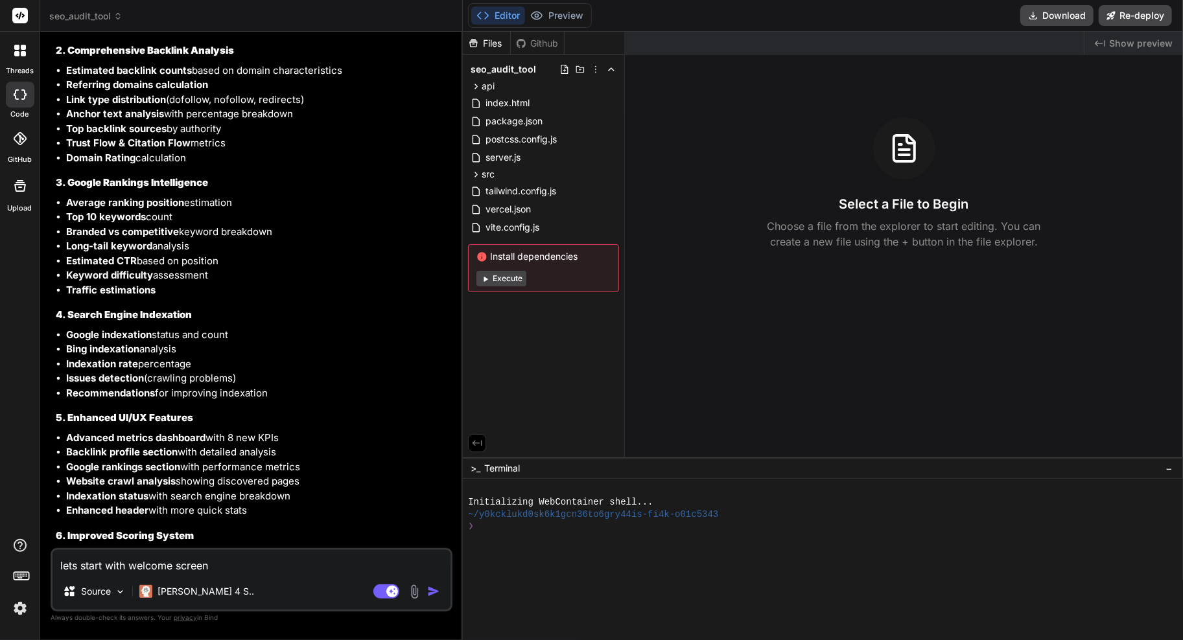
click at [88, 27] on header "seo_audit_tool Created with Pixso." at bounding box center [251, 16] width 423 height 32
click at [98, 20] on span "seo_audit_tool" at bounding box center [85, 16] width 73 height 13
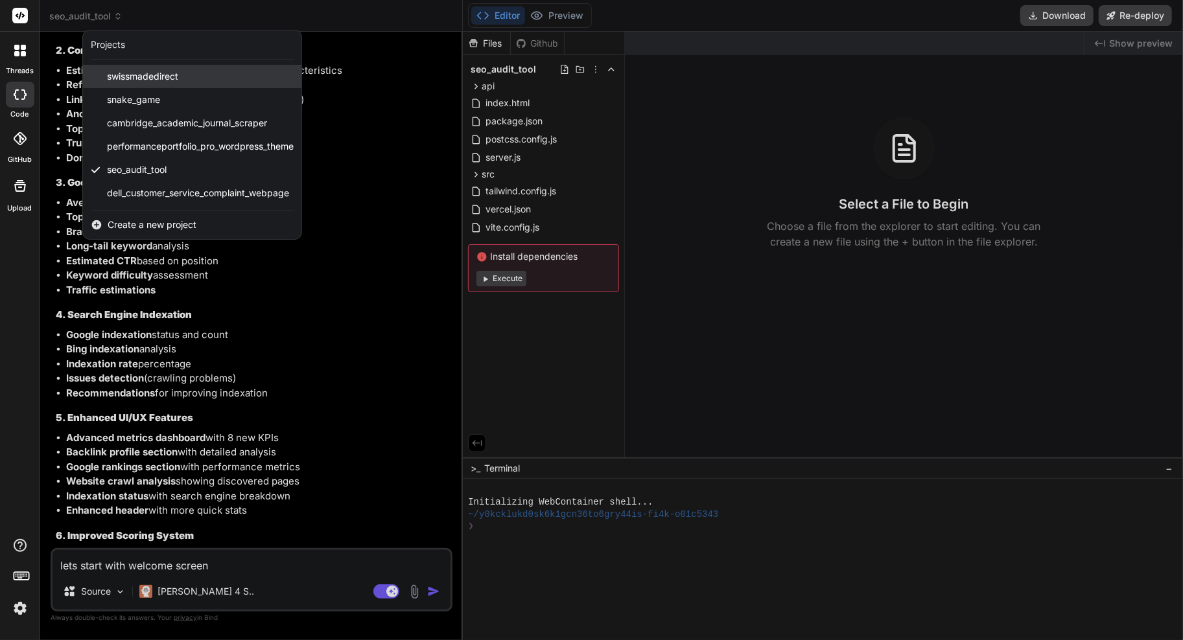
click at [172, 81] on span "swissmadedirect" at bounding box center [142, 76] width 71 height 13
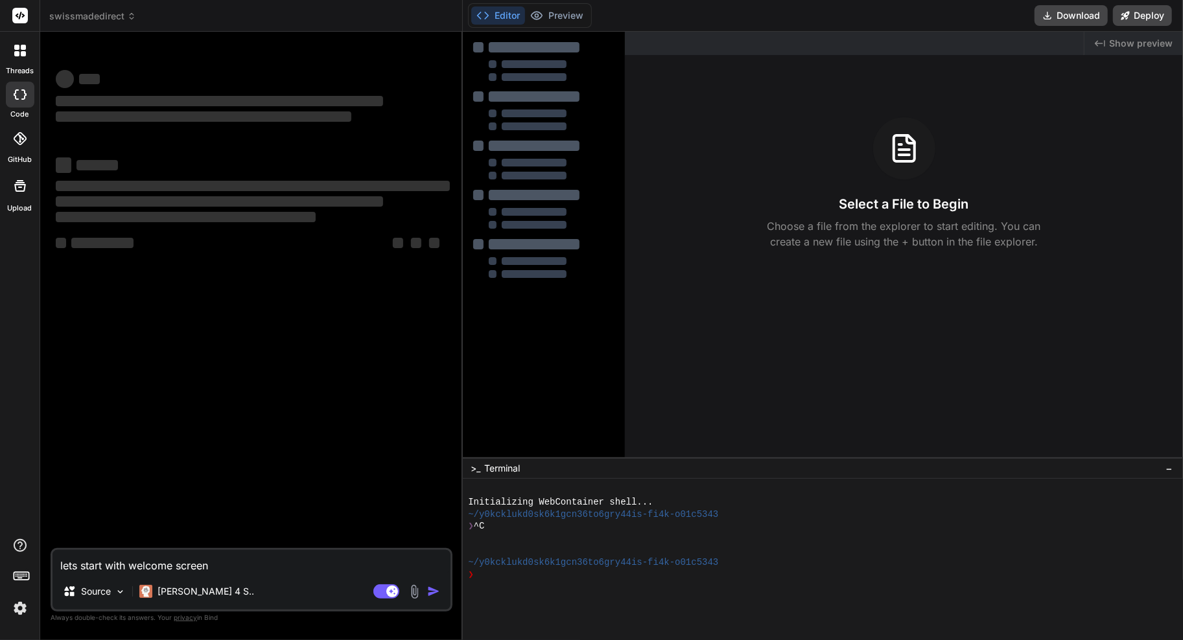
scroll to position [0, 0]
click at [87, 17] on span "swissmadedirect" at bounding box center [92, 16] width 87 height 13
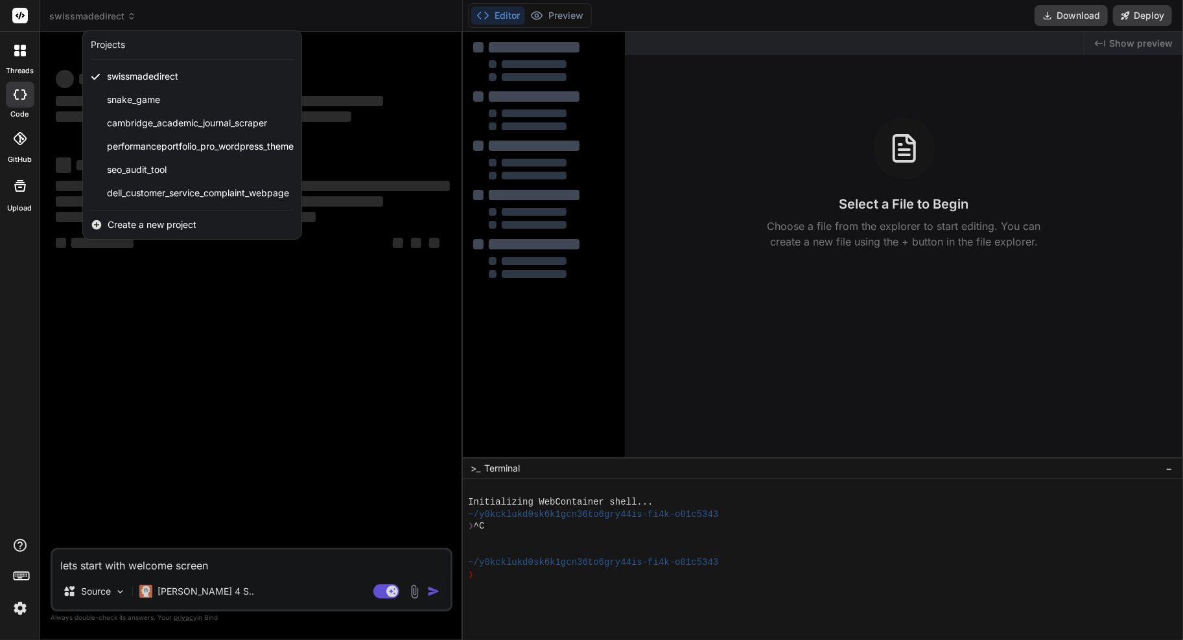
type textarea "x"
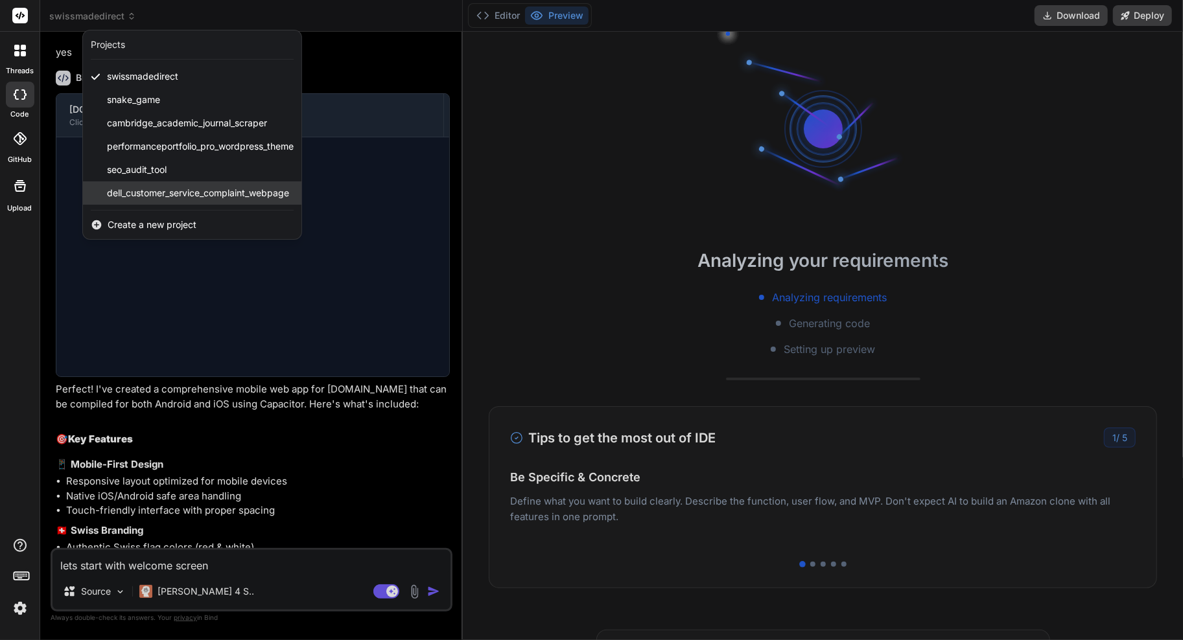
scroll to position [342, 0]
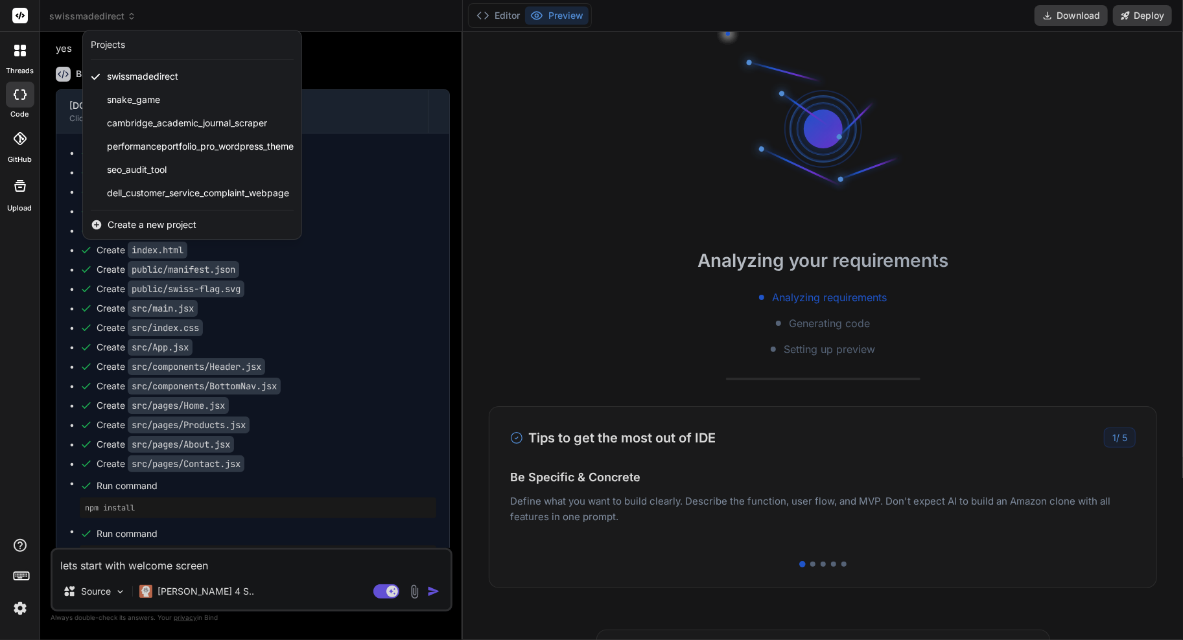
click at [154, 221] on span "Create a new project" at bounding box center [152, 224] width 89 height 13
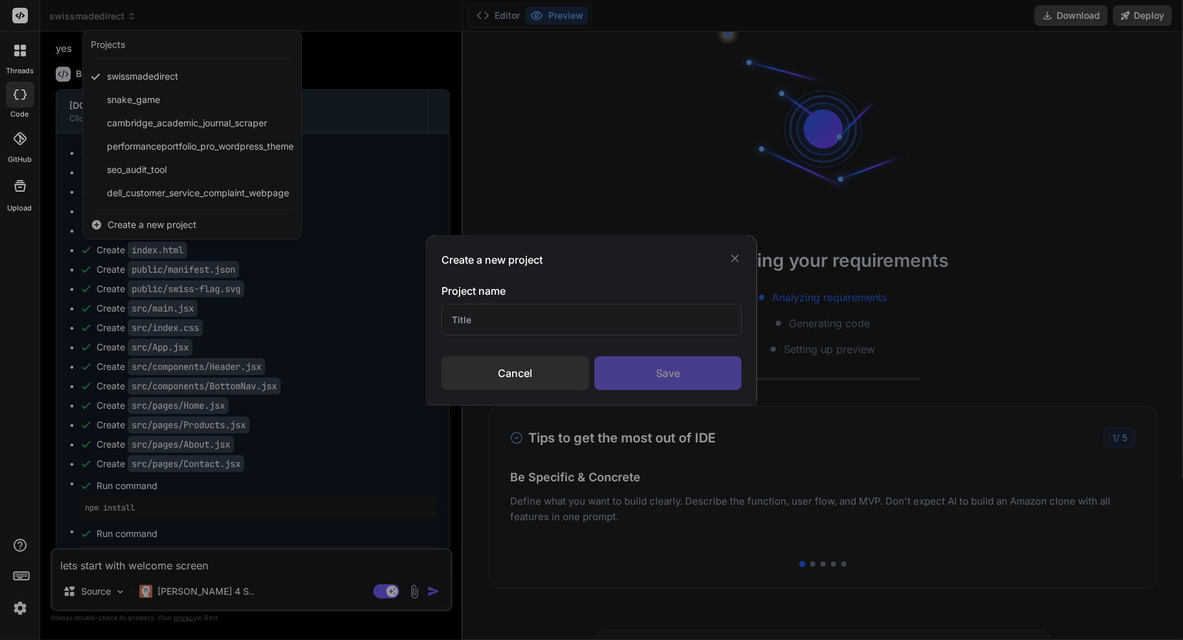
click at [497, 308] on input "text" at bounding box center [591, 320] width 300 height 32
type input "figma design"
click at [672, 371] on div "Save" at bounding box center [668, 374] width 148 height 34
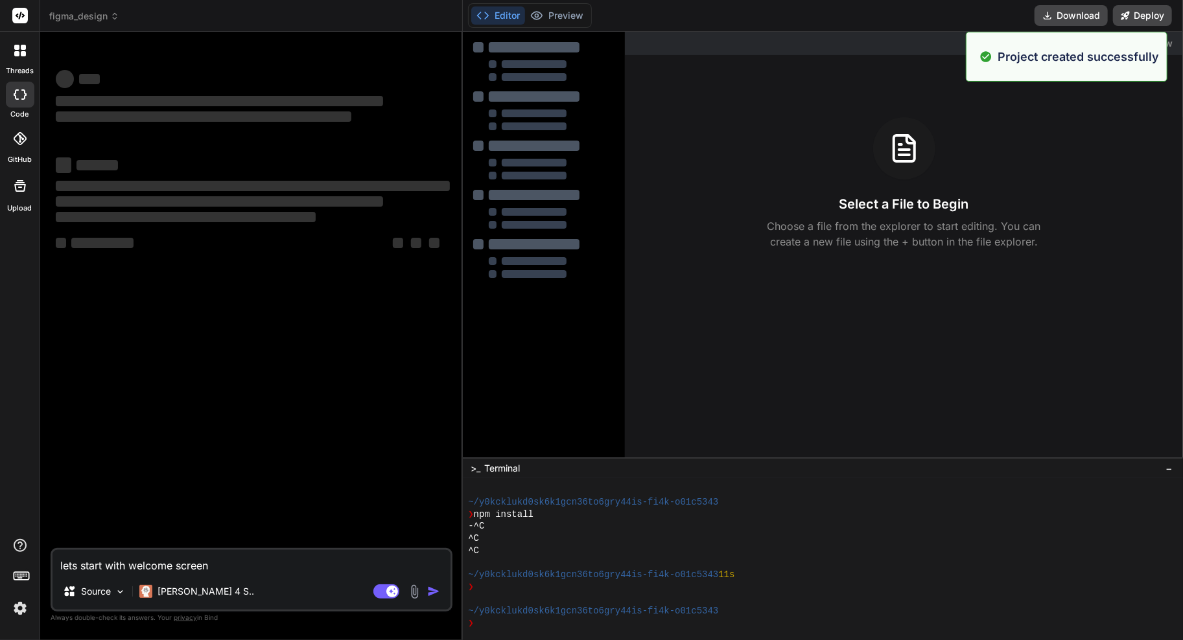
click at [246, 558] on textarea "lets start with welcome screen" at bounding box center [252, 561] width 398 height 23
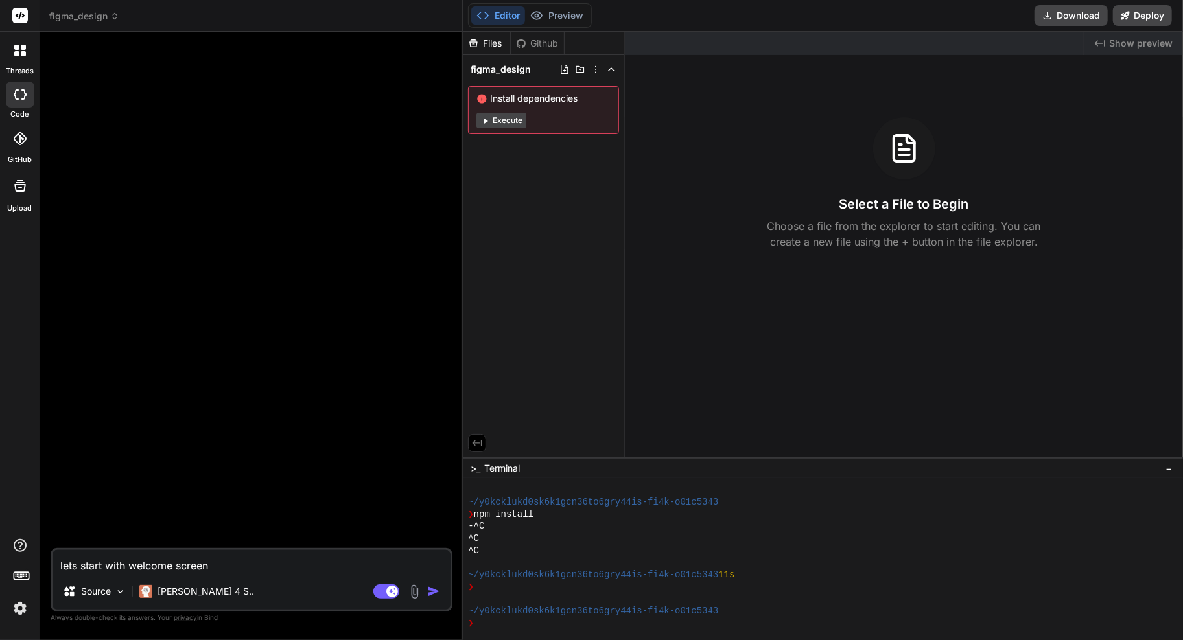
click at [411, 596] on img at bounding box center [414, 592] width 15 height 15
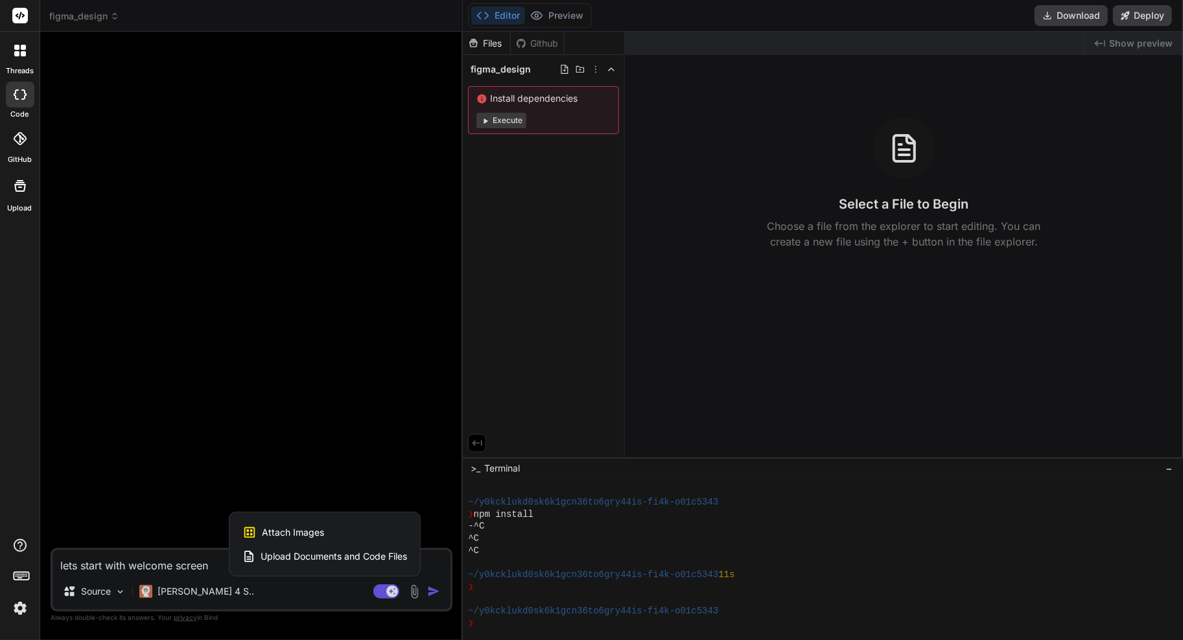
click at [300, 532] on span "Attach Images" at bounding box center [293, 532] width 62 height 13
type textarea "x"
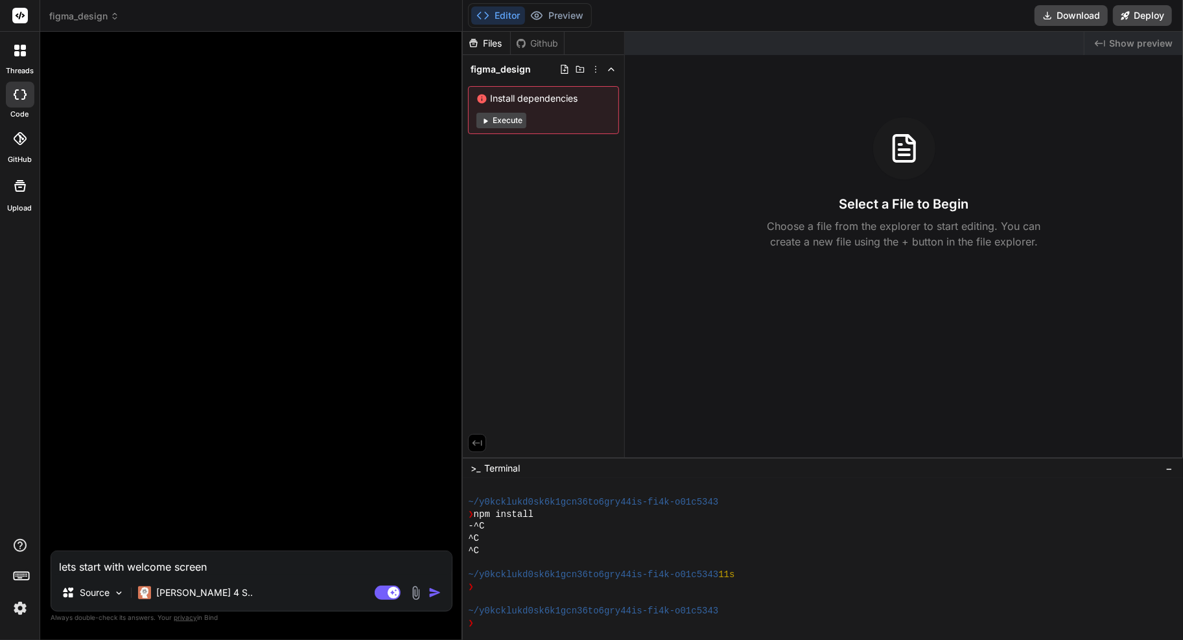
type input "C:\fakepath\Screenshot 2025-08-19 at 5.22.36 PM.png"
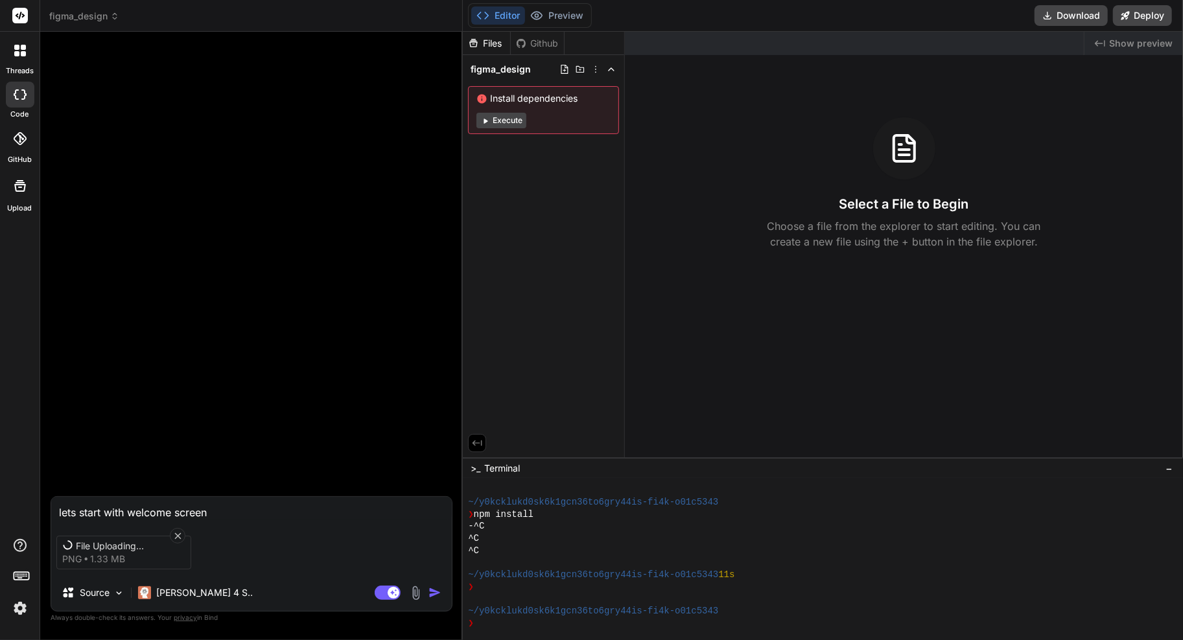
click at [257, 506] on textarea "lets start with welcome screen" at bounding box center [251, 508] width 401 height 23
type textarea "x"
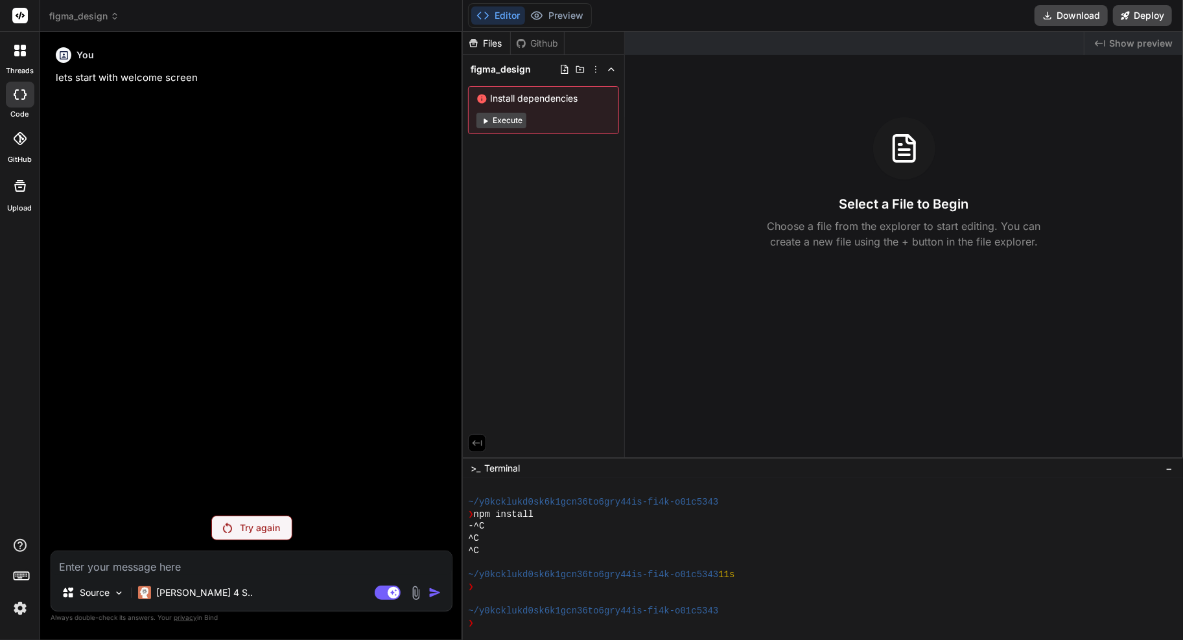
click at [261, 533] on p "Try again" at bounding box center [260, 528] width 40 height 13
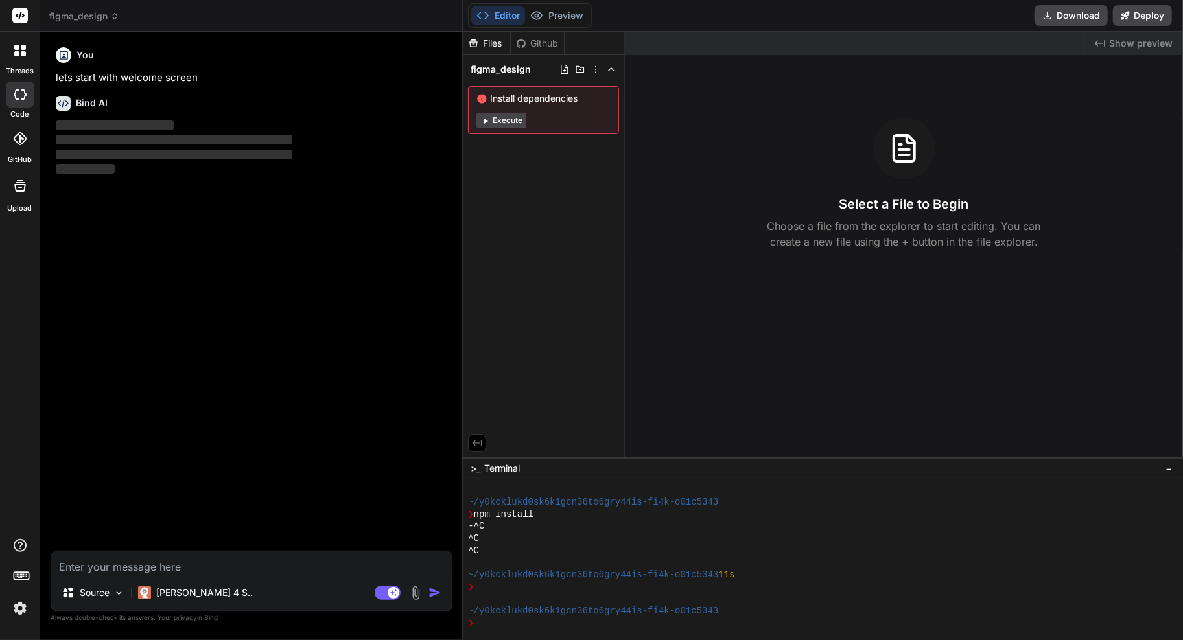
click at [21, 618] on img at bounding box center [20, 609] width 22 height 22
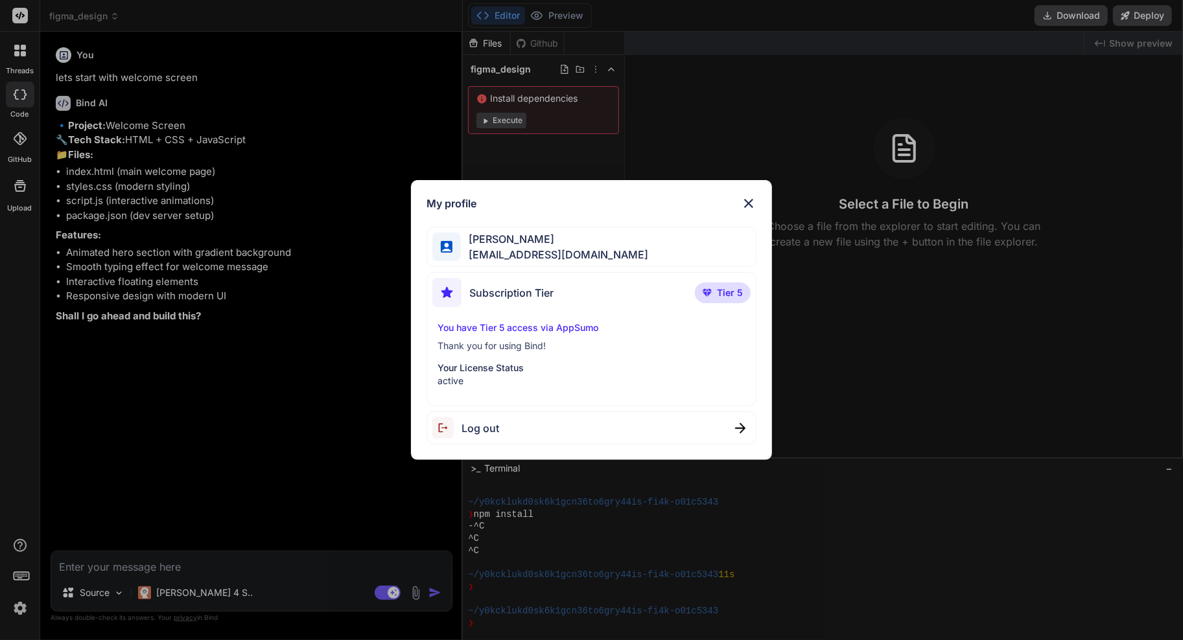
click at [346, 421] on div "My profile Yves Beljean swissmadedirect@gmail.com Subscription Tier Tier 5 You …" at bounding box center [591, 320] width 1183 height 640
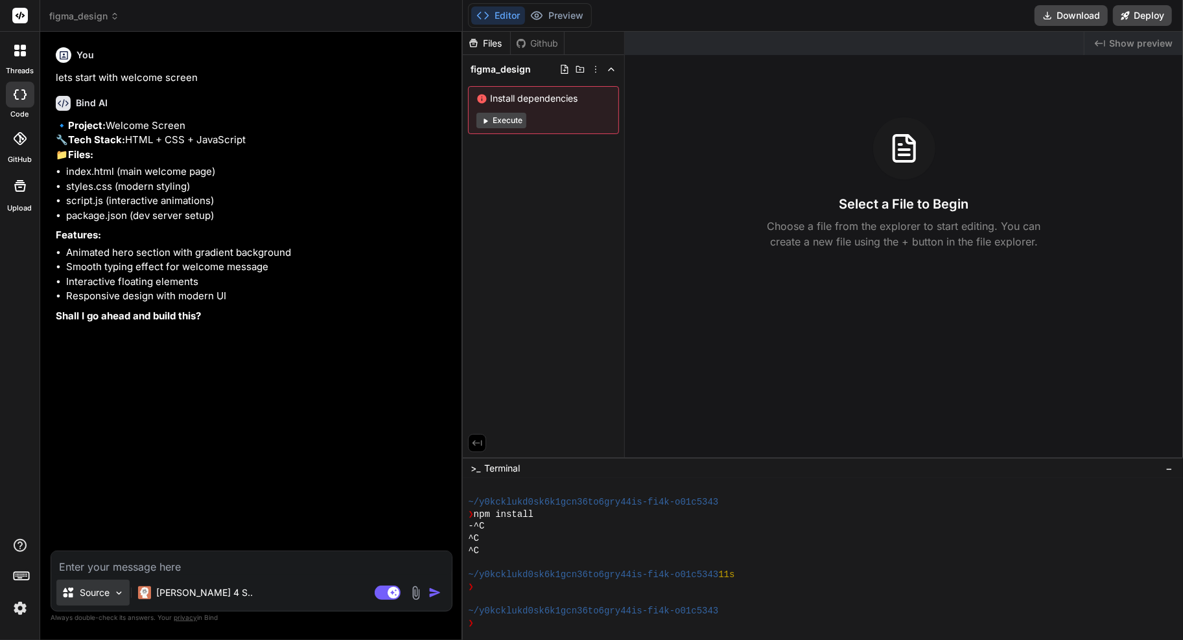
click at [91, 606] on div "Source" at bounding box center [92, 593] width 73 height 26
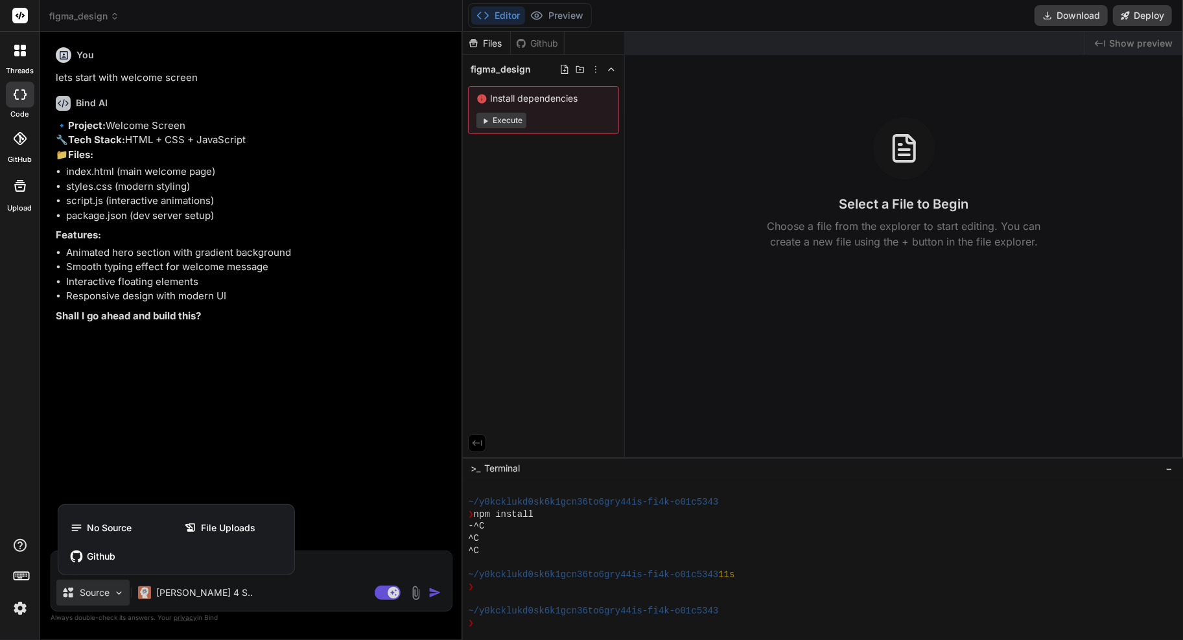
click at [91, 606] on div at bounding box center [591, 320] width 1183 height 640
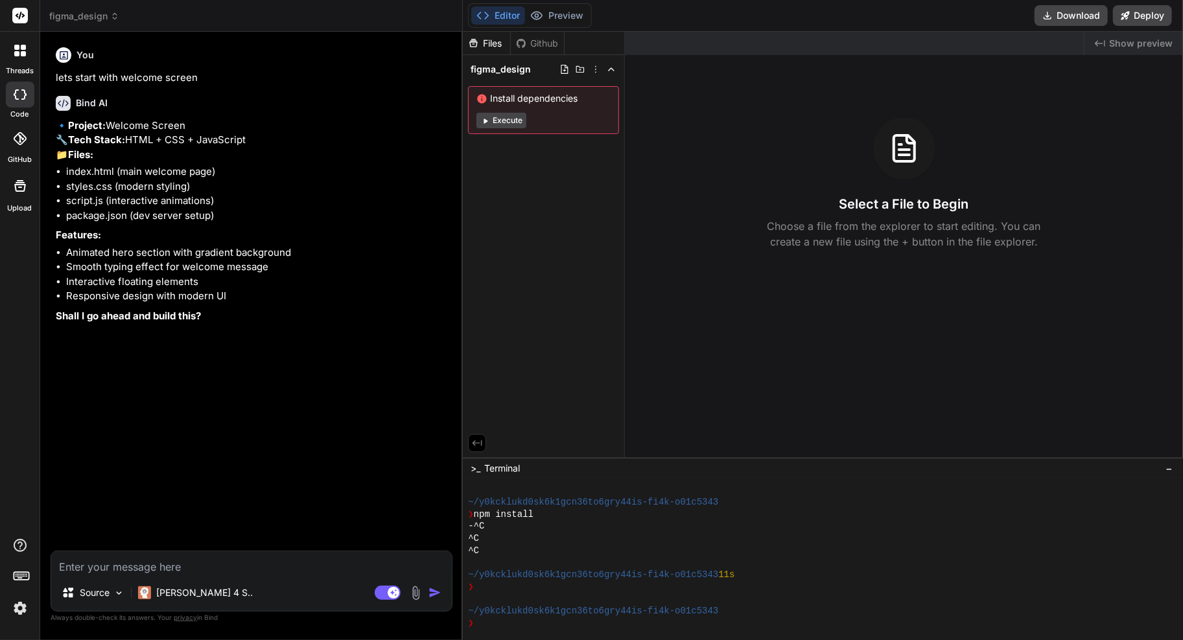
click at [420, 592] on img at bounding box center [415, 593] width 15 height 15
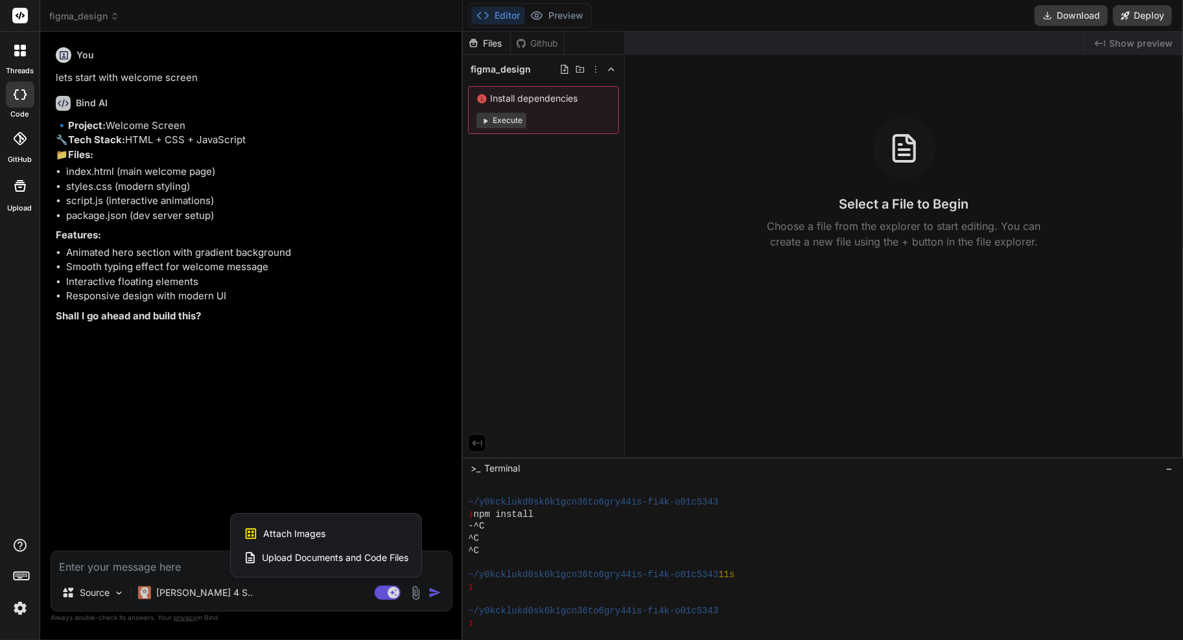
click at [338, 529] on div "Attach Images Image attachments are only supported in Claude and Gemini models." at bounding box center [326, 534] width 165 height 25
type textarea "x"
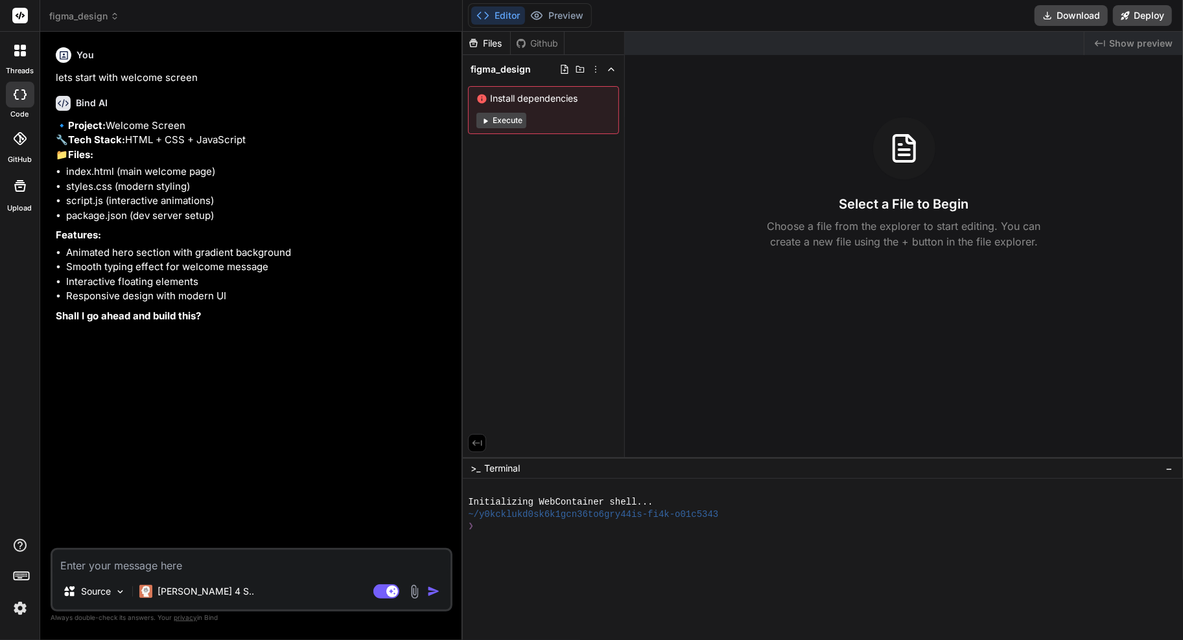
click at [419, 599] on img at bounding box center [414, 592] width 15 height 15
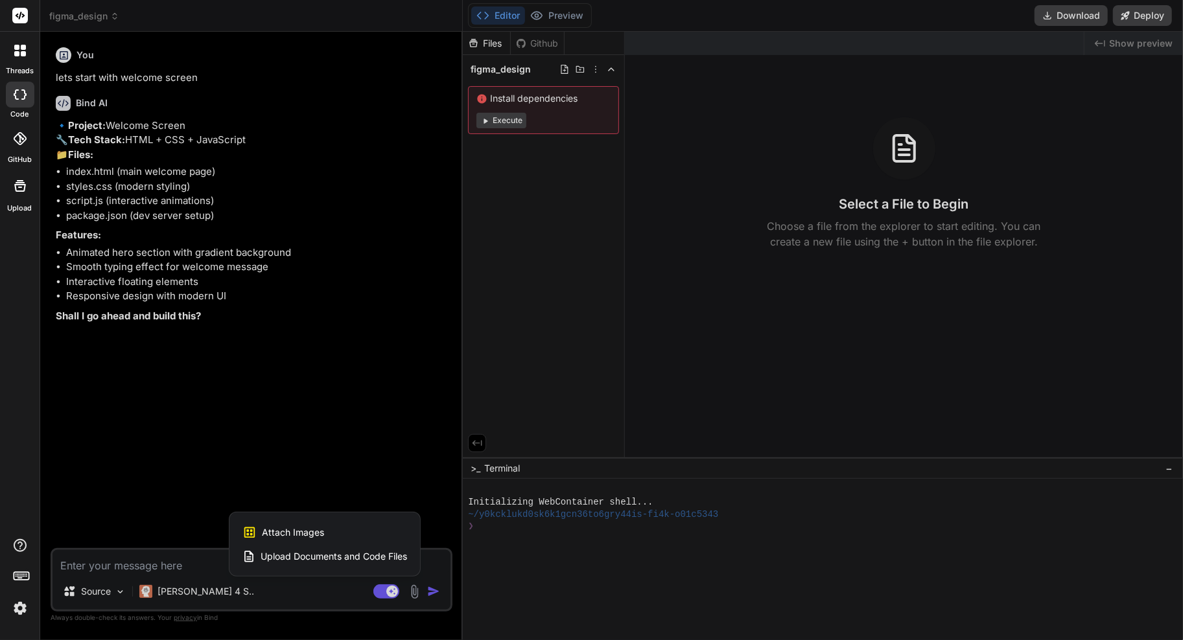
click at [357, 537] on div "Attach Images Image attachments are only supported in Claude and Gemini models." at bounding box center [324, 533] width 165 height 25
type textarea "x"
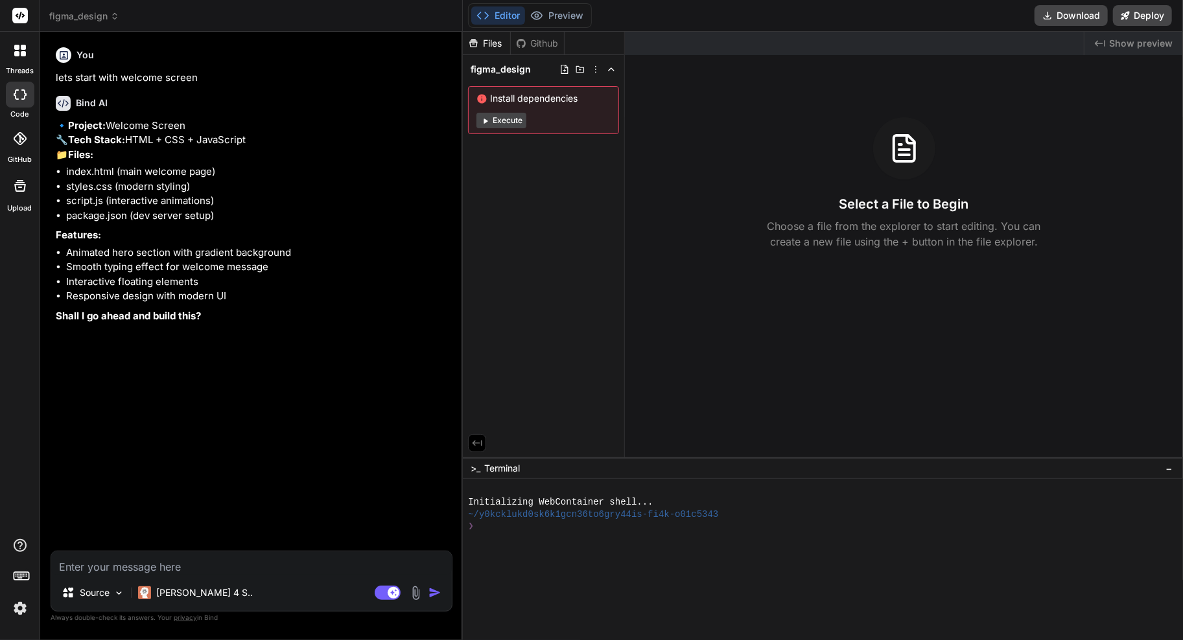
type input "C:\fakepath\Screenshot [DATE] 5.22.36 PM.png"
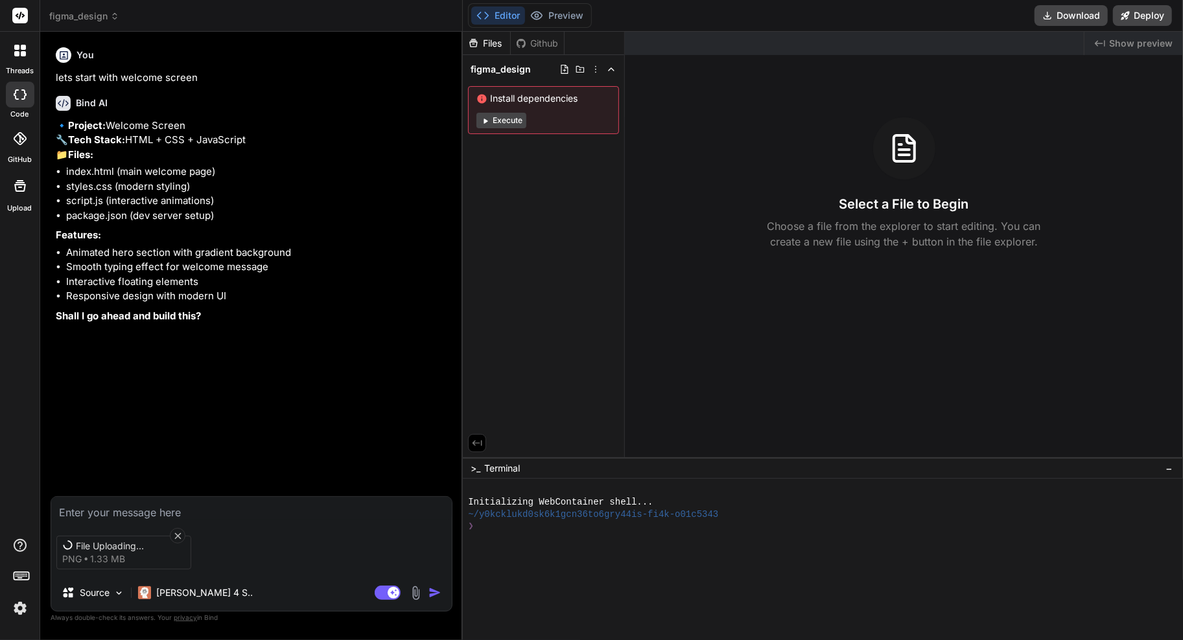
type textarea "x"
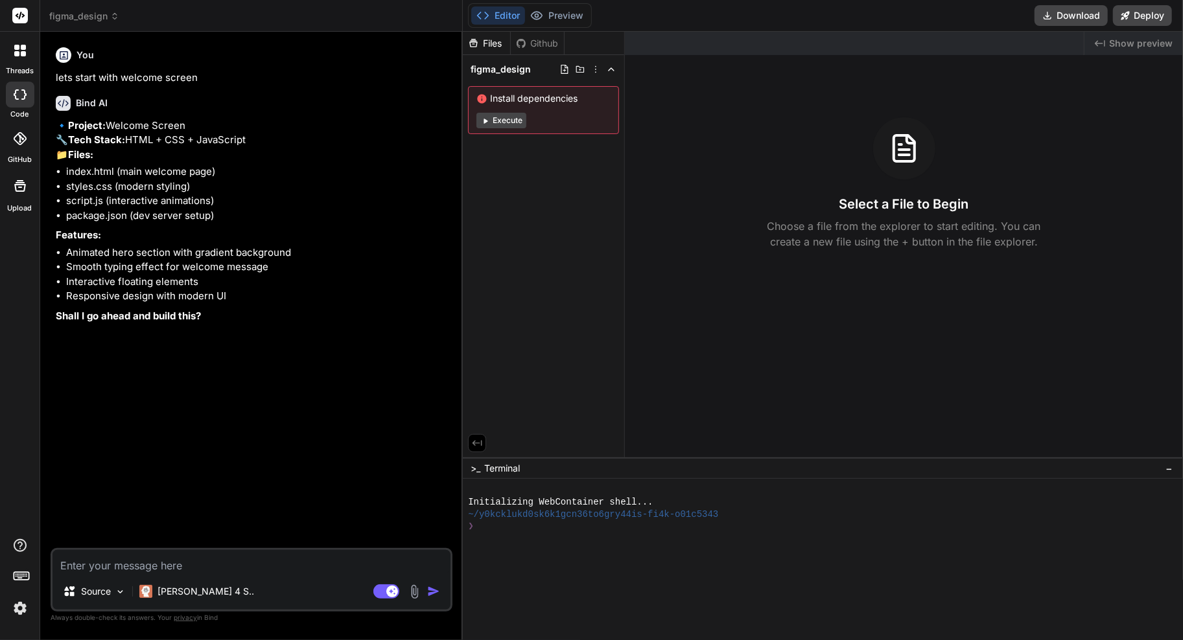
click at [207, 572] on textarea at bounding box center [252, 561] width 398 height 23
click at [416, 596] on img at bounding box center [414, 592] width 15 height 15
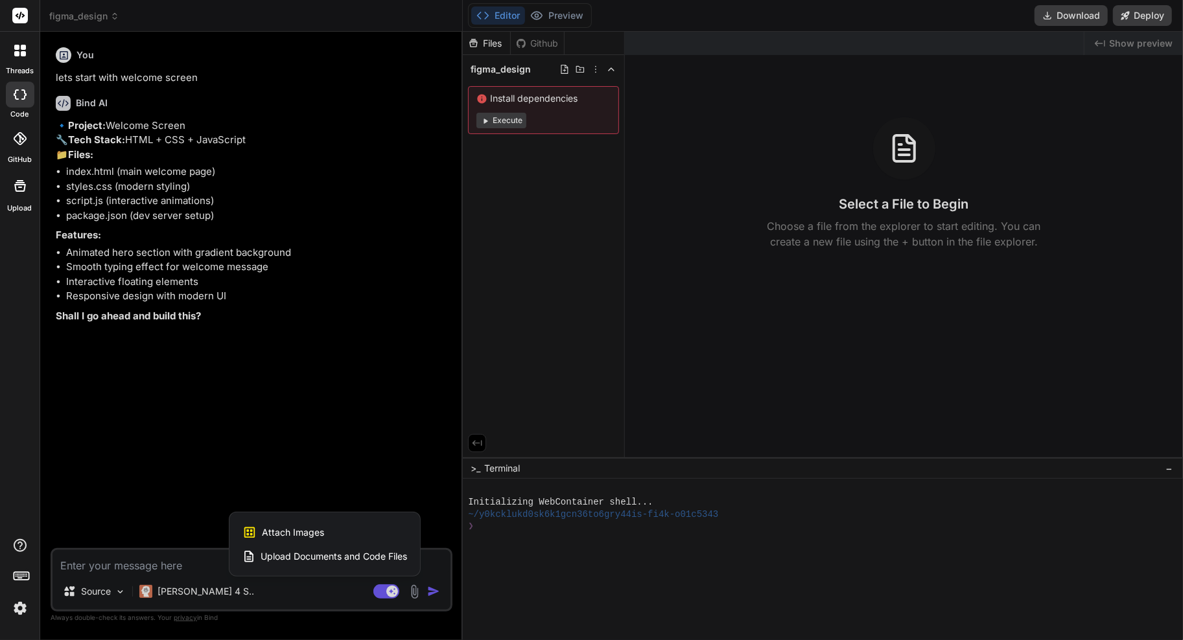
click at [340, 556] on span "Upload Documents and Code Files" at bounding box center [334, 556] width 146 height 13
type textarea "x"
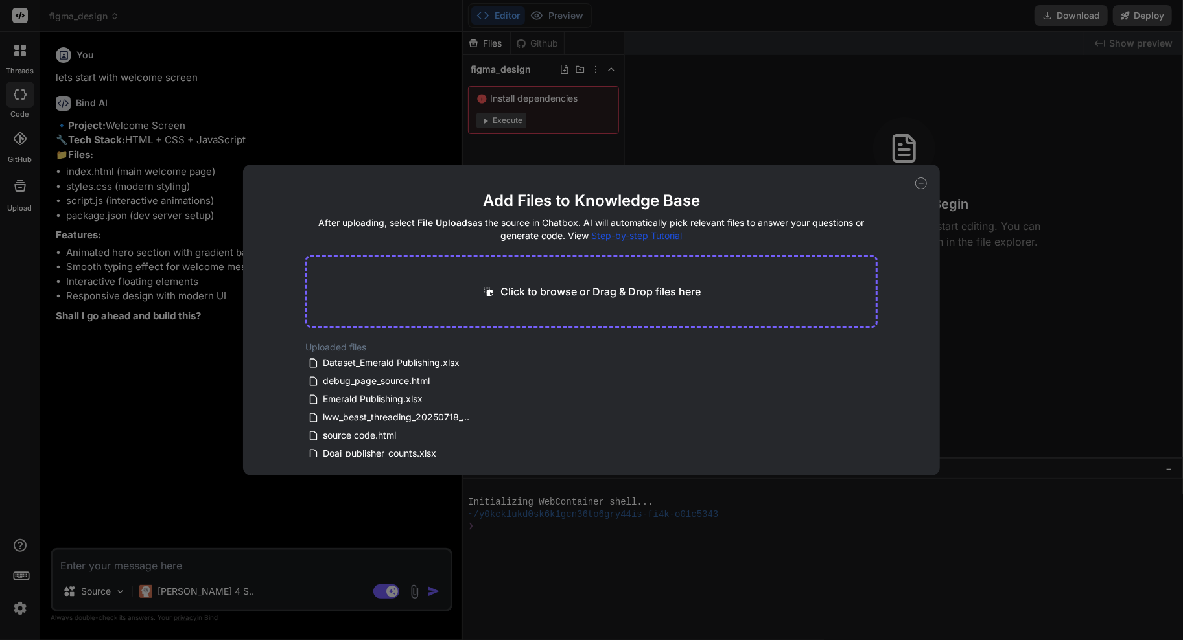
click at [547, 281] on div "Click to browse or Drag & Drop files here" at bounding box center [591, 291] width 572 height 73
click at [565, 291] on p "Click to browse or Drag & Drop files here" at bounding box center [600, 292] width 200 height 16
type input "C:\fakepath\Fitness App UI Kit for Gym Workout App Fitness Tracker Mobile App G…"
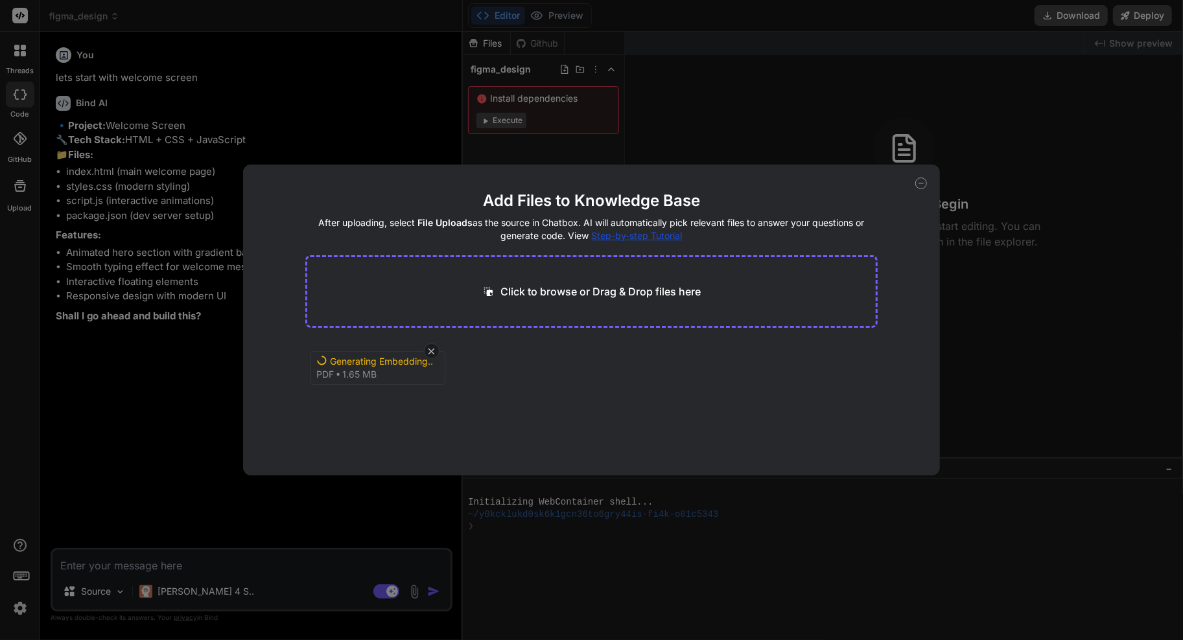
click at [642, 410] on div "Generating Embedding... pdf 1.65 MB" at bounding box center [591, 382] width 572 height 83
type textarea "x"
